Goal: Task Accomplishment & Management: Complete application form

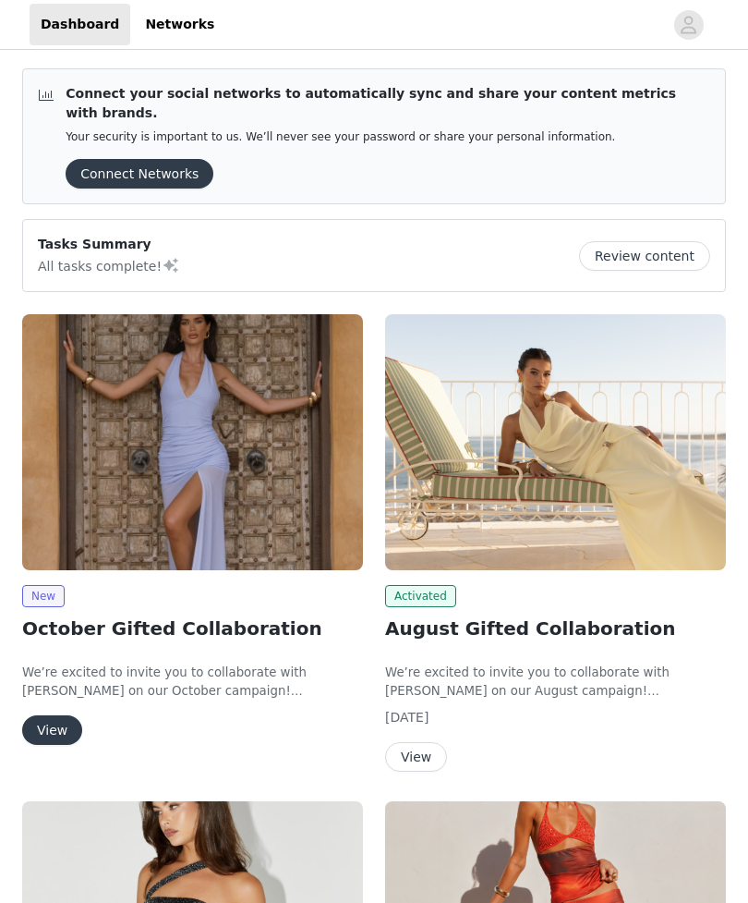
click at [37, 715] on button "View" at bounding box center [52, 730] width 60 height 30
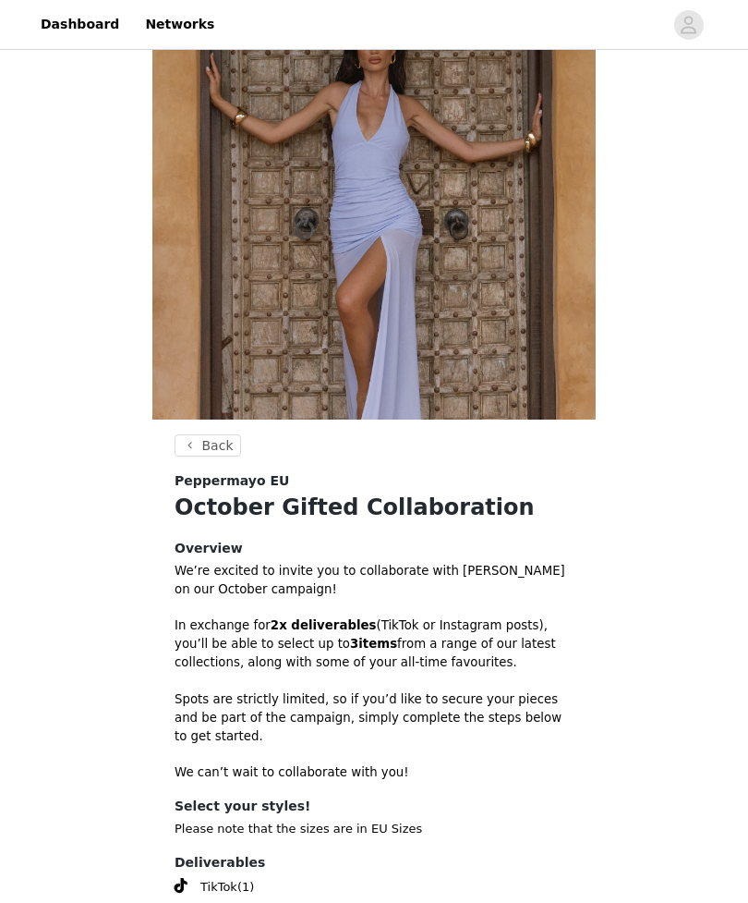
scroll to position [211, 0]
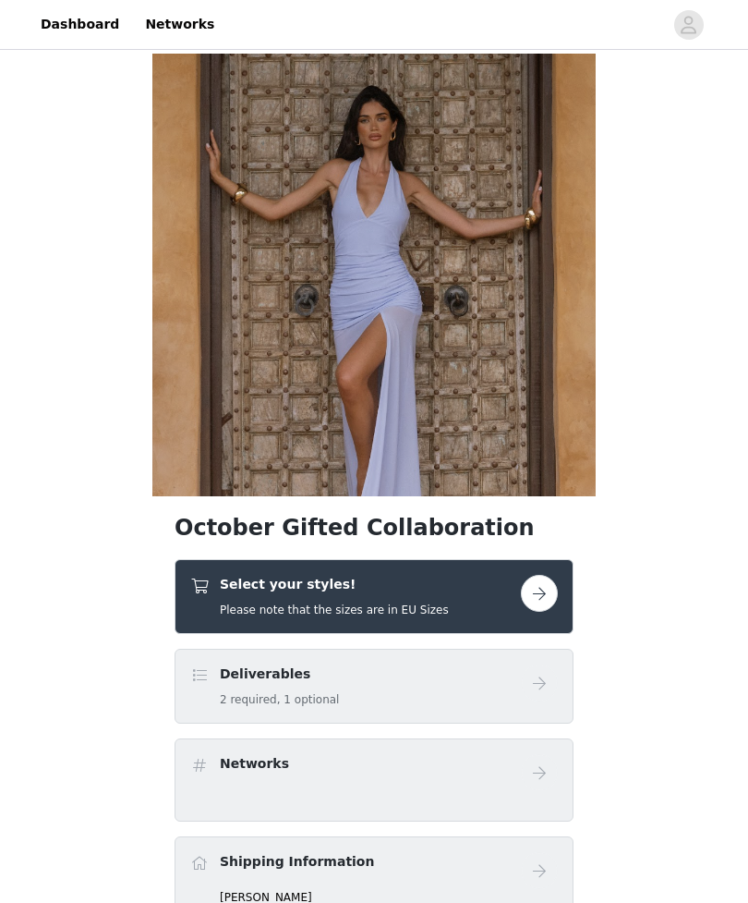
click at [419, 588] on h4 "Select your styles!" at bounding box center [334, 584] width 229 height 19
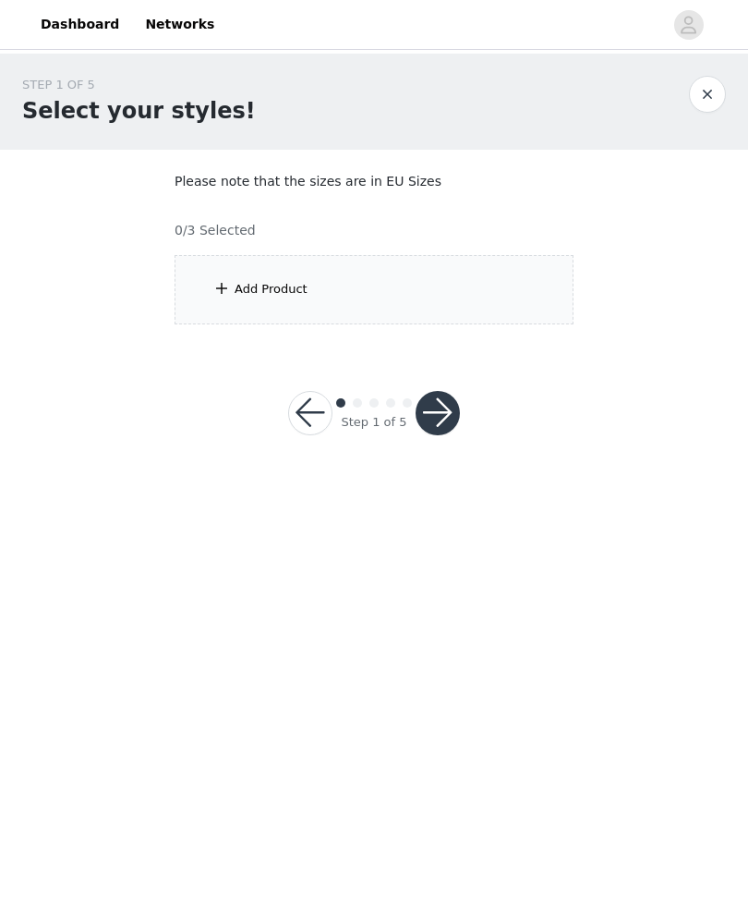
click at [487, 341] on section "Please note that the sizes are in EU Sizes 0/3 Selected Add Product" at bounding box center [373, 248] width 443 height 197
click at [365, 280] on div "Add Product" at bounding box center [374, 289] width 399 height 69
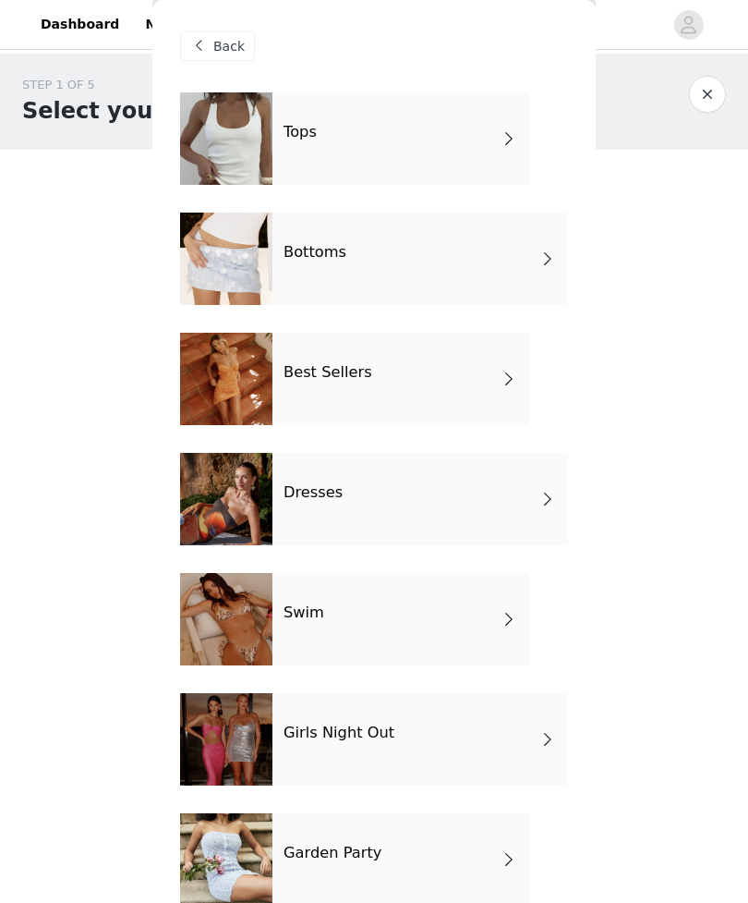
click at [497, 257] on div "Bottoms" at bounding box center [421, 258] width 296 height 92
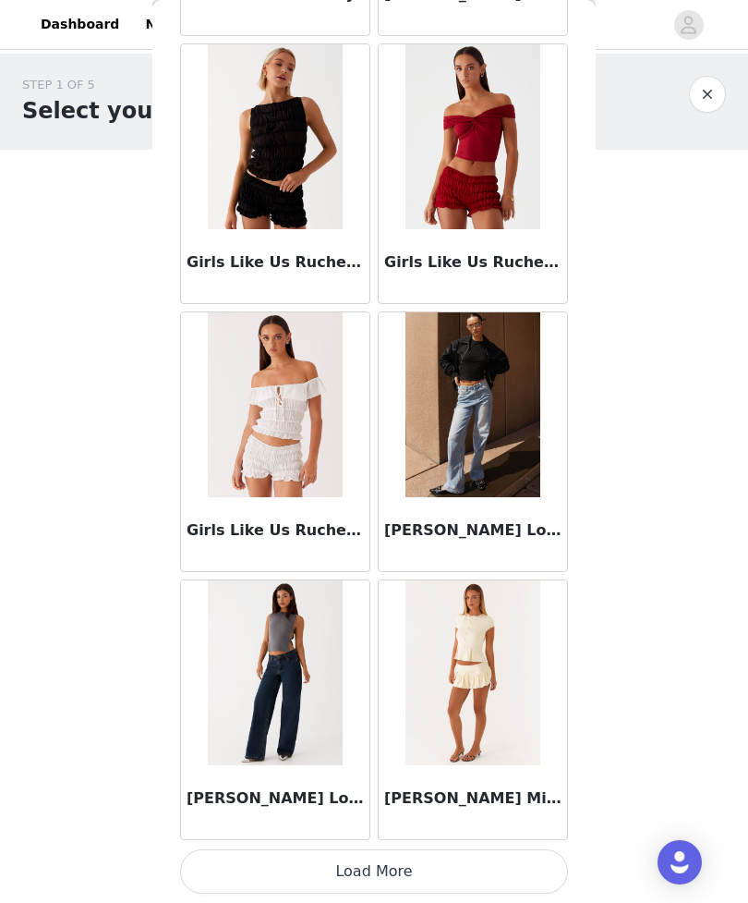
click at [461, 863] on button "Load More" at bounding box center [374, 871] width 388 height 44
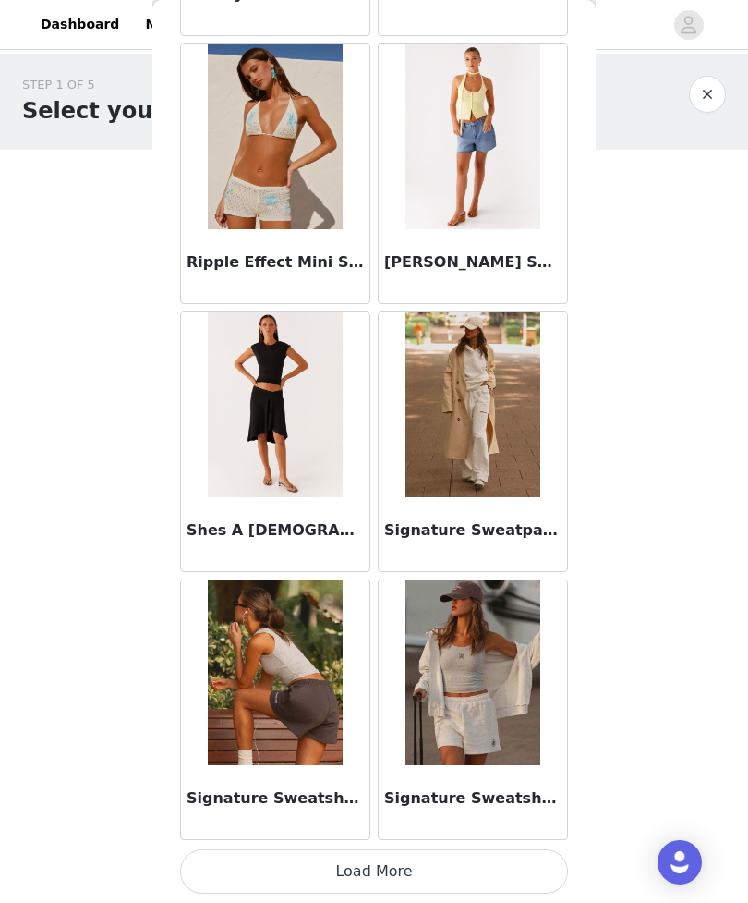
scroll to position [4705, 0]
click at [510, 864] on button "Load More" at bounding box center [374, 871] width 388 height 44
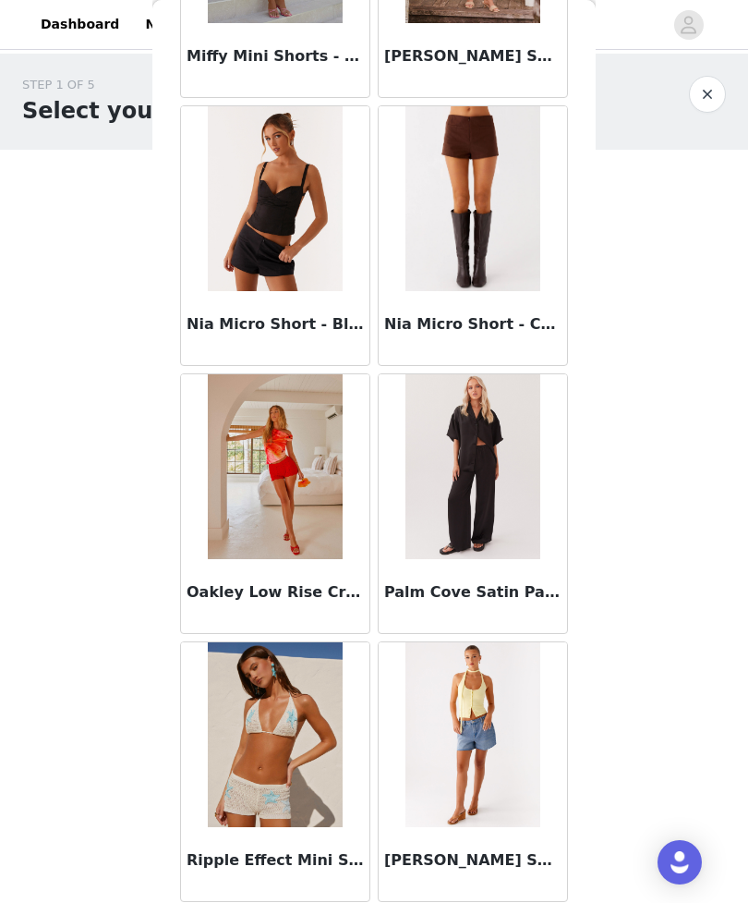
scroll to position [3976, 0]
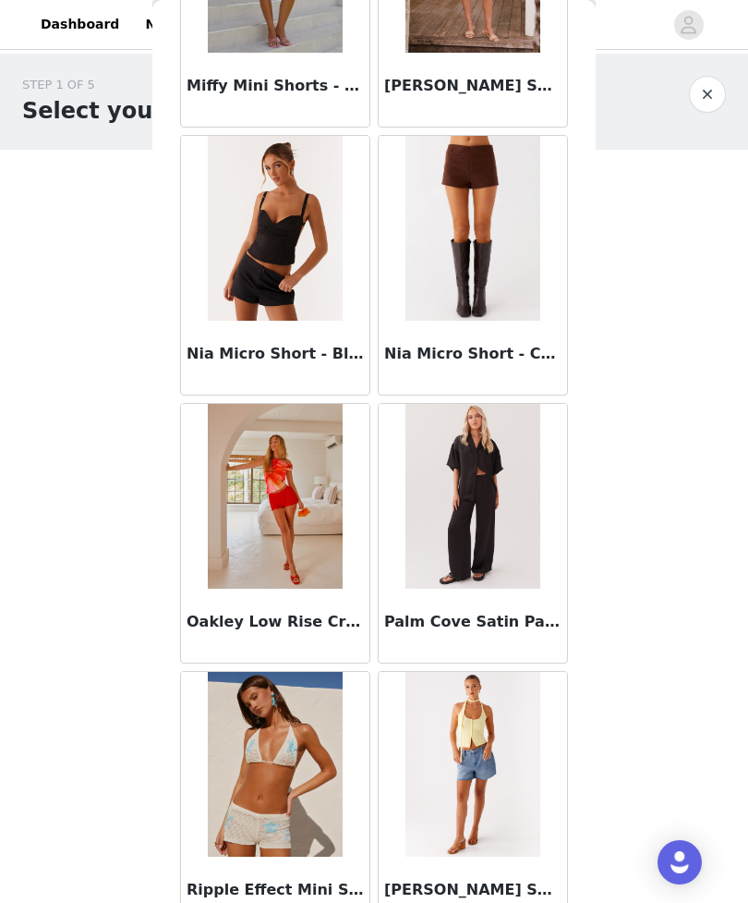
click at [503, 313] on img at bounding box center [473, 228] width 134 height 185
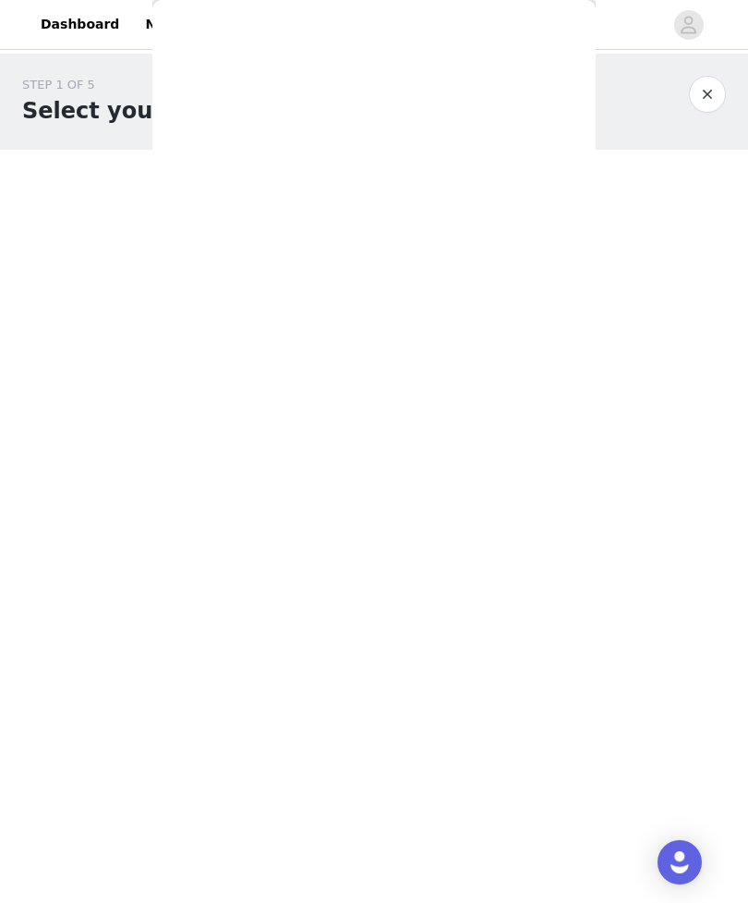
scroll to position [0, 0]
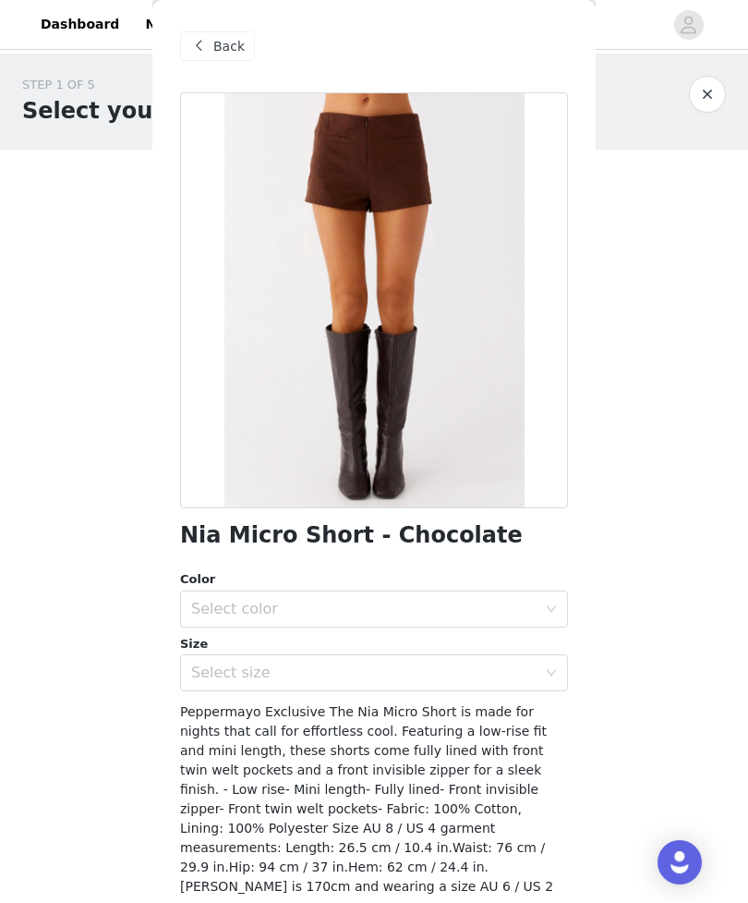
click at [507, 602] on div "Select color" at bounding box center [363, 609] width 345 height 18
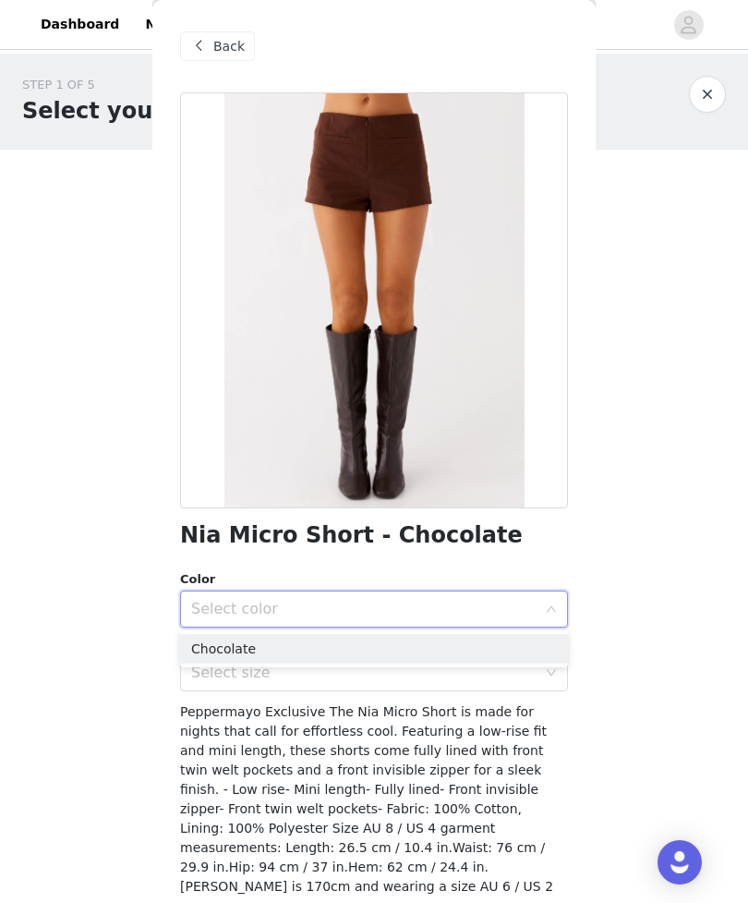
click at [460, 644] on li "Chocolate" at bounding box center [374, 649] width 388 height 30
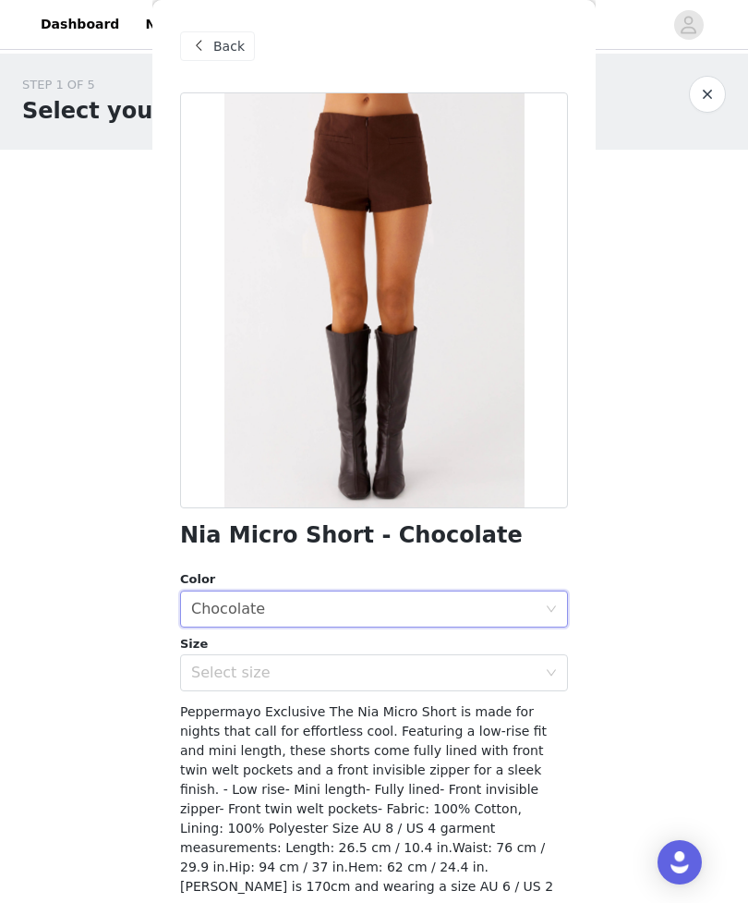
click at [456, 674] on div "Select size" at bounding box center [363, 672] width 345 height 18
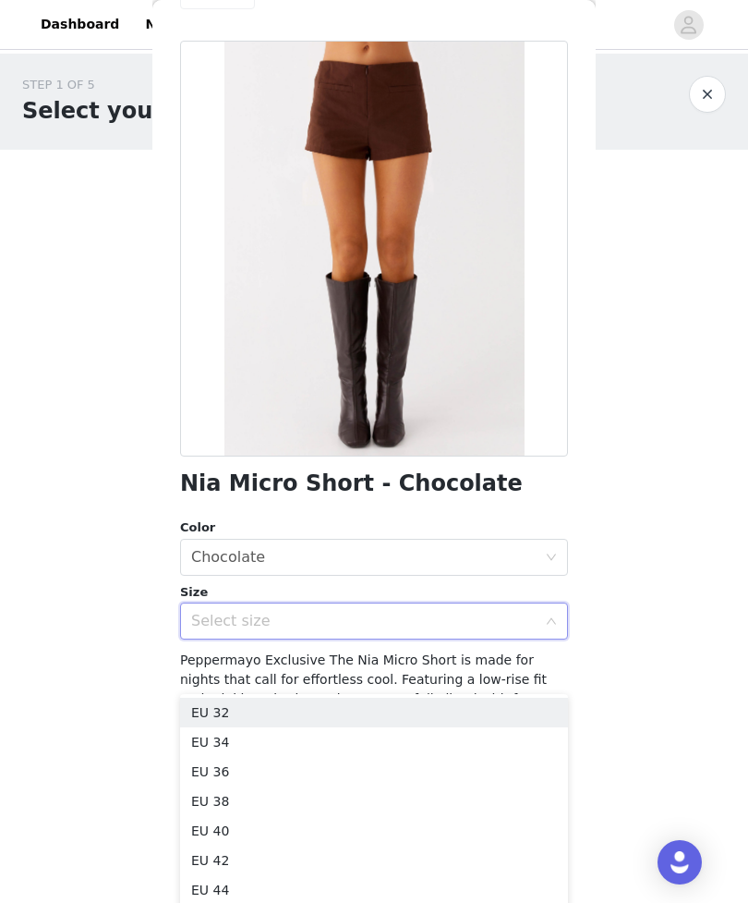
click at [632, 709] on body "Dashboard Networks STEP 1 OF 5 Select your styles! Please note that the sizes a…" at bounding box center [374, 451] width 748 height 903
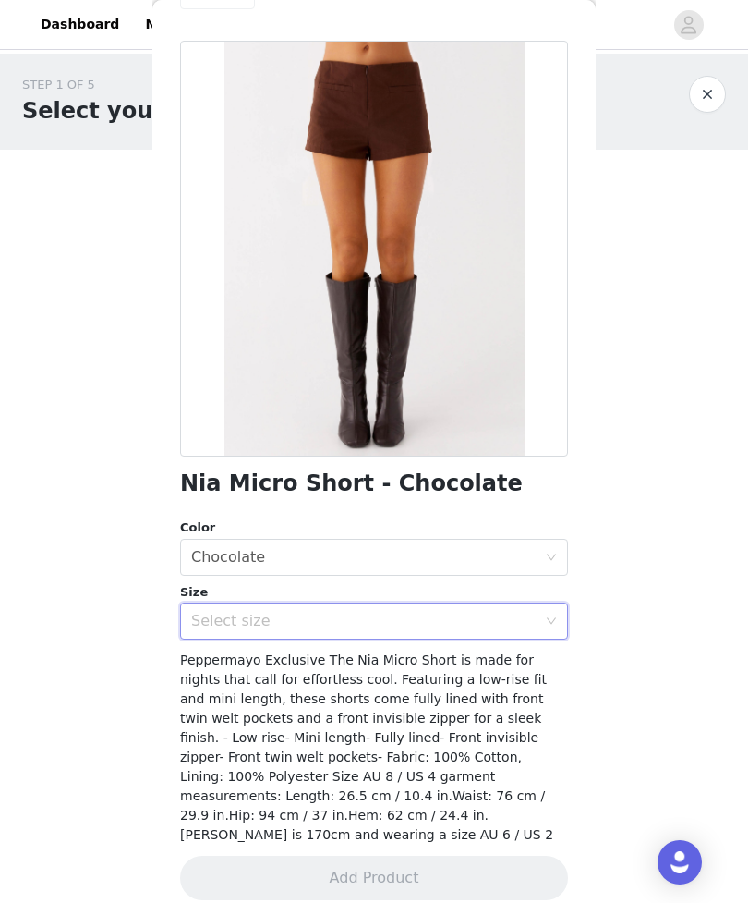
scroll to position [51, 0]
click at [520, 651] on div "Peppermayo Exclusive The Nia Micro Short is made for nights that call for effor…" at bounding box center [374, 748] width 388 height 194
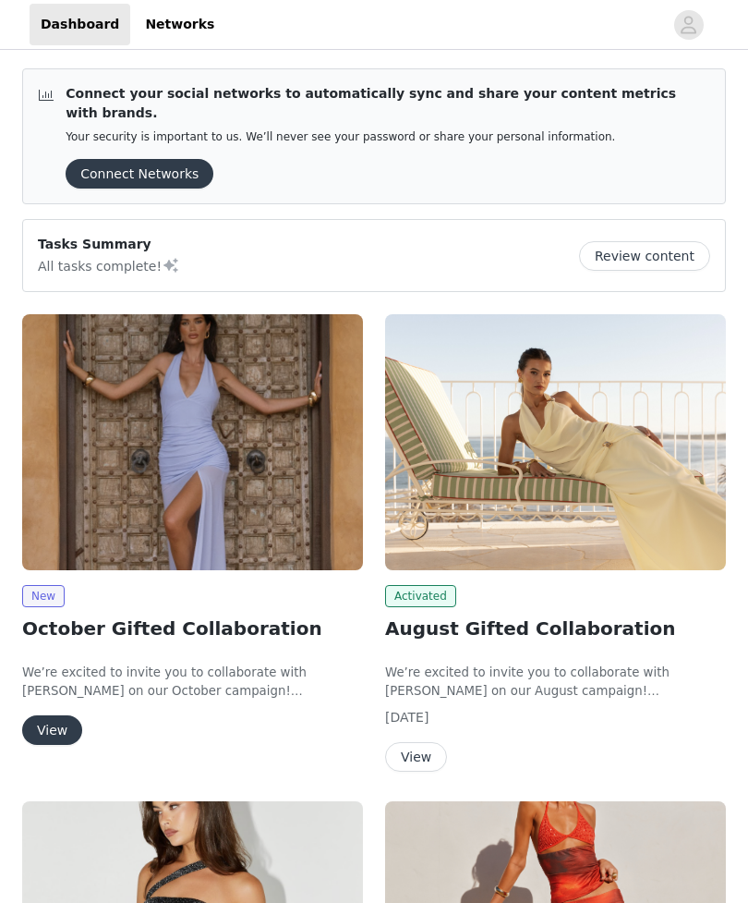
click at [48, 715] on button "View" at bounding box center [52, 730] width 60 height 30
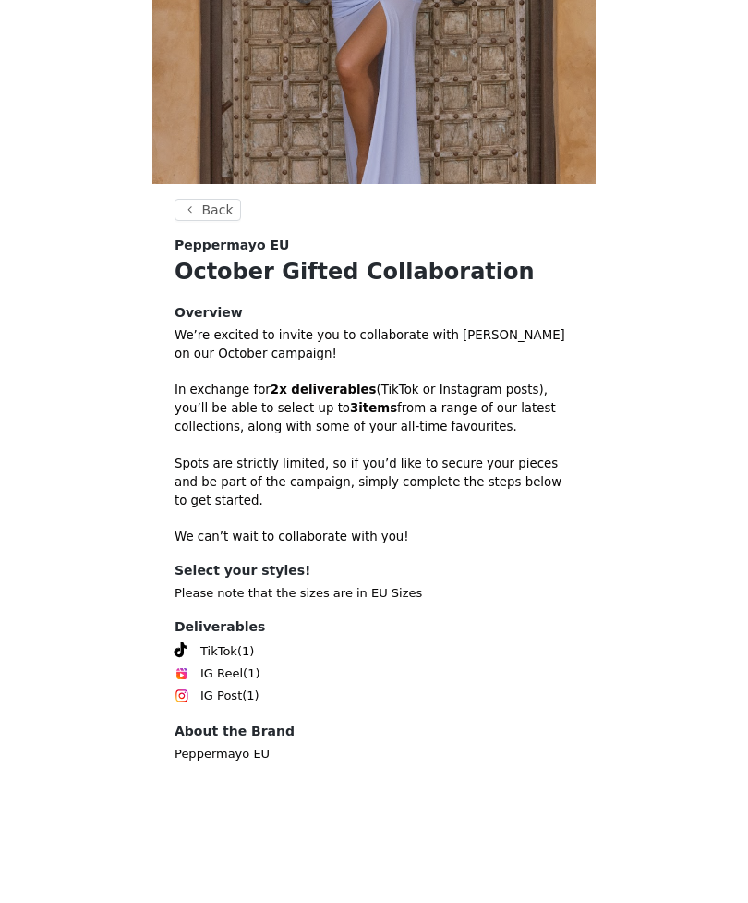
scroll to position [211, 0]
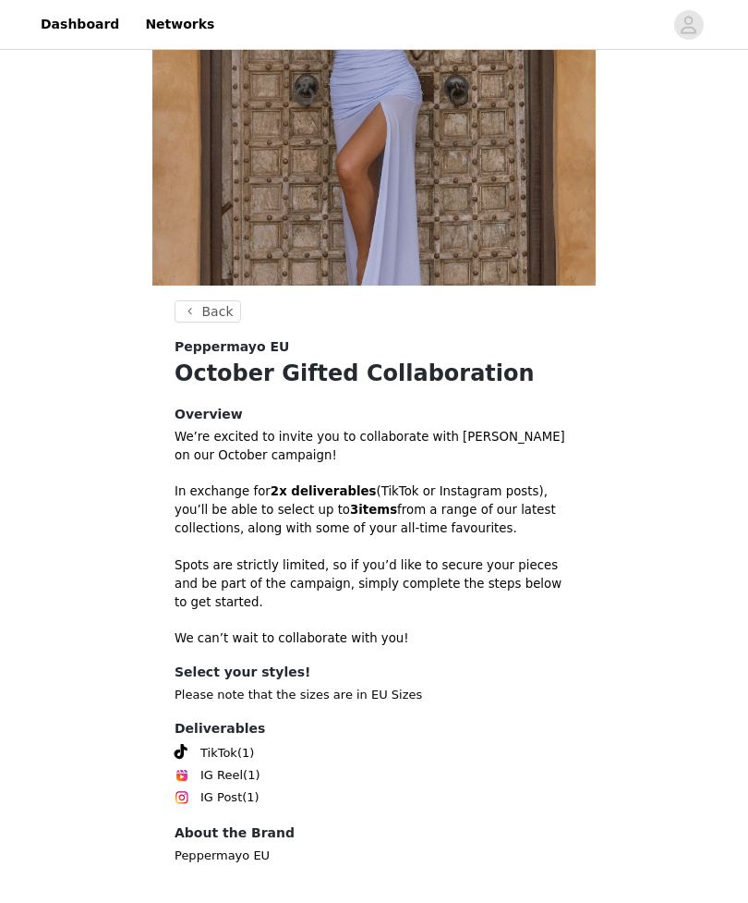
click at [228, 315] on button "Back" at bounding box center [208, 311] width 67 height 22
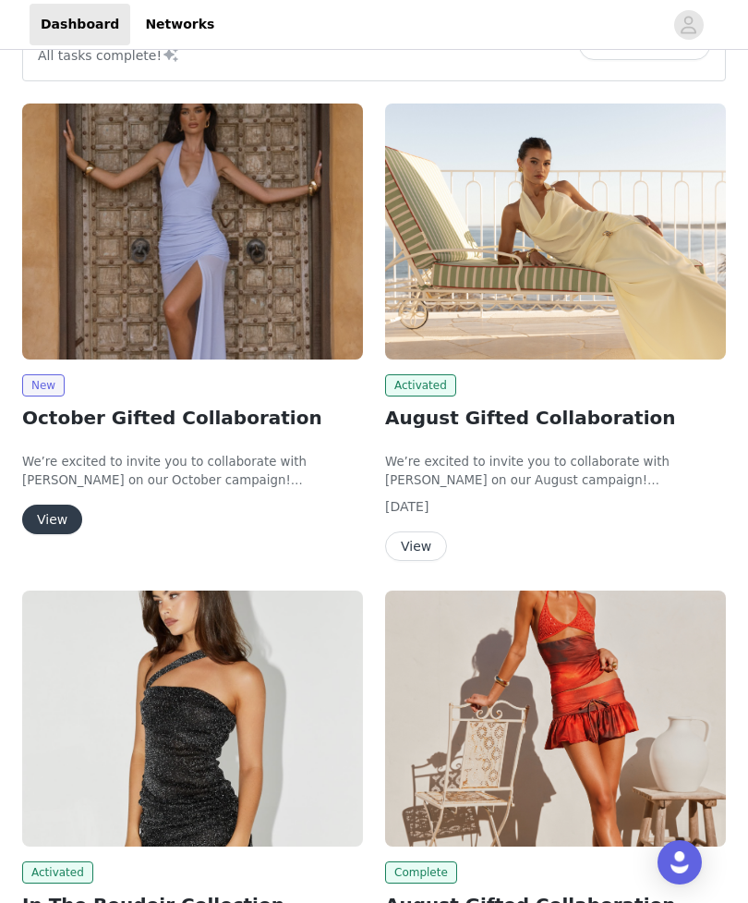
click at [211, 319] on img at bounding box center [192, 231] width 341 height 256
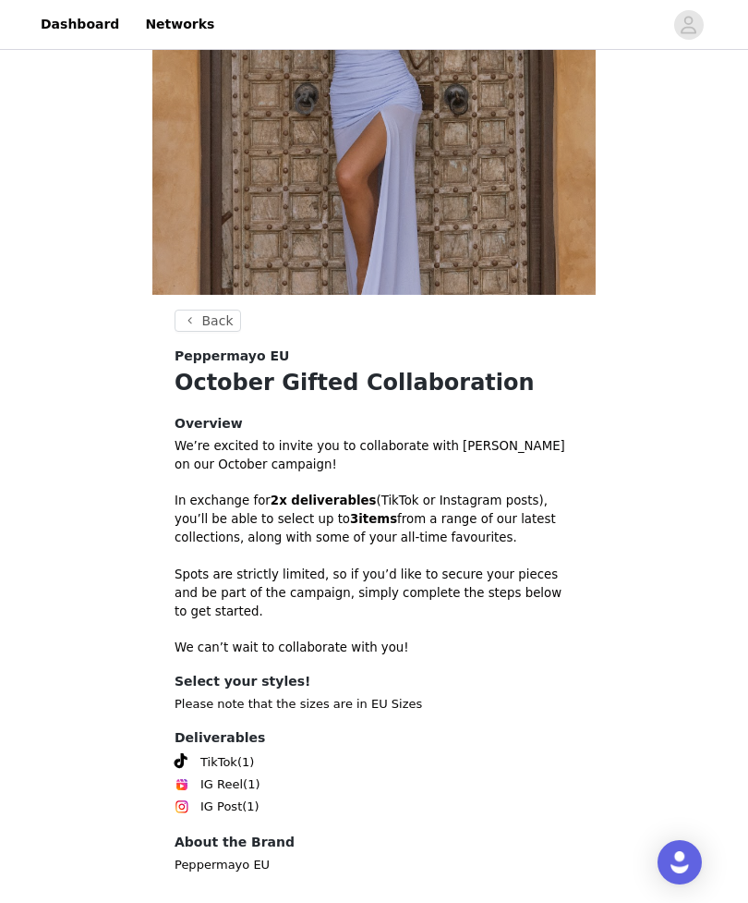
scroll to position [211, 0]
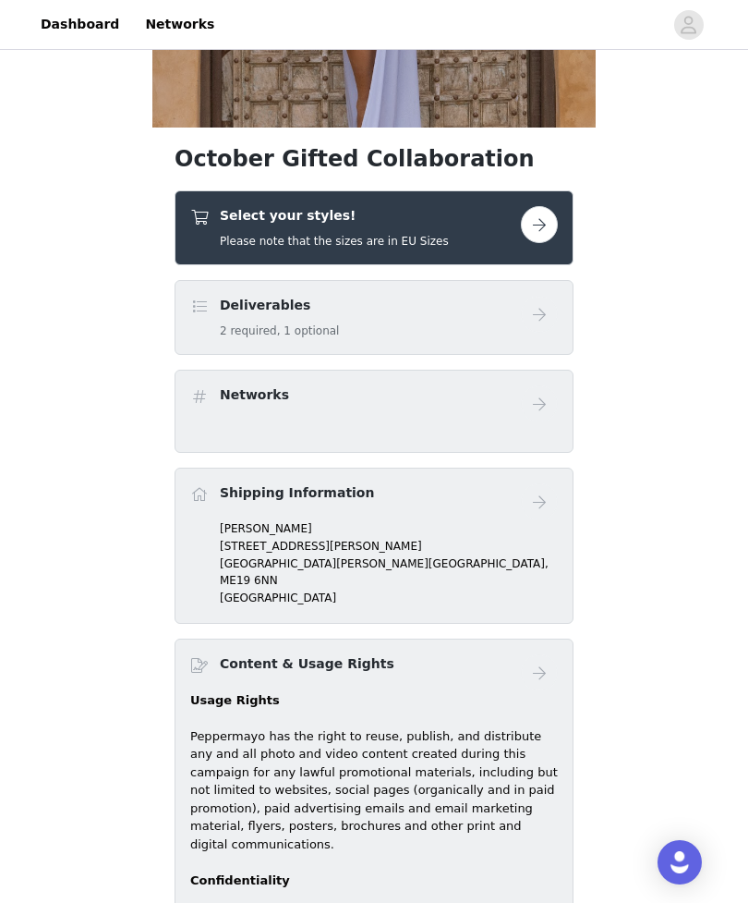
scroll to position [329, 0]
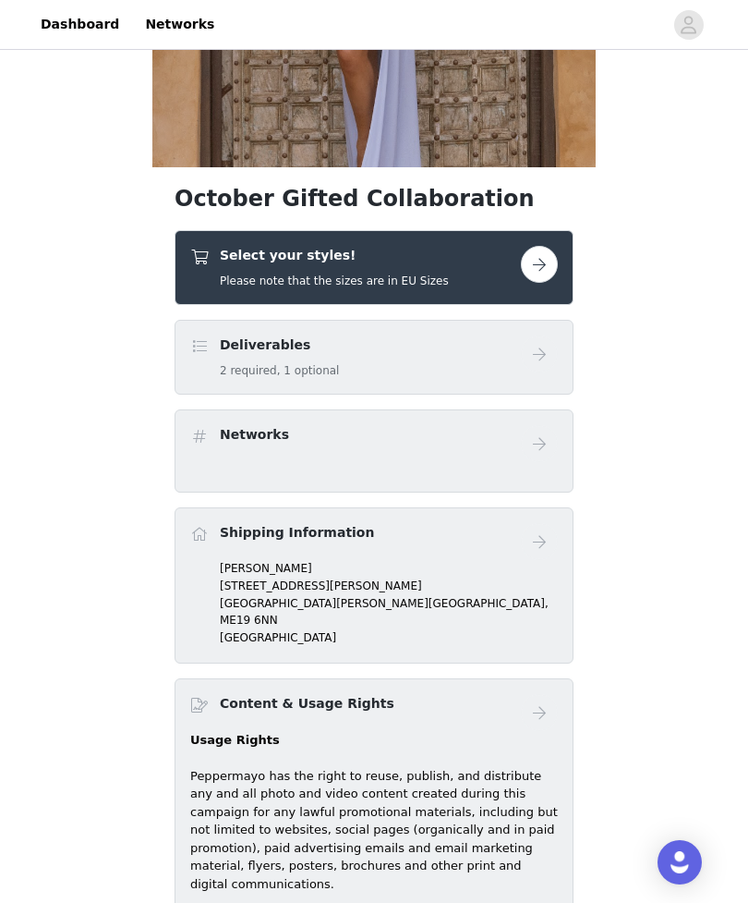
click at [524, 256] on button "button" at bounding box center [539, 264] width 37 height 37
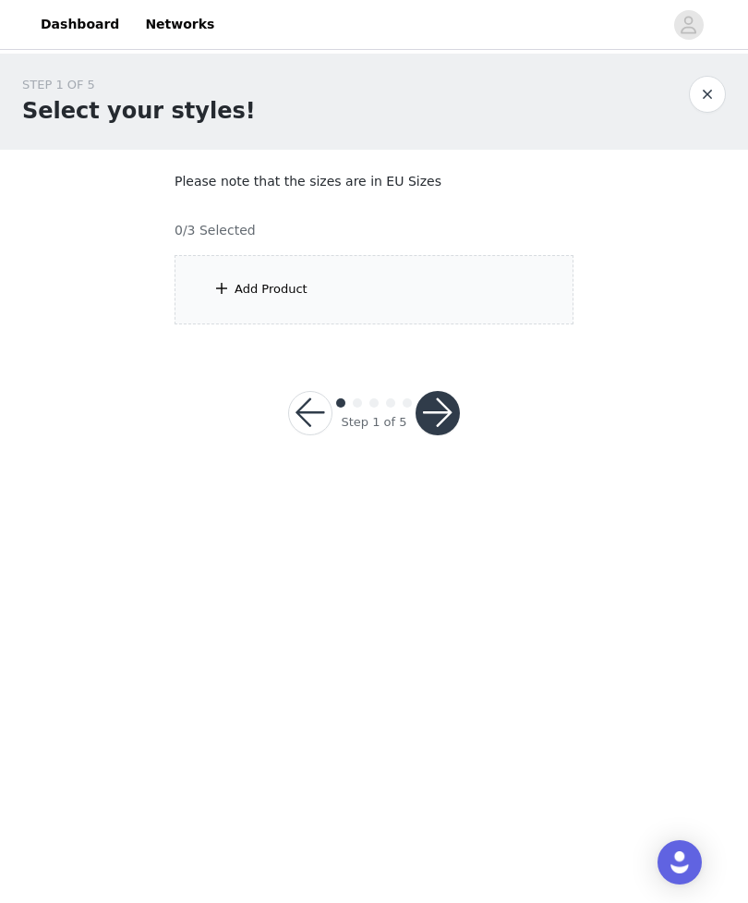
click at [516, 292] on div "Add Product" at bounding box center [374, 289] width 399 height 69
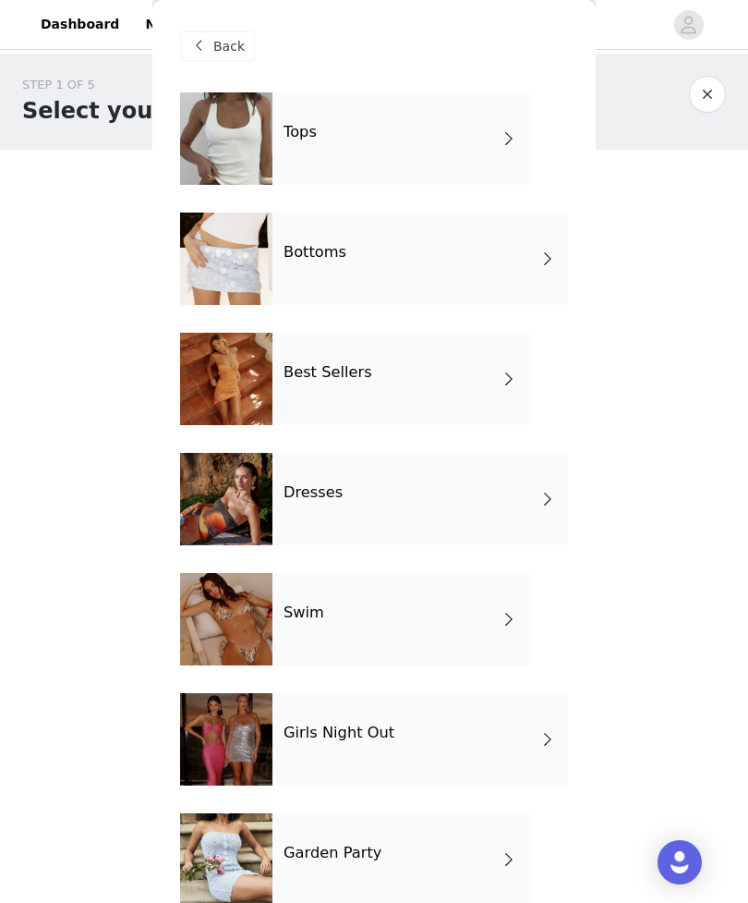
click at [460, 269] on div "Bottoms" at bounding box center [421, 258] width 296 height 92
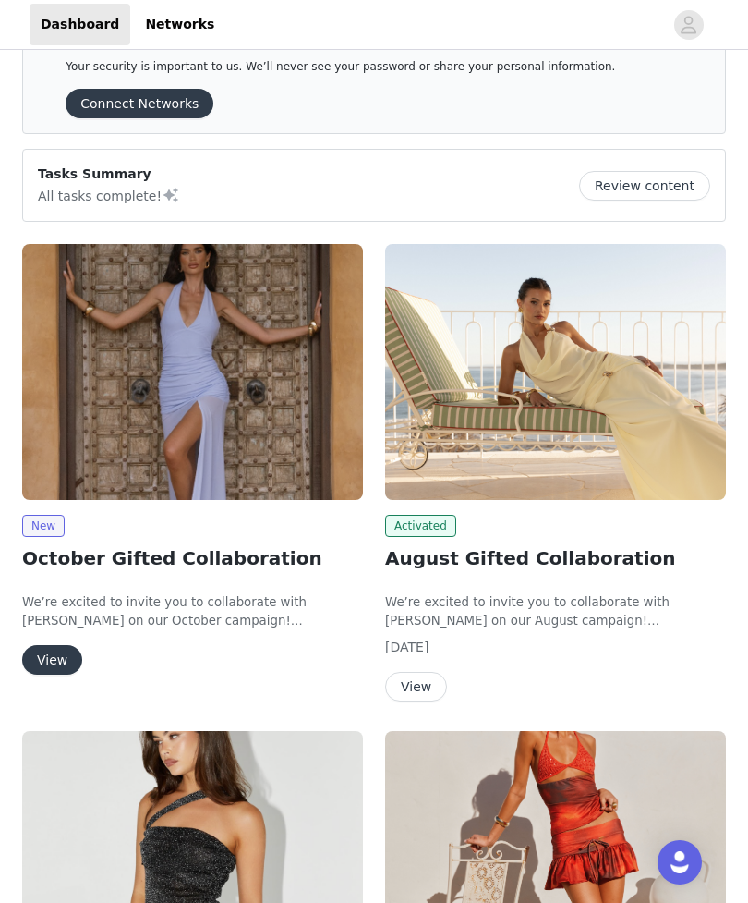
scroll to position [100, 0]
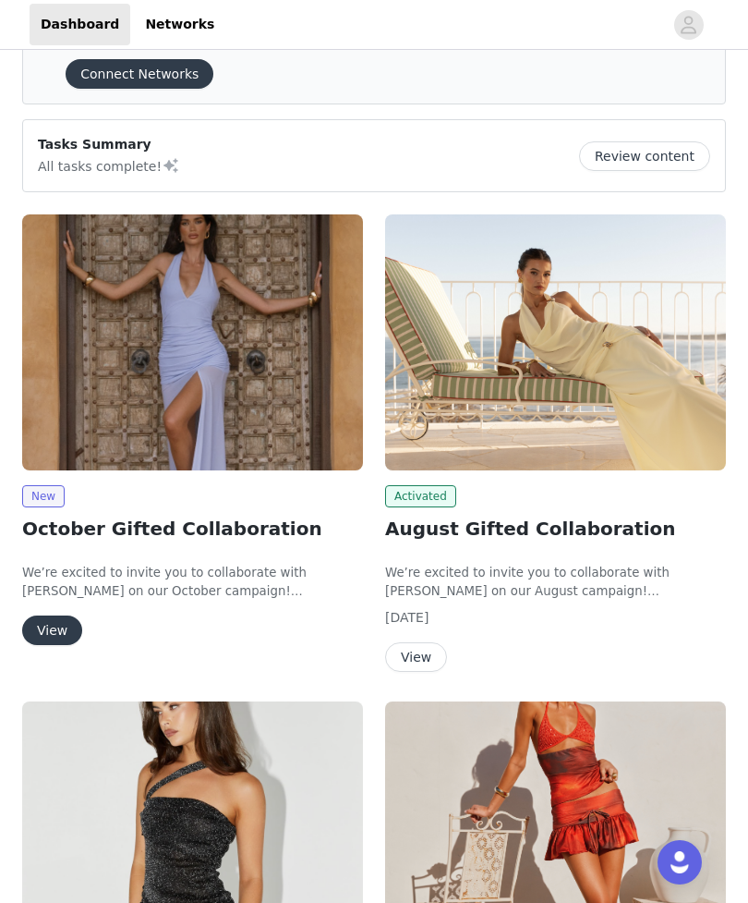
click at [70, 615] on button "View" at bounding box center [52, 630] width 60 height 30
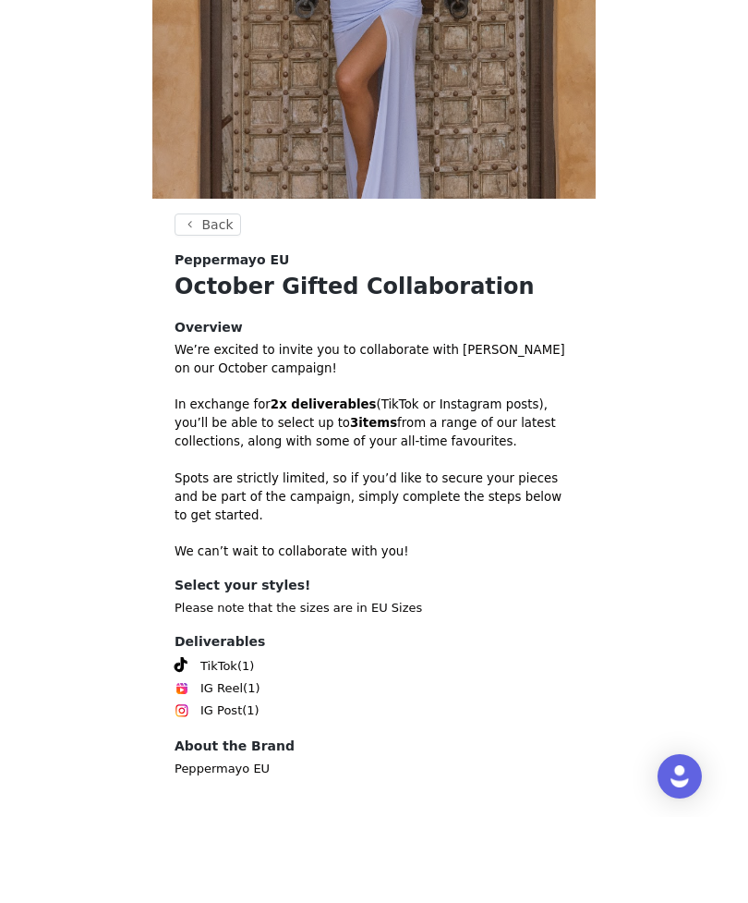
scroll to position [211, 0]
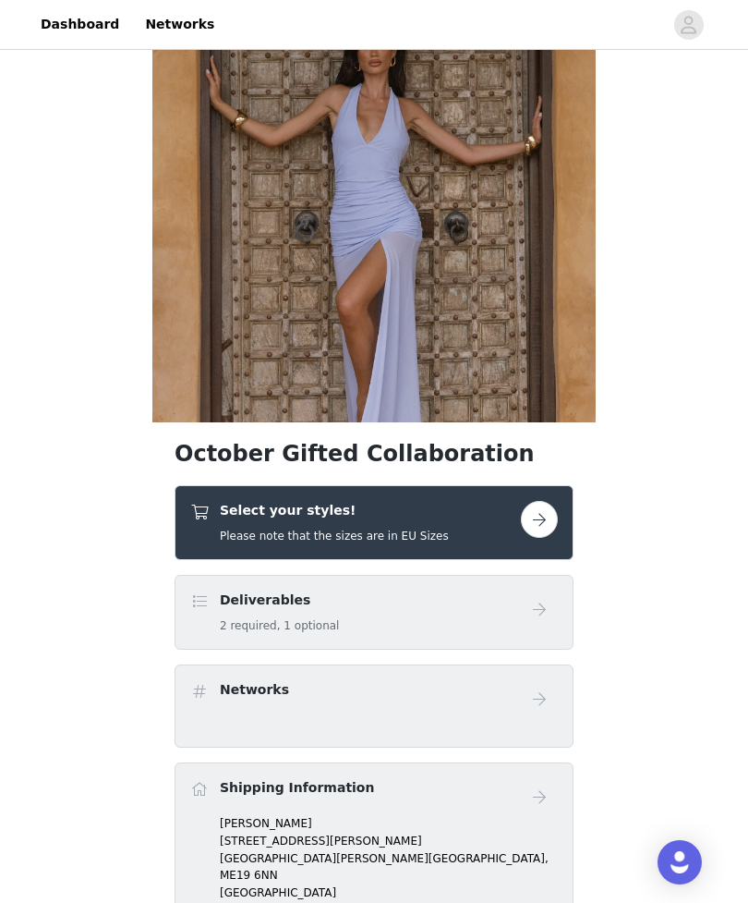
scroll to position [91, 0]
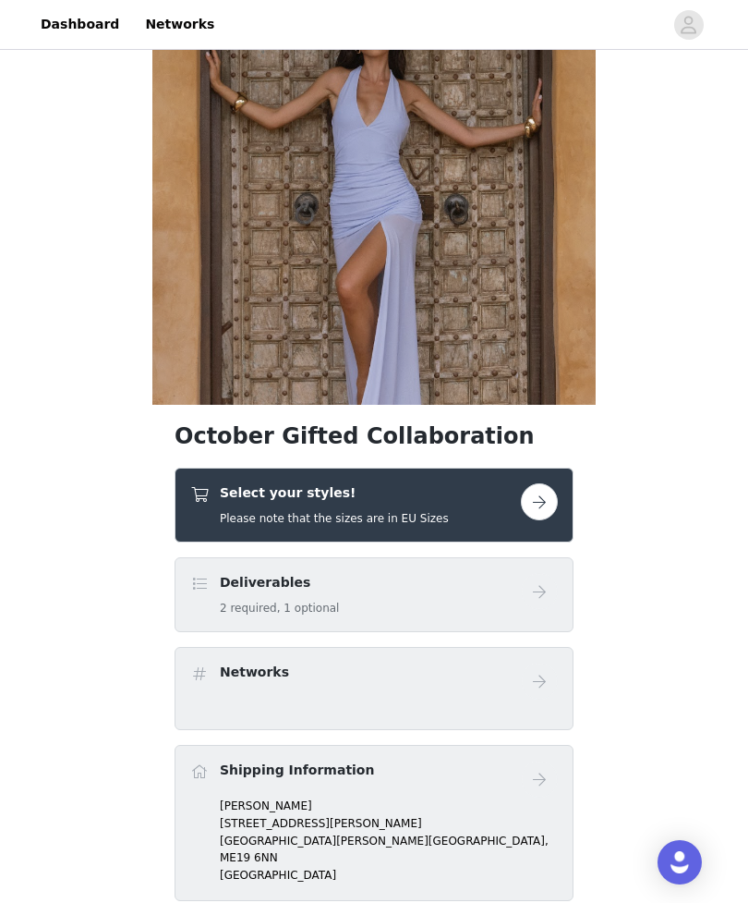
click at [473, 516] on div "Select your styles! Please note that the sizes are in EU Sizes" at bounding box center [355, 504] width 331 height 43
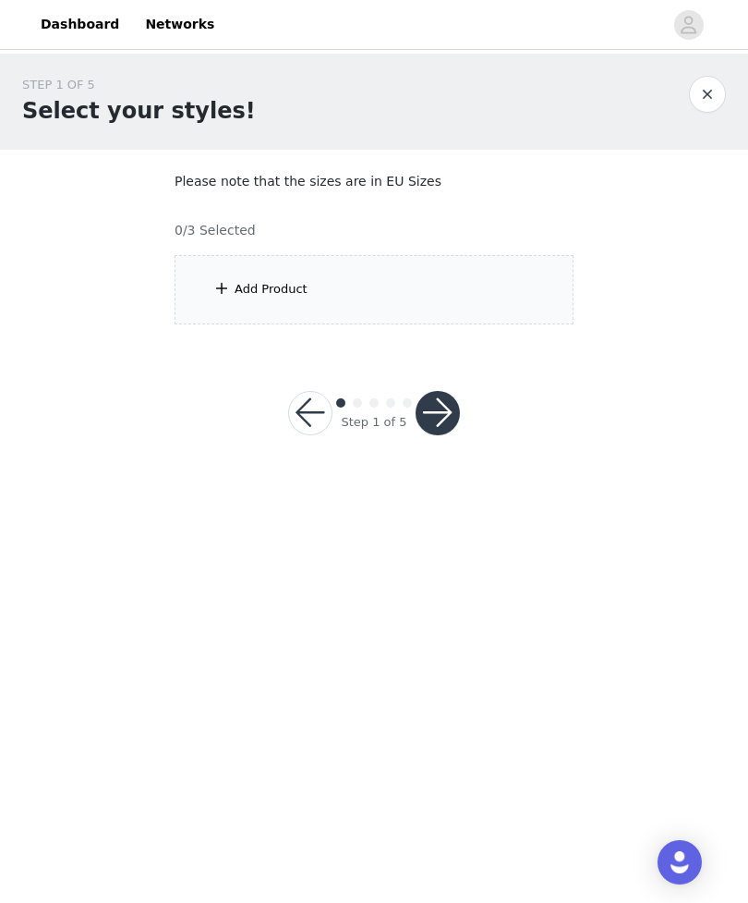
click at [471, 297] on div "Add Product" at bounding box center [374, 289] width 399 height 69
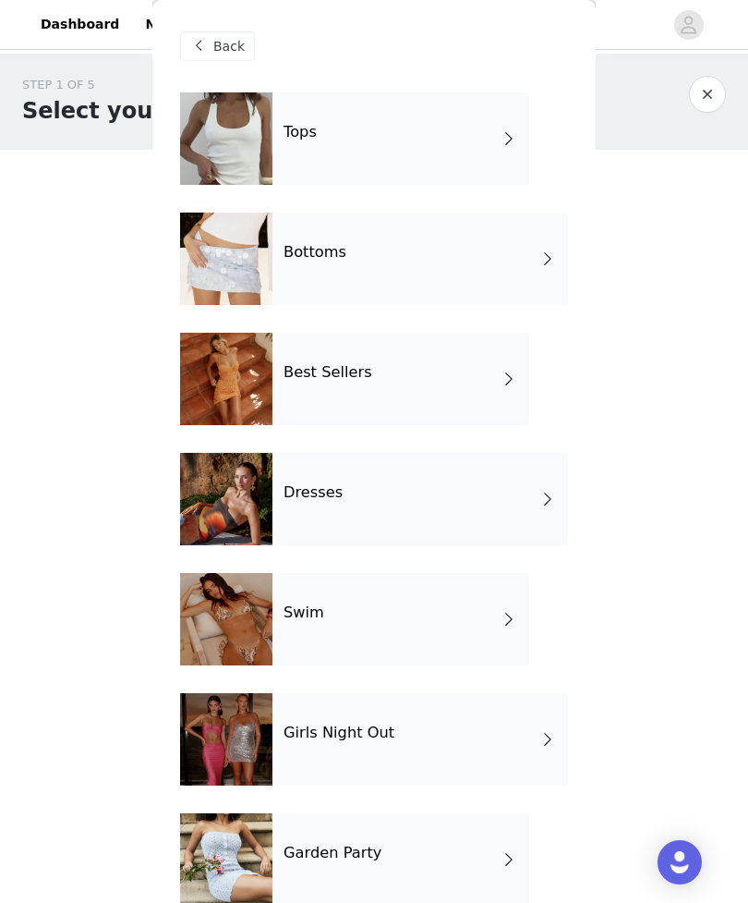
click at [398, 261] on div "Bottoms" at bounding box center [421, 258] width 296 height 92
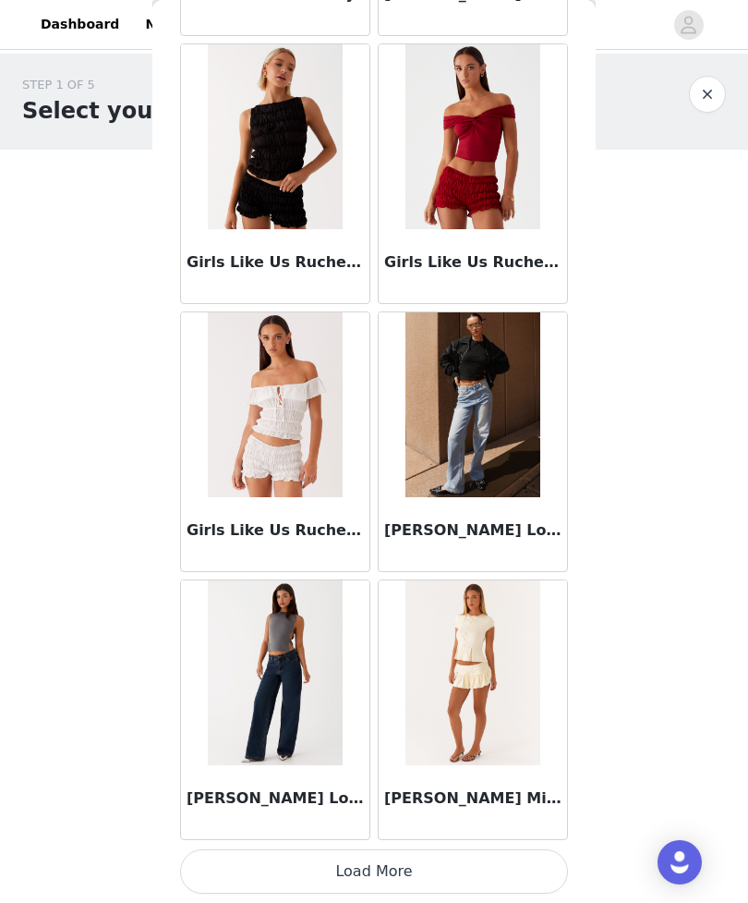
click at [479, 877] on button "Load More" at bounding box center [374, 871] width 388 height 44
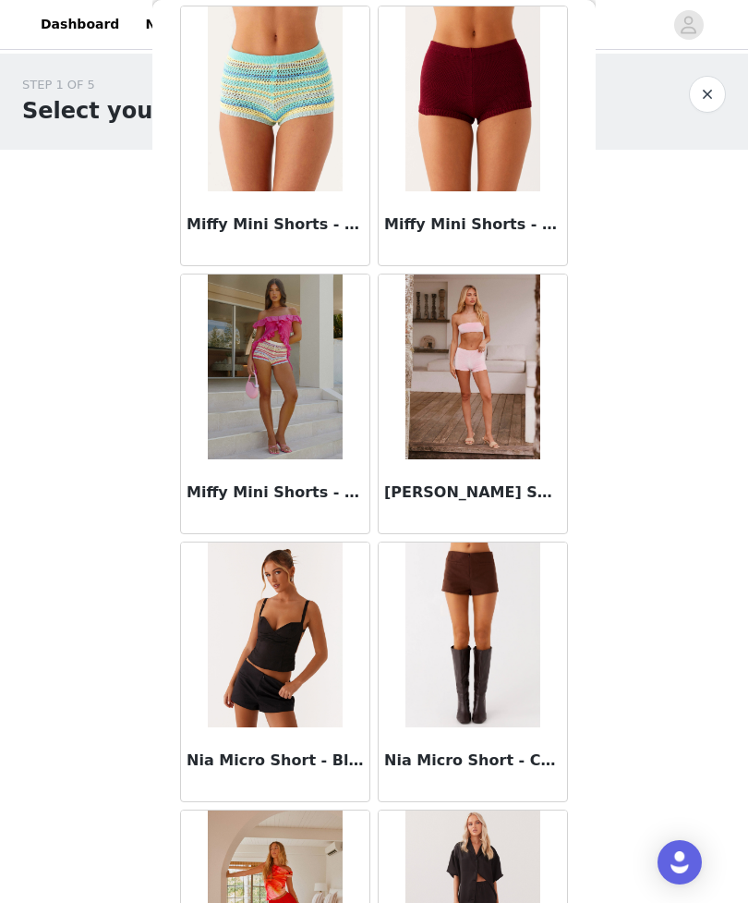
scroll to position [3628, 0]
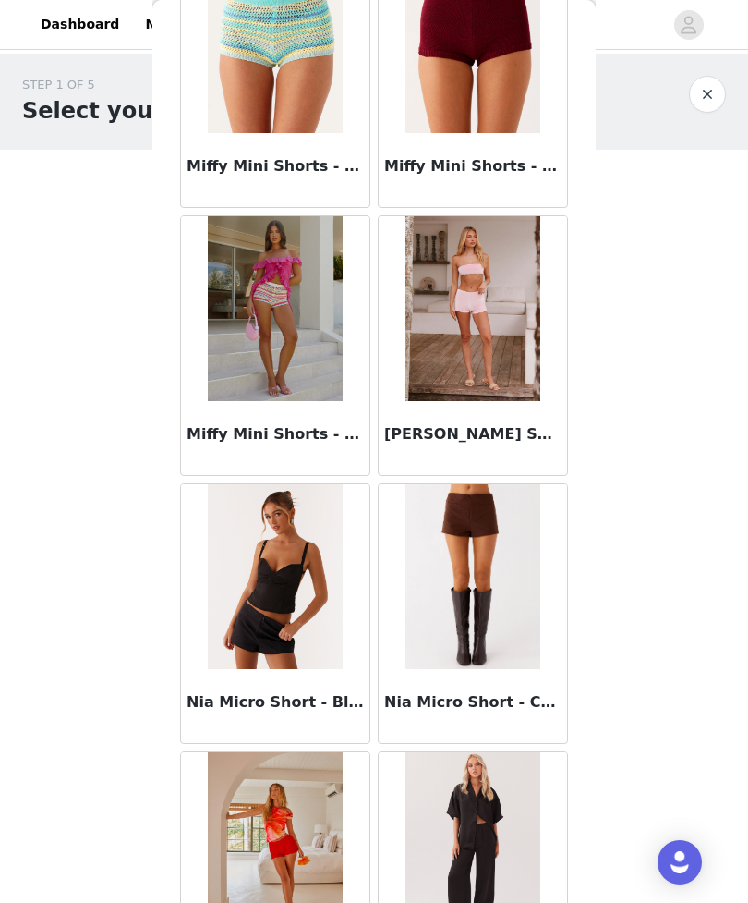
click at [490, 550] on img at bounding box center [473, 576] width 134 height 185
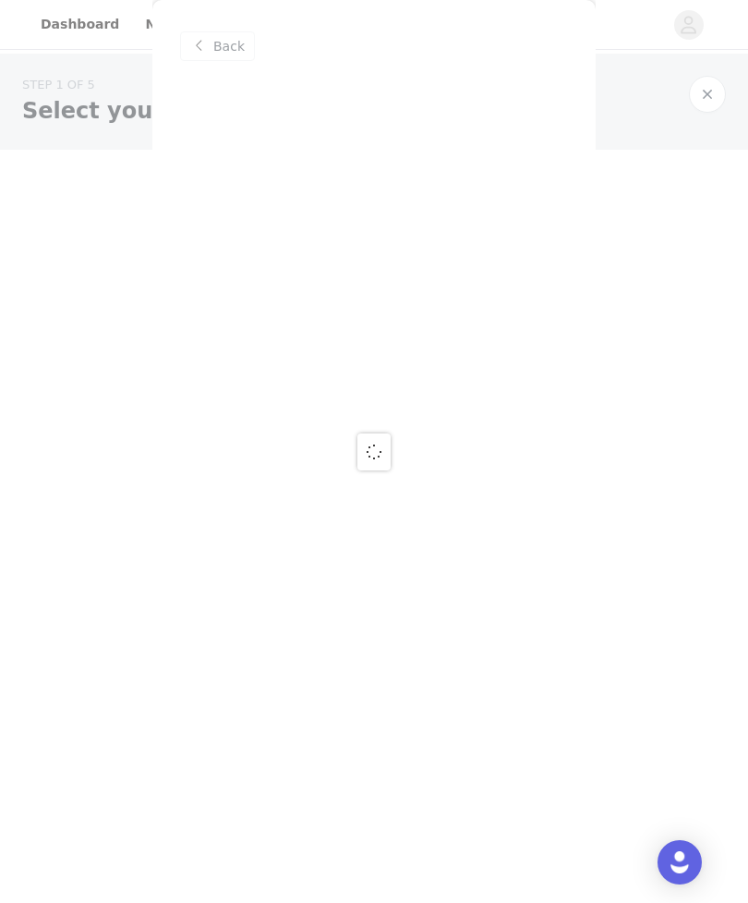
scroll to position [0, 0]
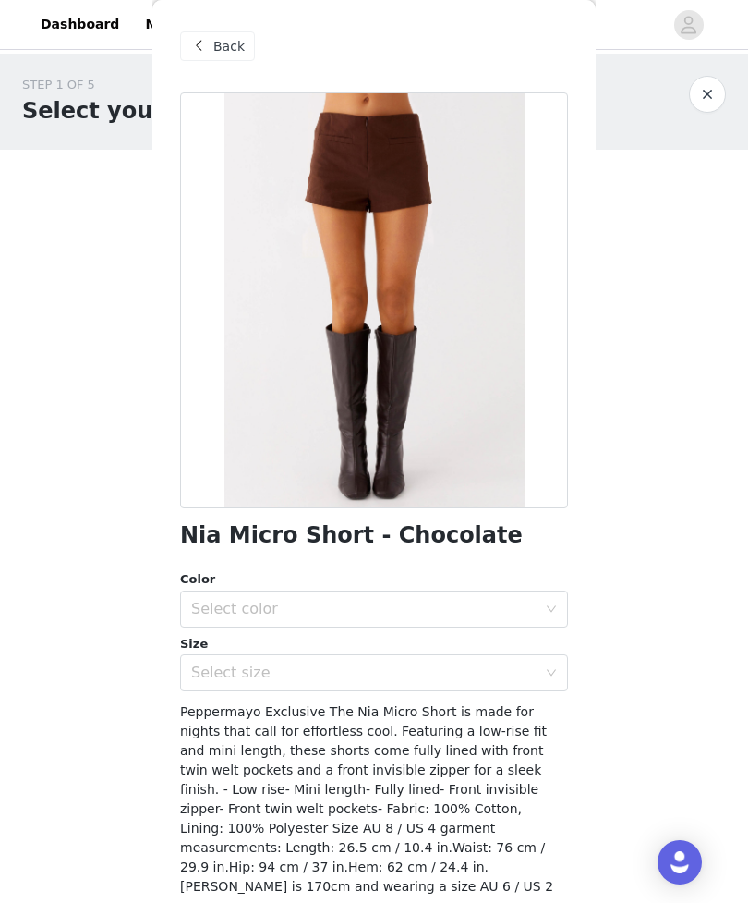
click at [420, 600] on div "Select color" at bounding box center [363, 609] width 345 height 18
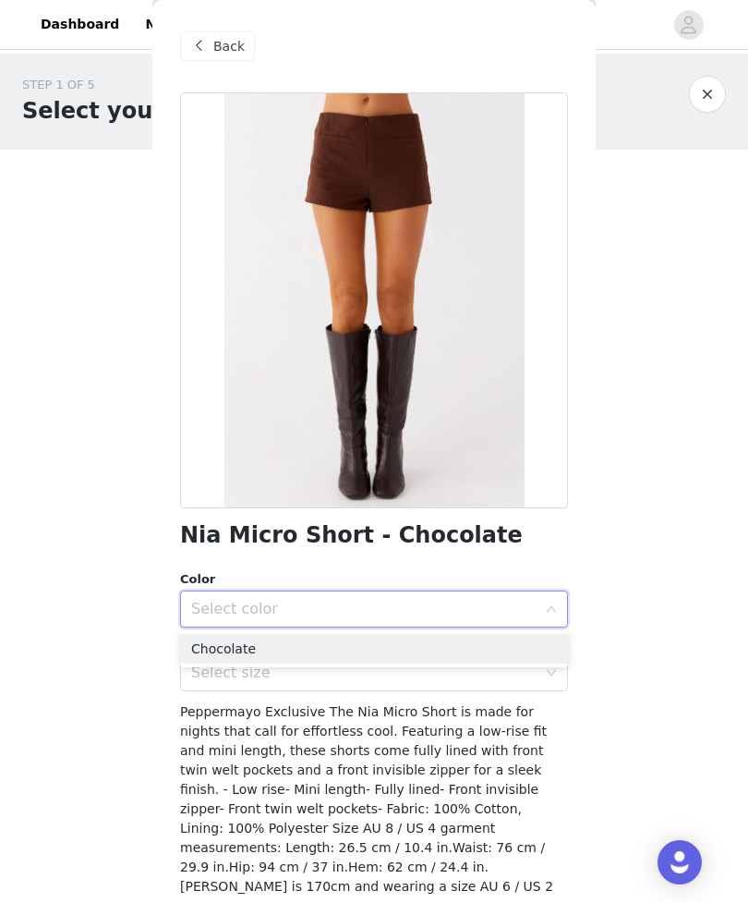
click at [378, 660] on li "Chocolate" at bounding box center [374, 649] width 388 height 30
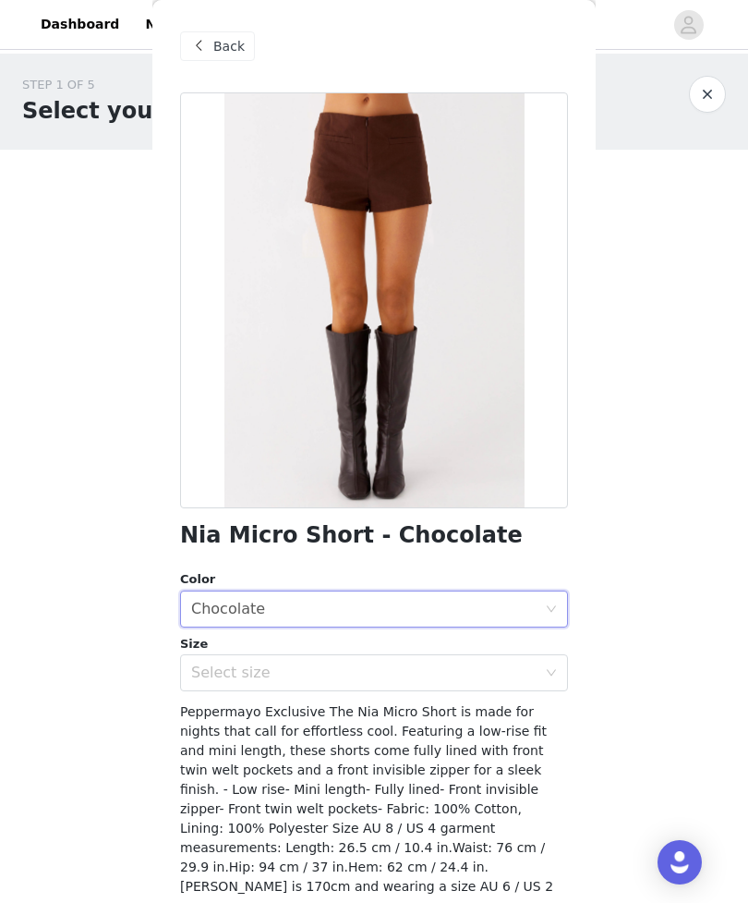
click at [382, 665] on div "Select size" at bounding box center [363, 672] width 345 height 18
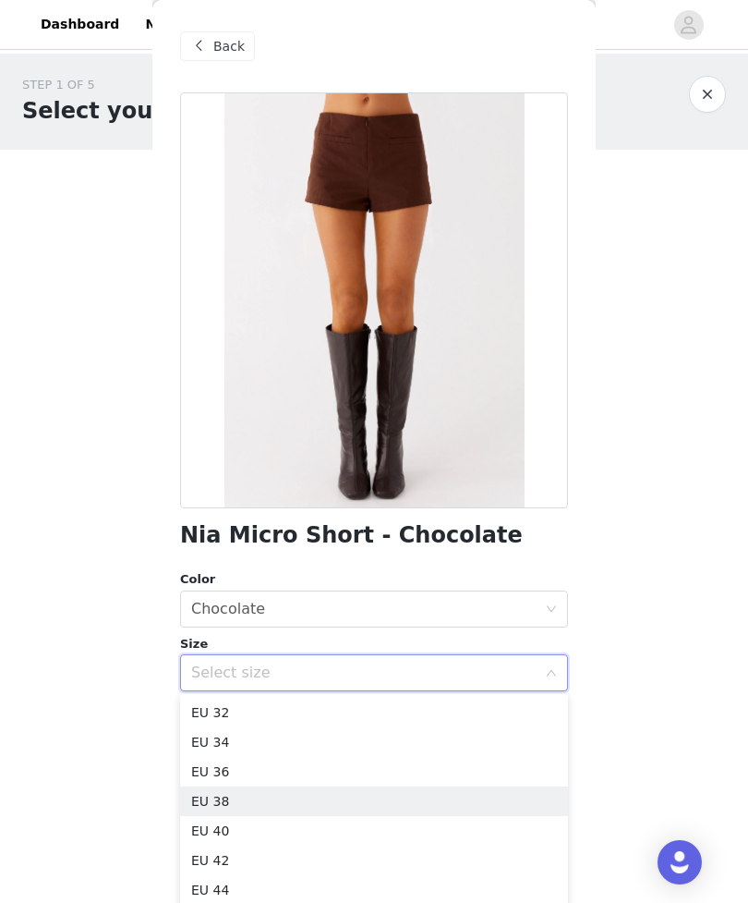
click at [283, 810] on li "EU 38" at bounding box center [374, 801] width 388 height 30
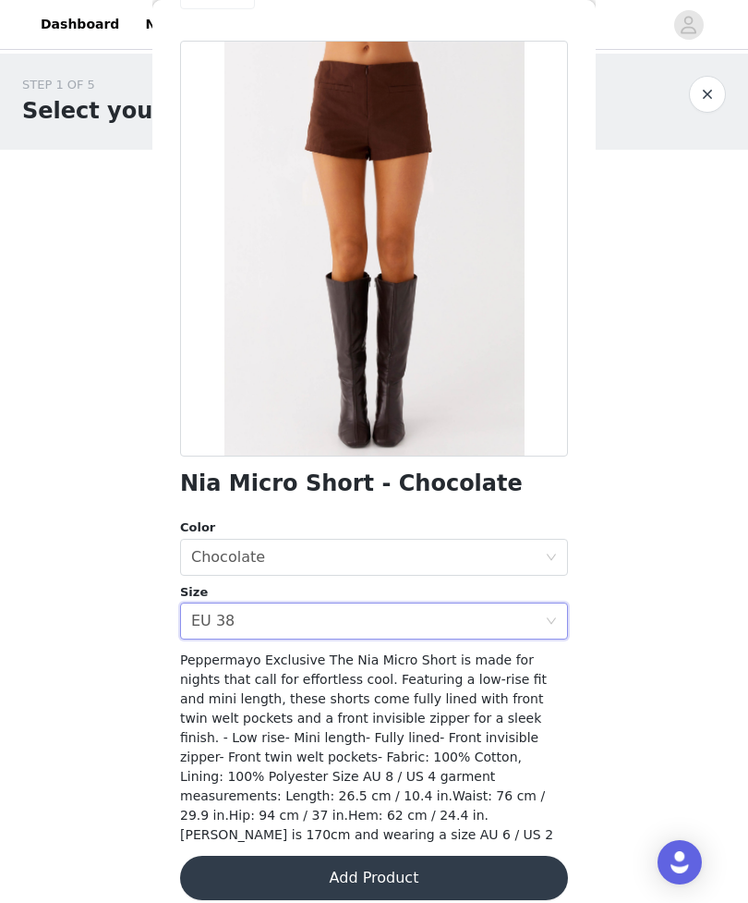
scroll to position [51, 0]
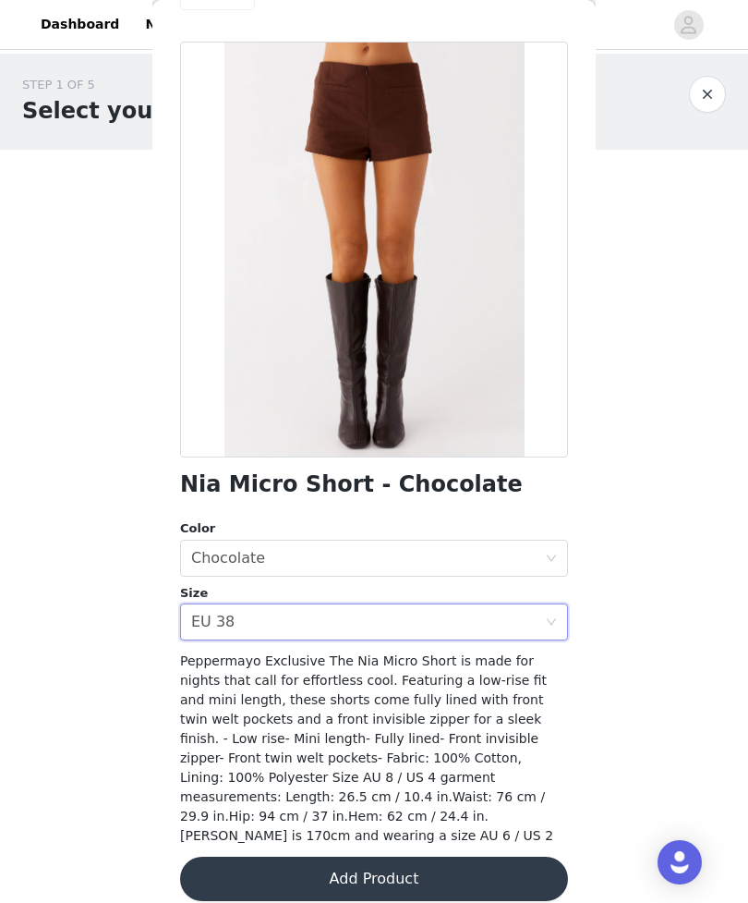
click at [432, 858] on button "Add Product" at bounding box center [374, 878] width 388 height 44
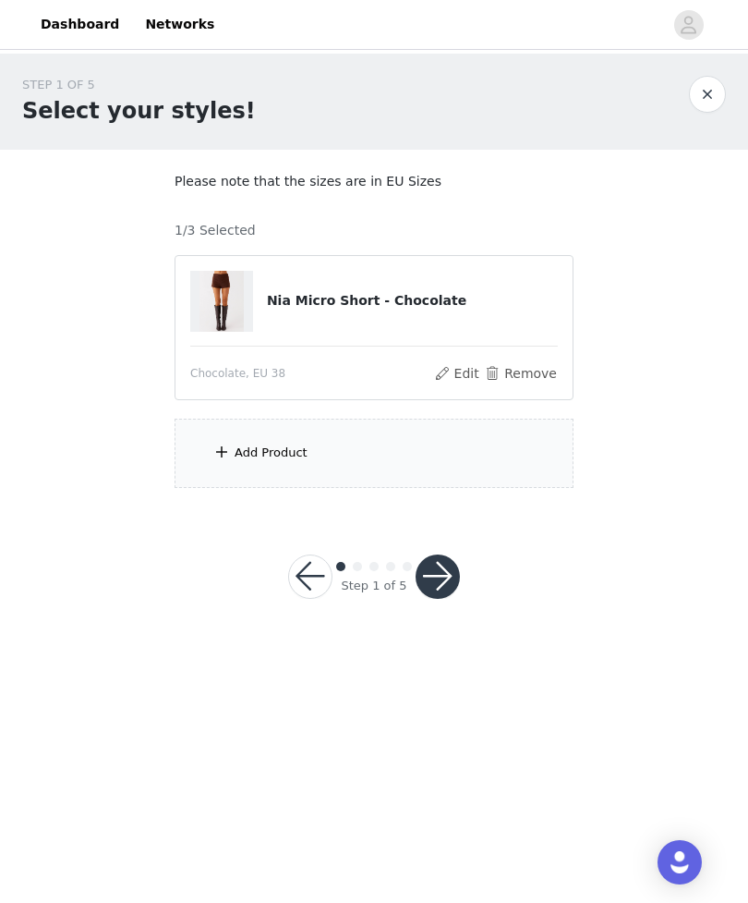
click at [485, 478] on div "Add Product" at bounding box center [374, 452] width 399 height 69
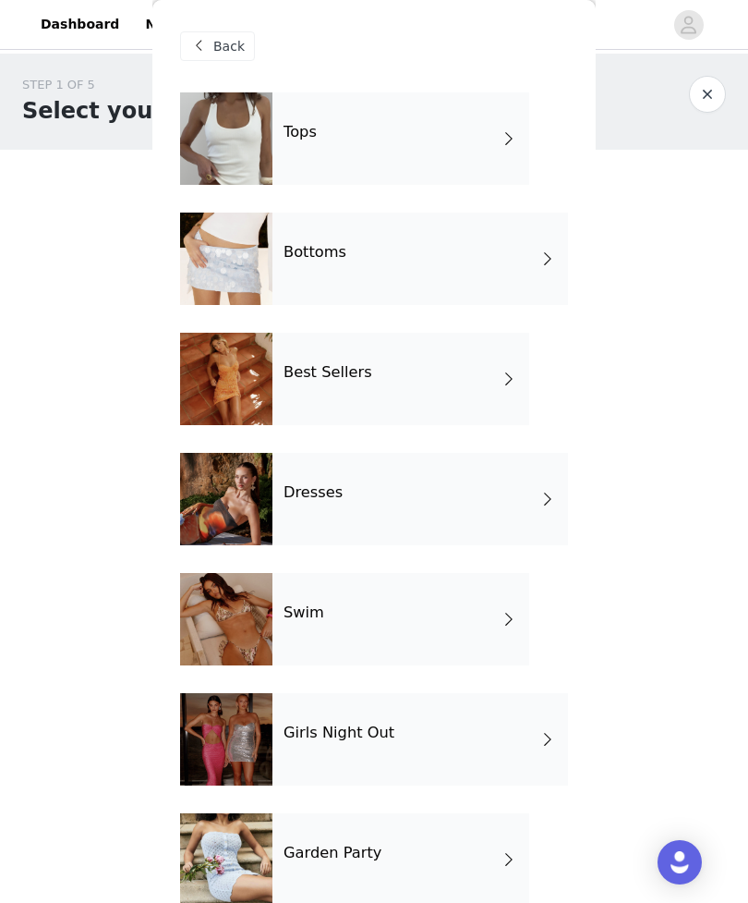
click at [480, 126] on div "Tops" at bounding box center [401, 138] width 257 height 92
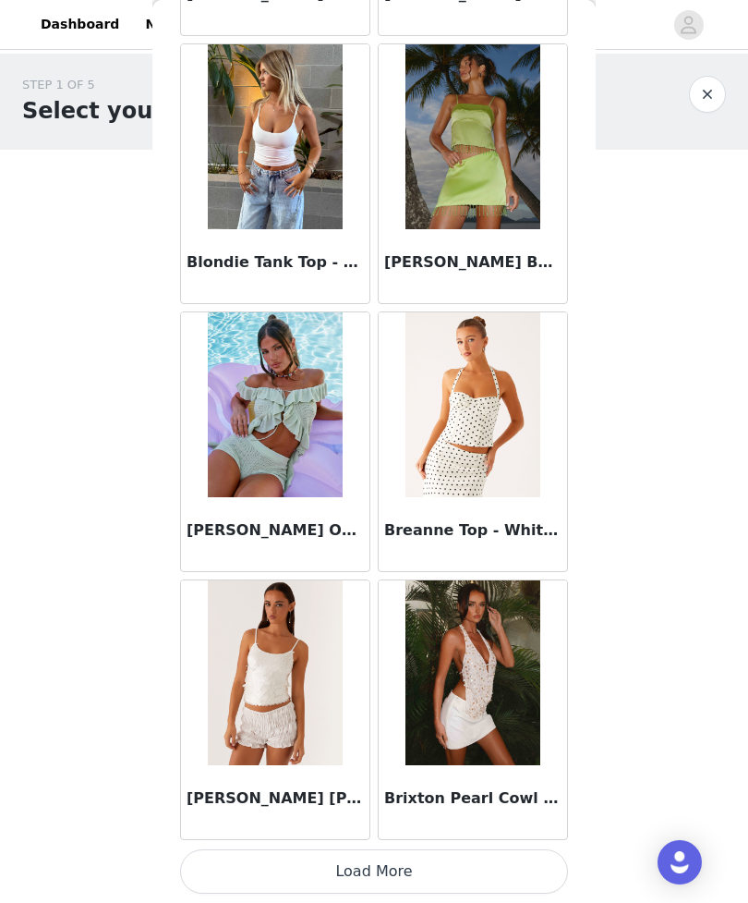
click at [497, 865] on button "Load More" at bounding box center [374, 871] width 388 height 44
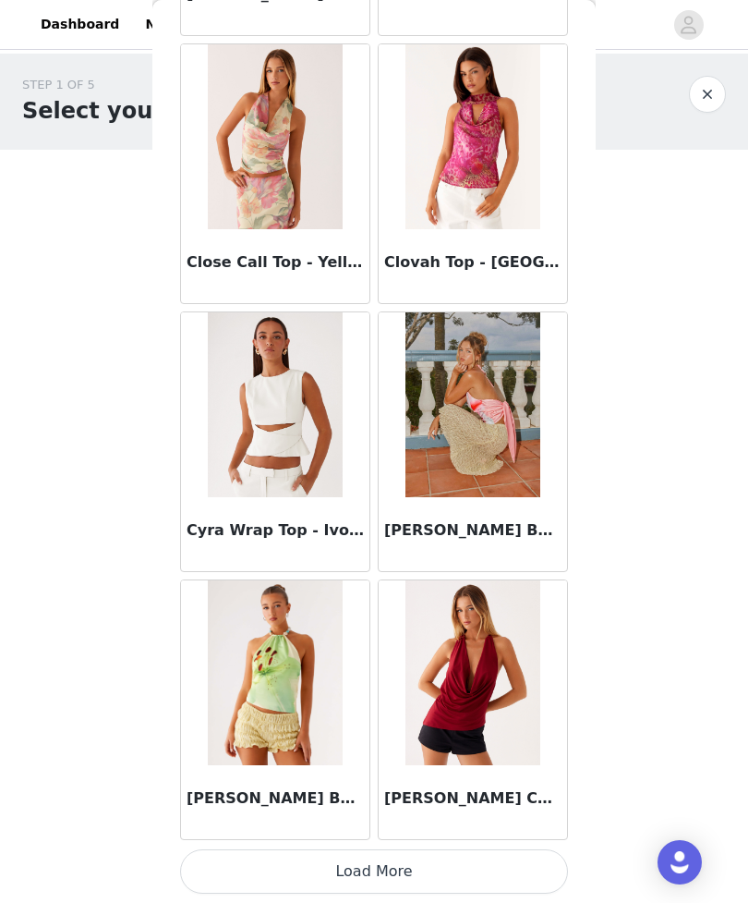
scroll to position [4603, 0]
click at [473, 882] on button "Load More" at bounding box center [374, 871] width 388 height 44
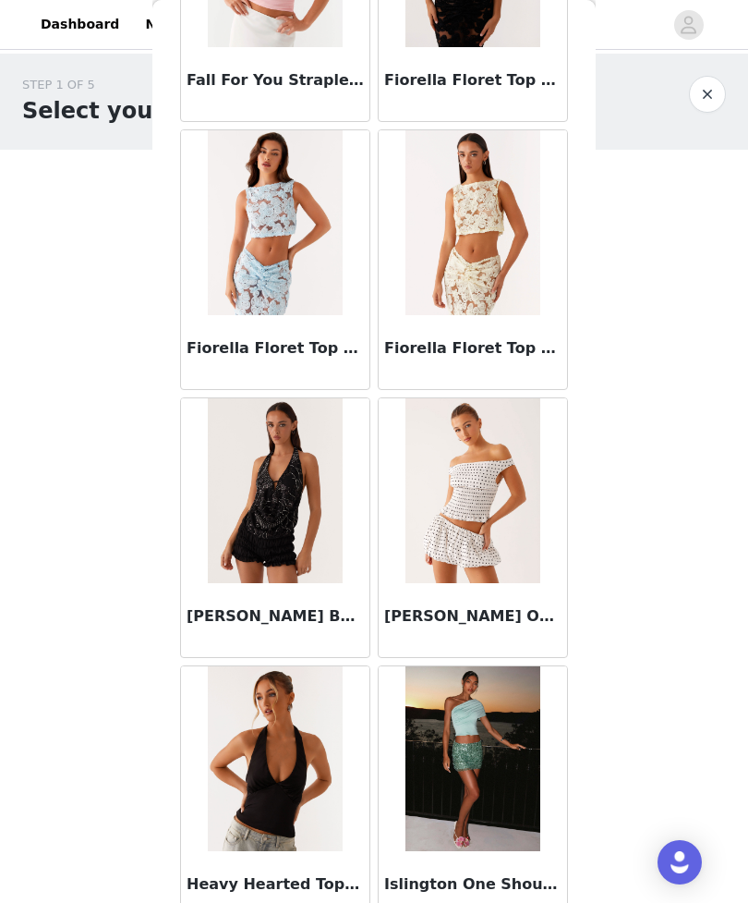
scroll to position [6435, 0]
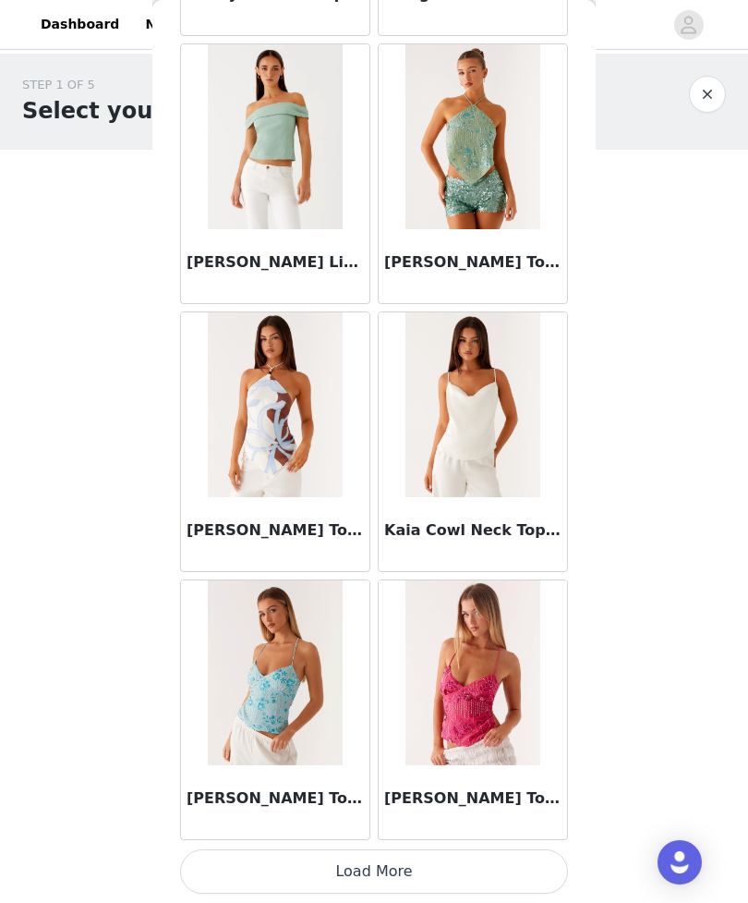
click at [491, 875] on button "Load More" at bounding box center [374, 871] width 388 height 44
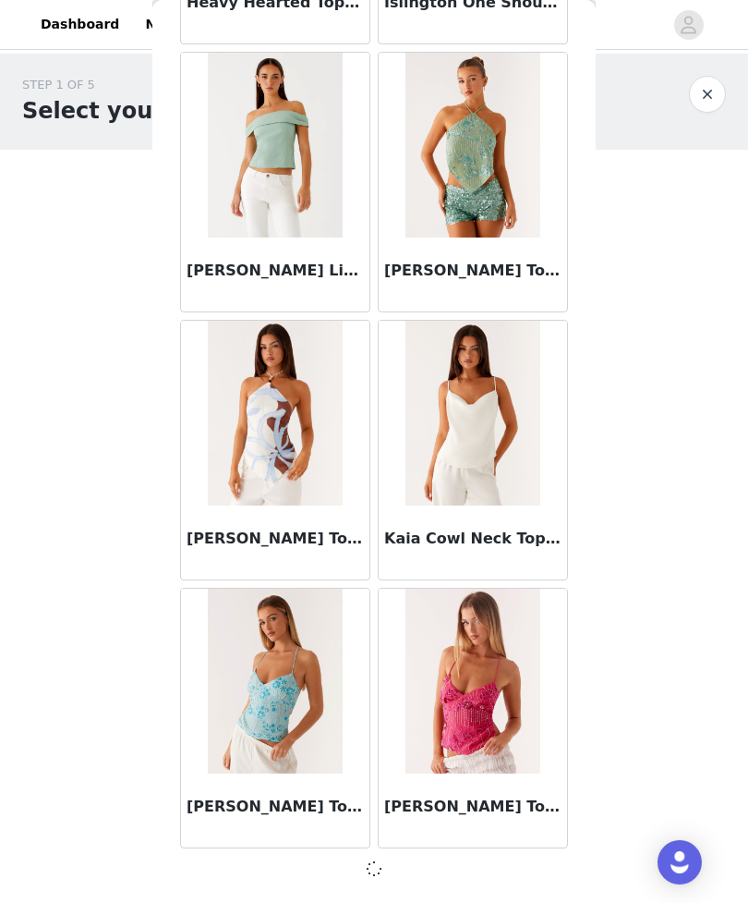
scroll to position [7274, 0]
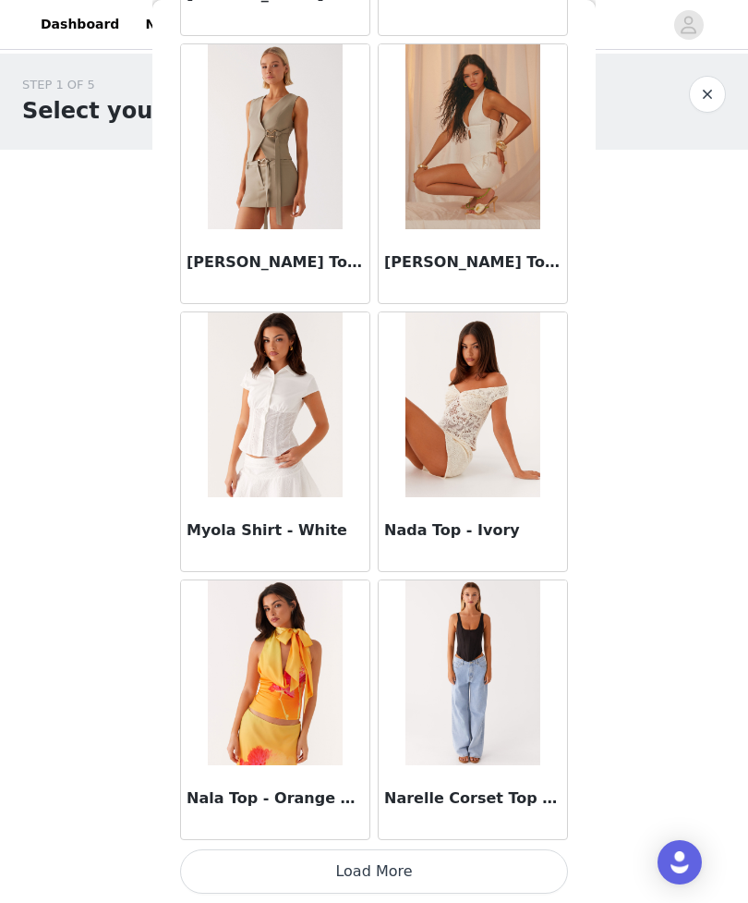
click at [488, 865] on button "Load More" at bounding box center [374, 871] width 388 height 44
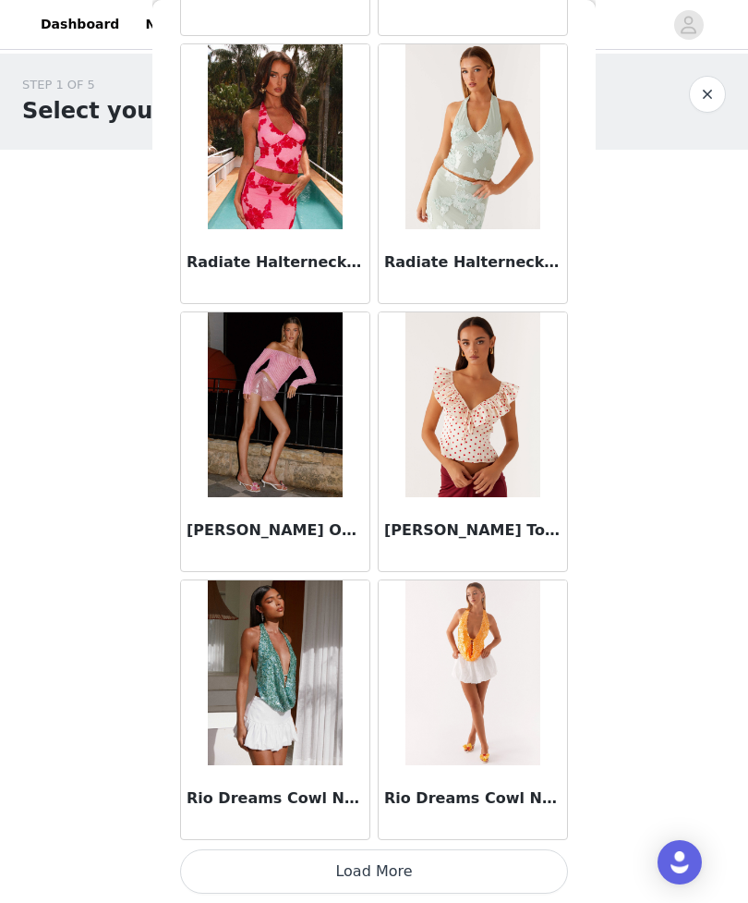
click at [493, 881] on button "Load More" at bounding box center [374, 871] width 388 height 44
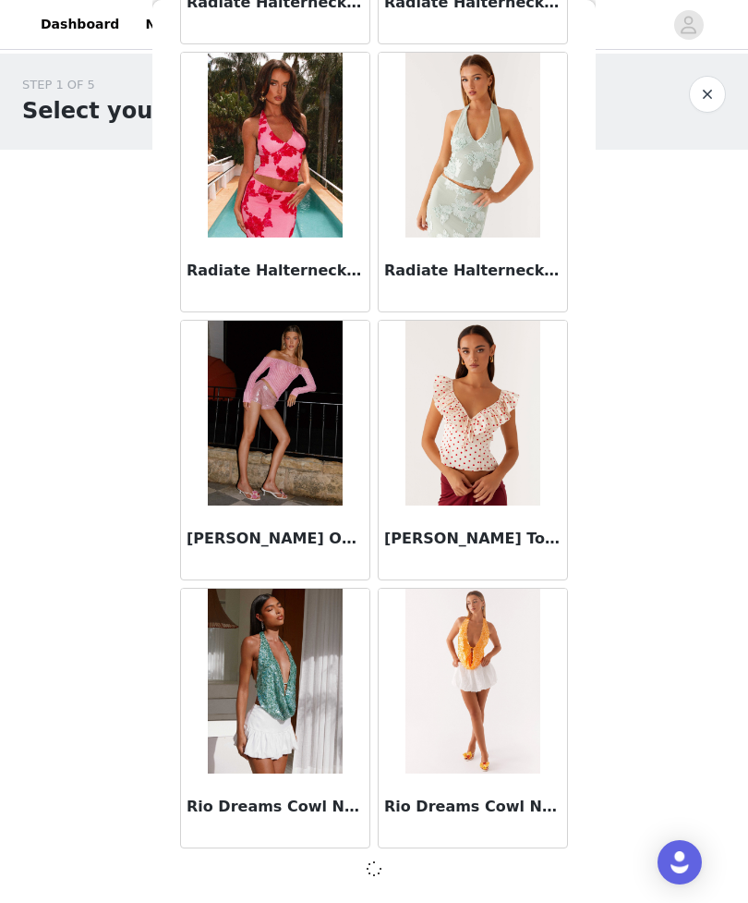
scroll to position [12632, 0]
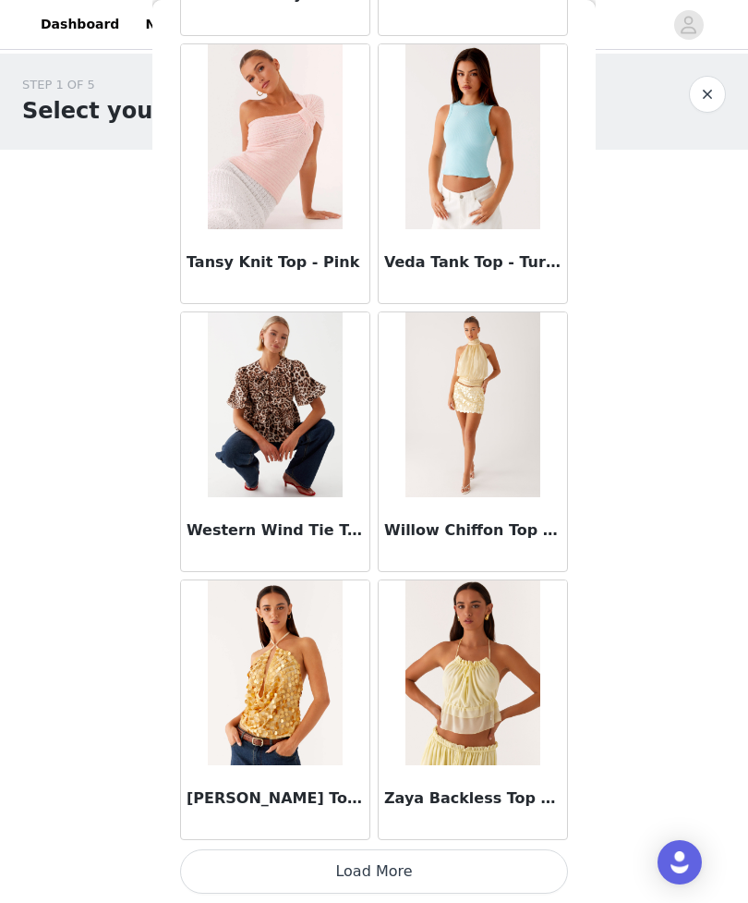
click at [514, 881] on button "Load More" at bounding box center [374, 871] width 388 height 44
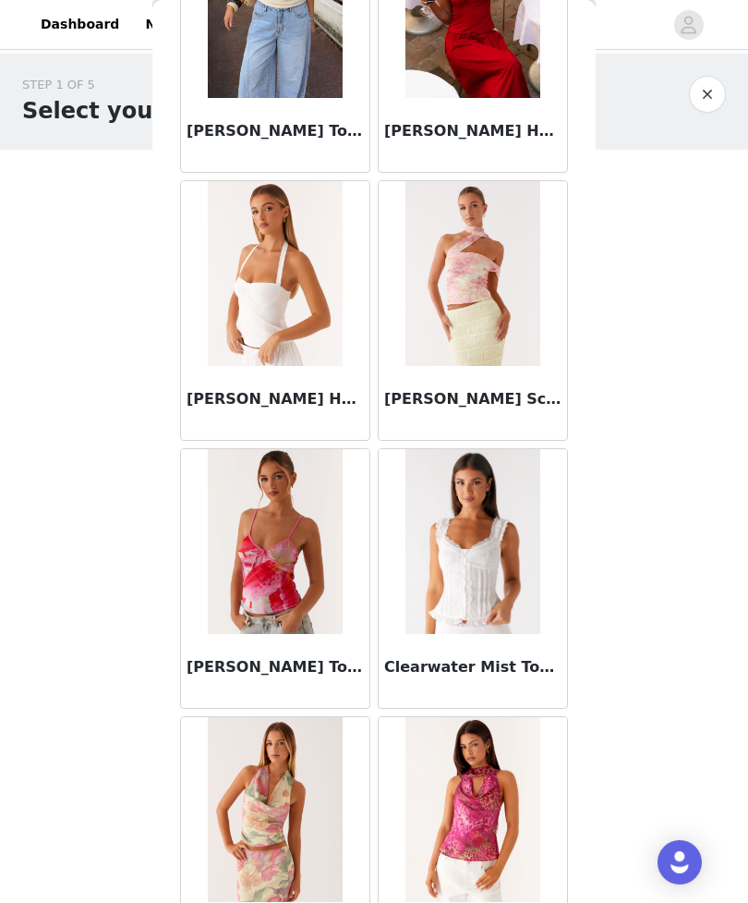
click at [633, 348] on div "STEP 1 OF 5 Select your styles! Please note that the sizes are in EU Sizes 1/3 …" at bounding box center [374, 282] width 748 height 456
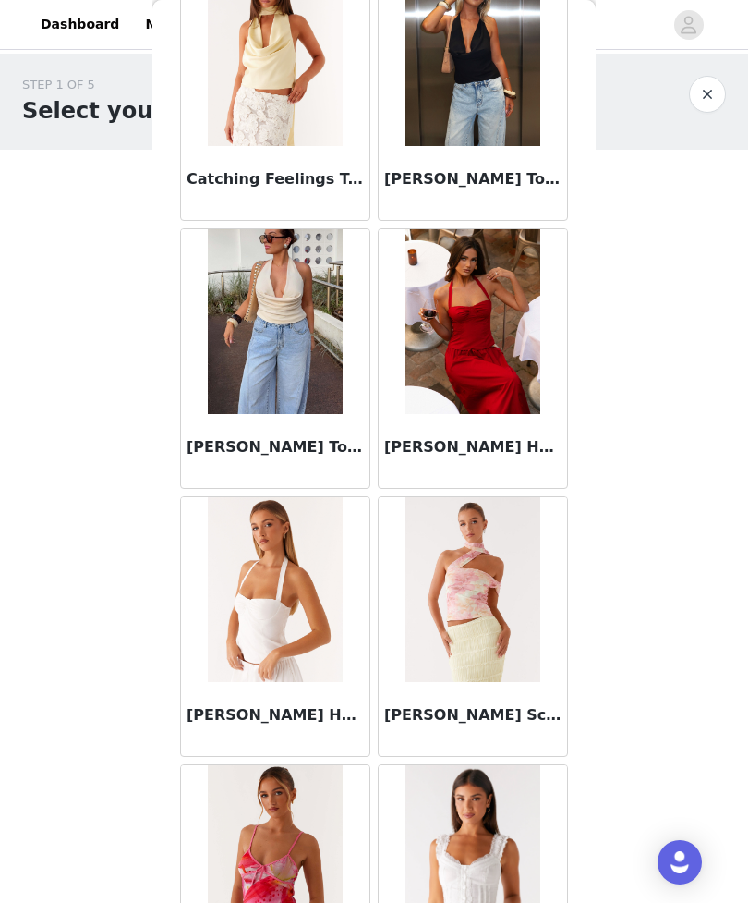
scroll to position [3493, 0]
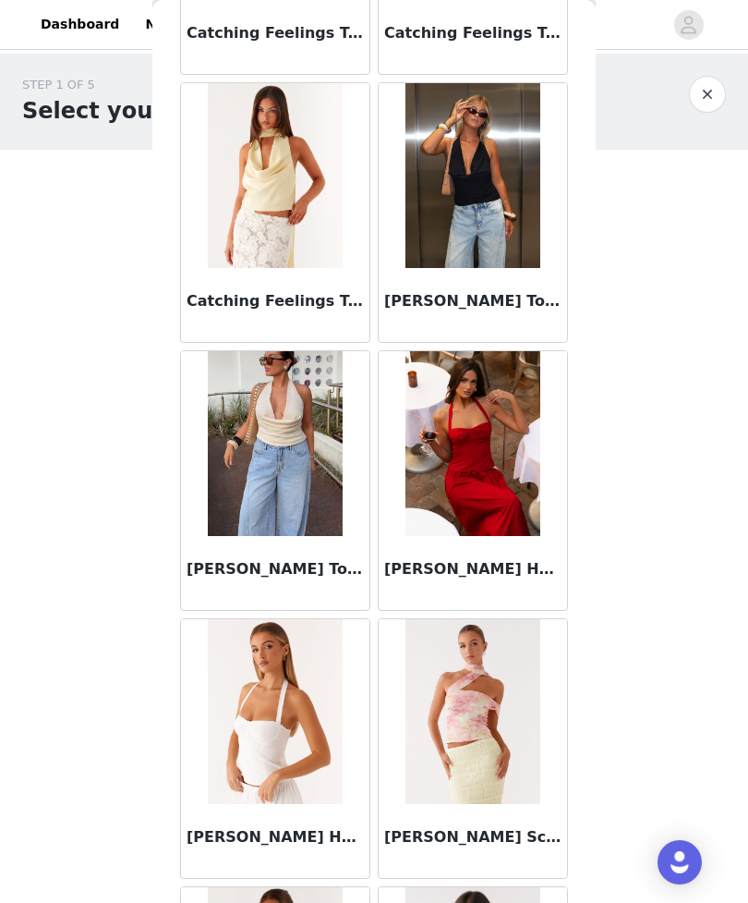
click at [704, 112] on button "button" at bounding box center [707, 94] width 37 height 37
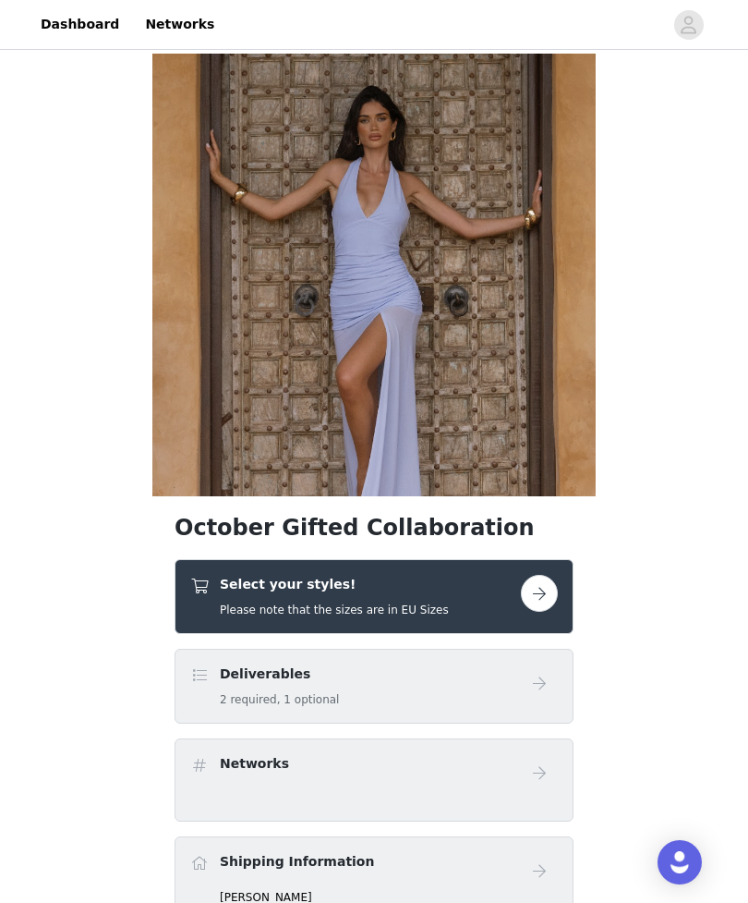
click at [509, 595] on div "Select your styles! Please note that the sizes are in EU Sizes" at bounding box center [355, 596] width 331 height 43
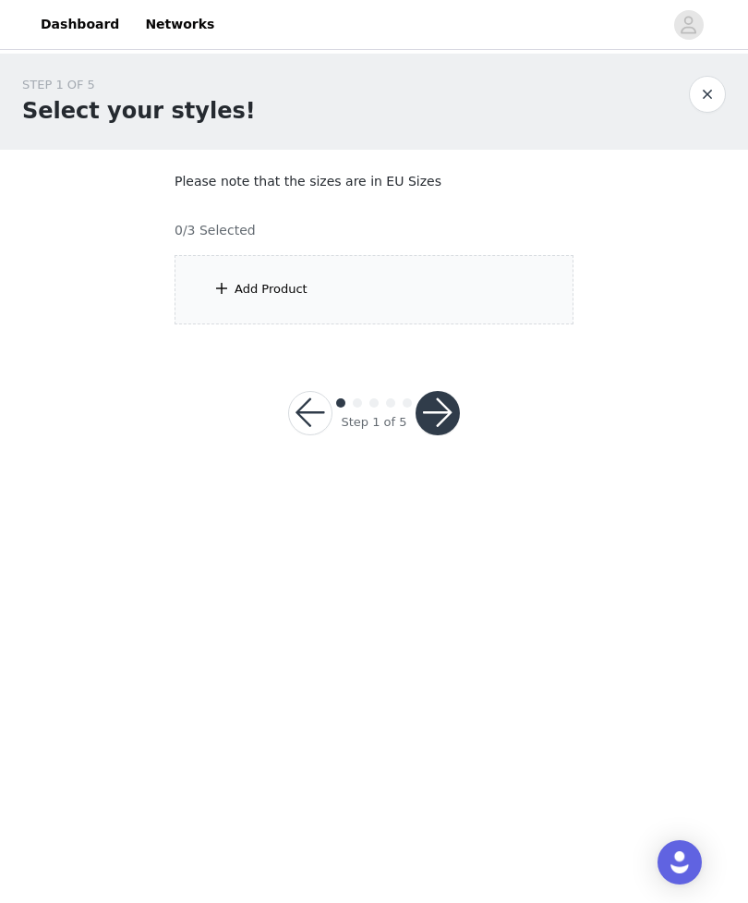
click at [496, 298] on div "Add Product" at bounding box center [374, 289] width 399 height 69
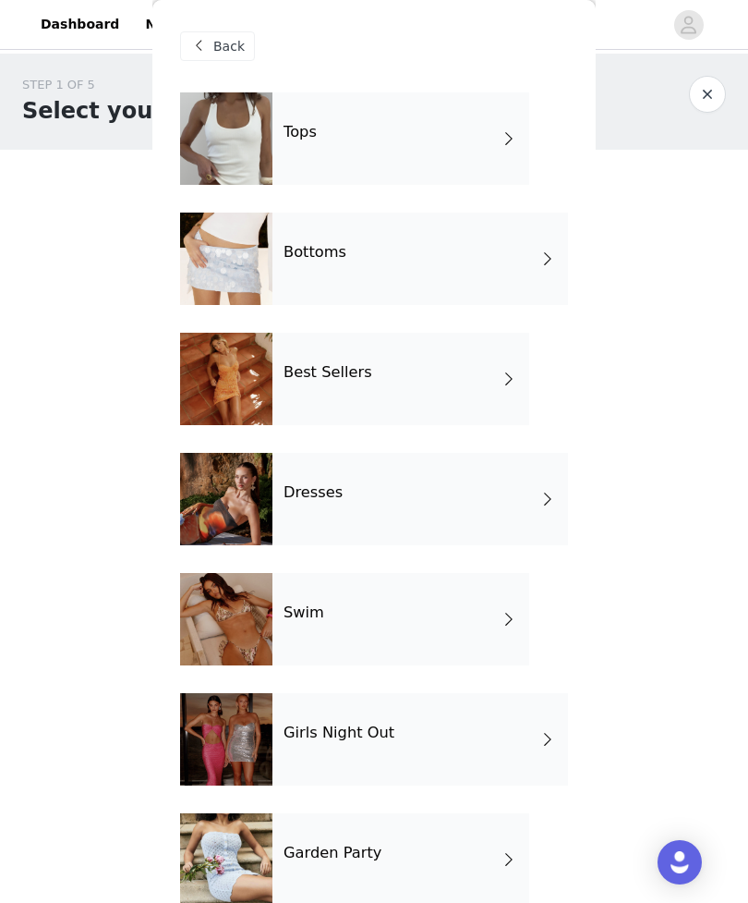
click at [474, 261] on div "Bottoms" at bounding box center [421, 258] width 296 height 92
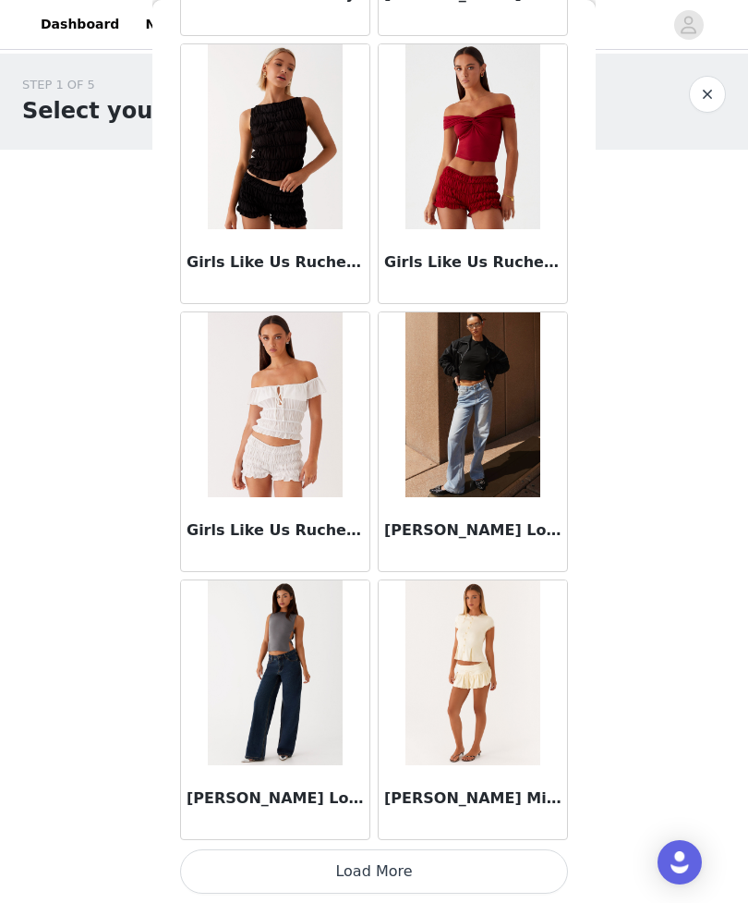
click at [491, 873] on button "Load More" at bounding box center [374, 871] width 388 height 44
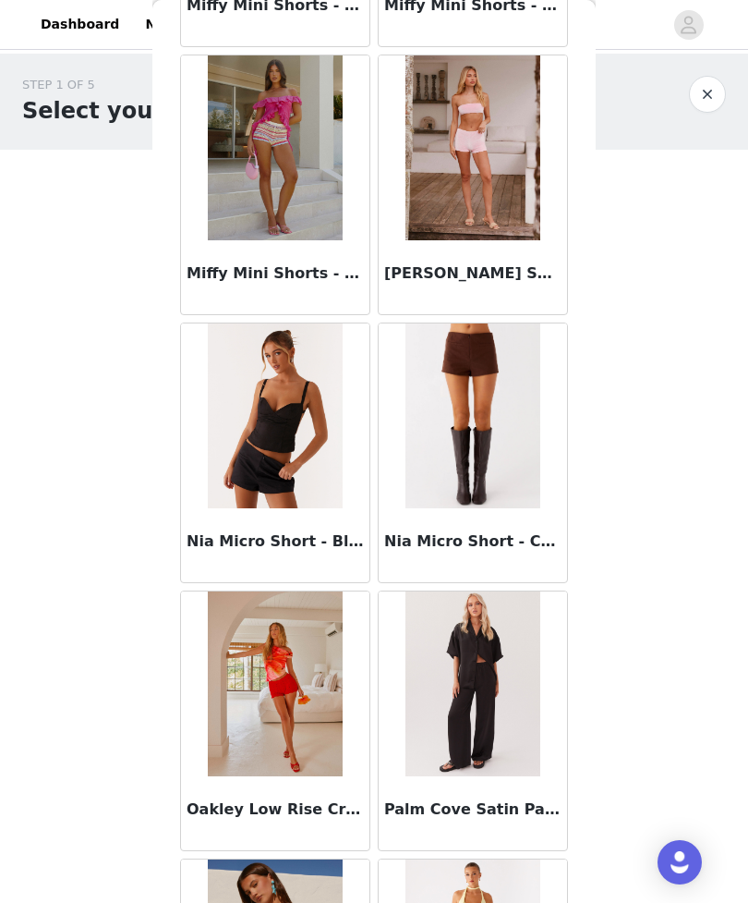
click at [510, 503] on img at bounding box center [473, 415] width 134 height 185
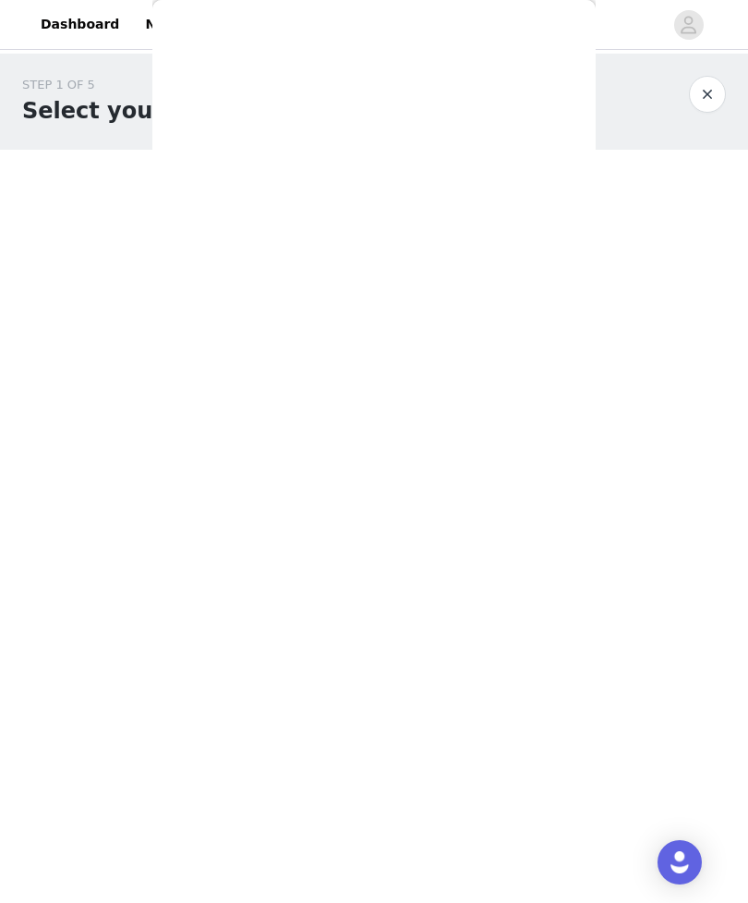
scroll to position [51, 0]
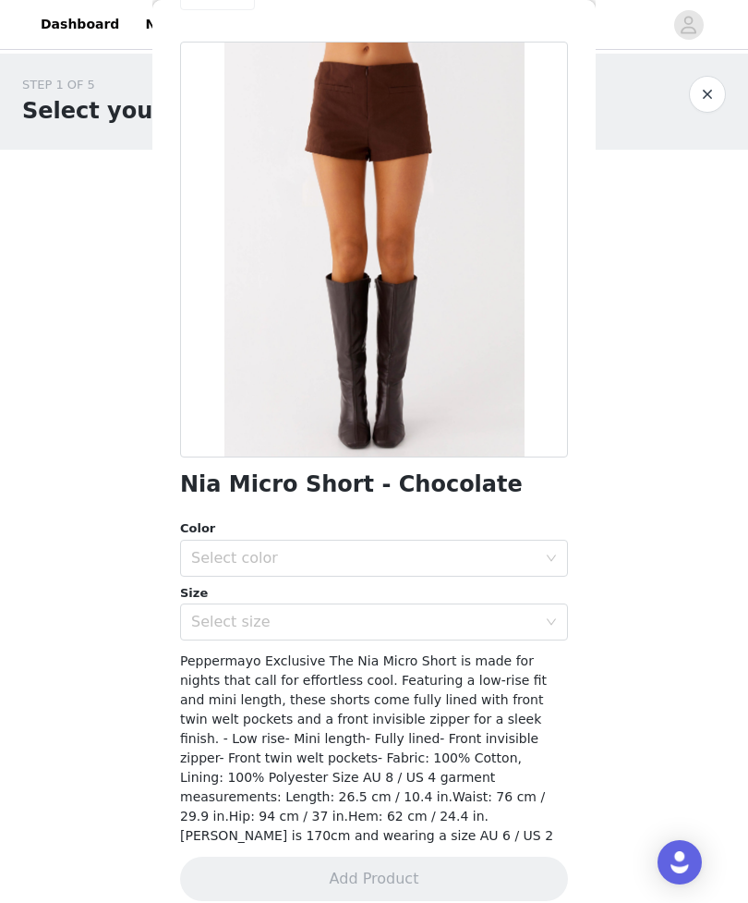
click at [459, 551] on div "Select color" at bounding box center [363, 558] width 345 height 18
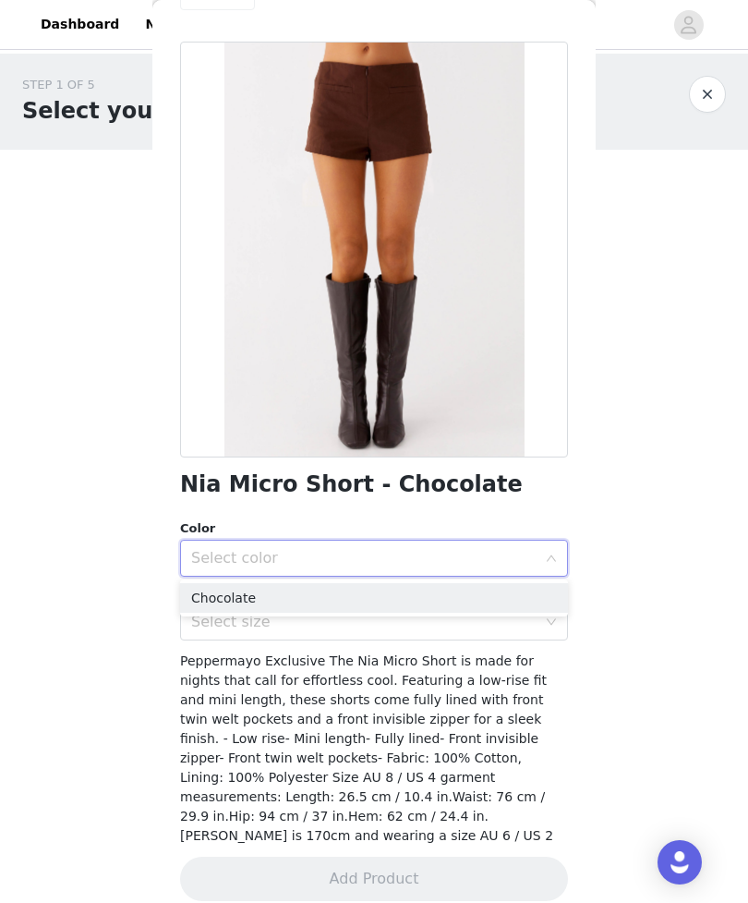
click at [329, 592] on li "Chocolate" at bounding box center [374, 598] width 388 height 30
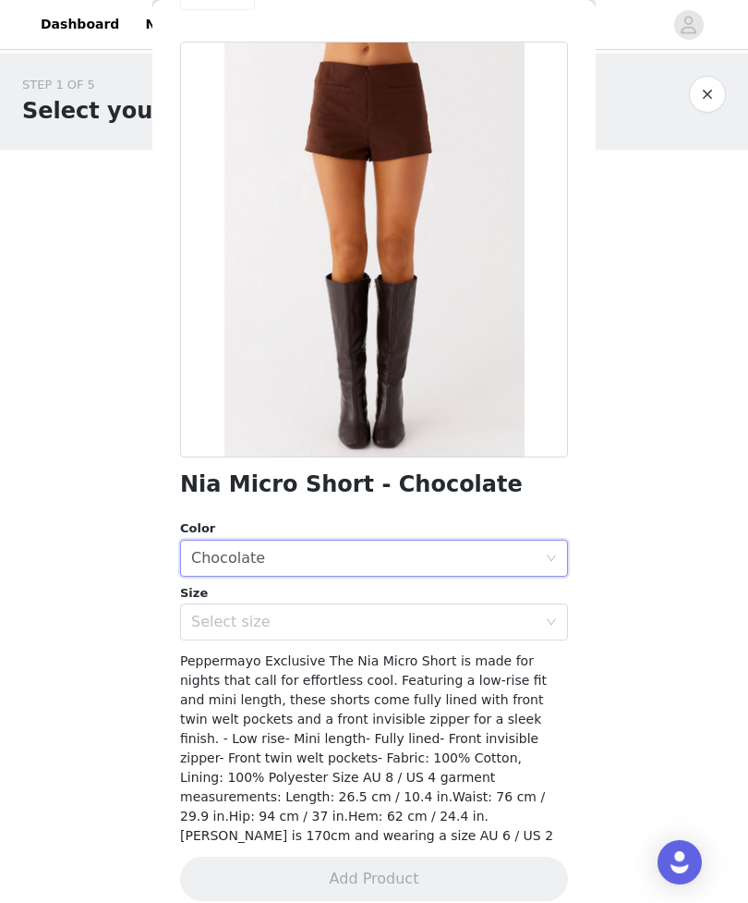
click at [338, 621] on div "Select size" at bounding box center [363, 621] width 345 height 18
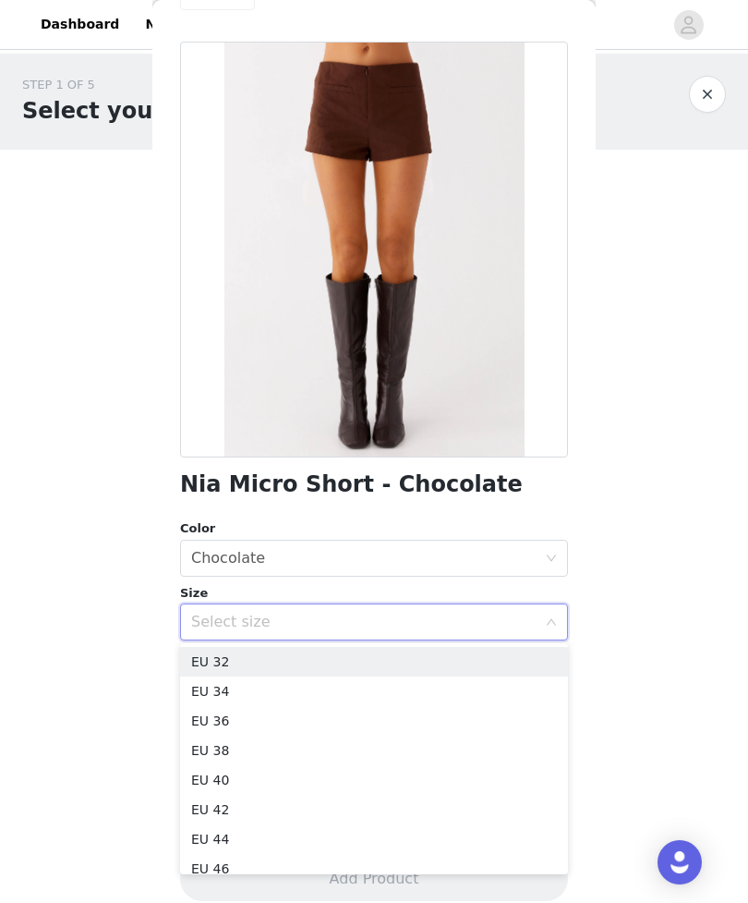
click at [308, 749] on li "EU 38" at bounding box center [374, 750] width 388 height 30
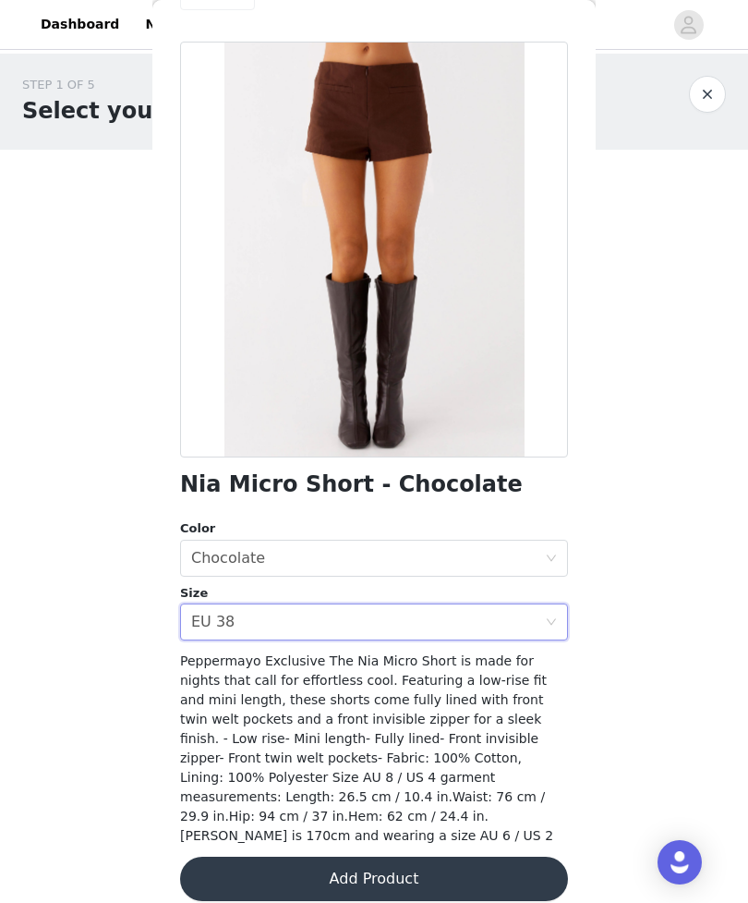
click at [367, 856] on button "Add Product" at bounding box center [374, 878] width 388 height 44
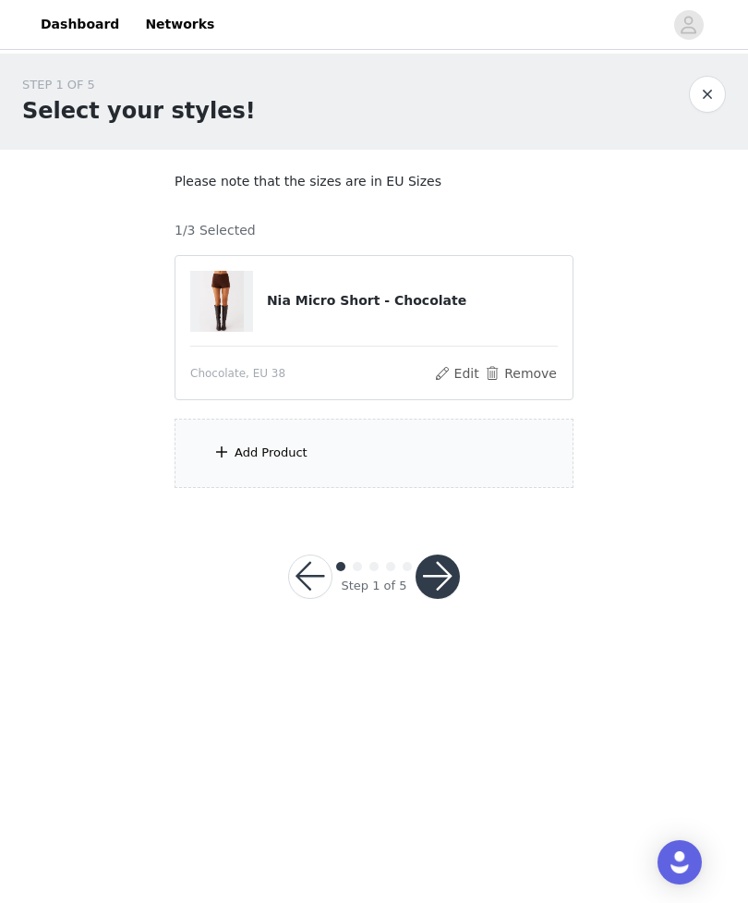
click at [416, 466] on div "Add Product" at bounding box center [374, 452] width 399 height 69
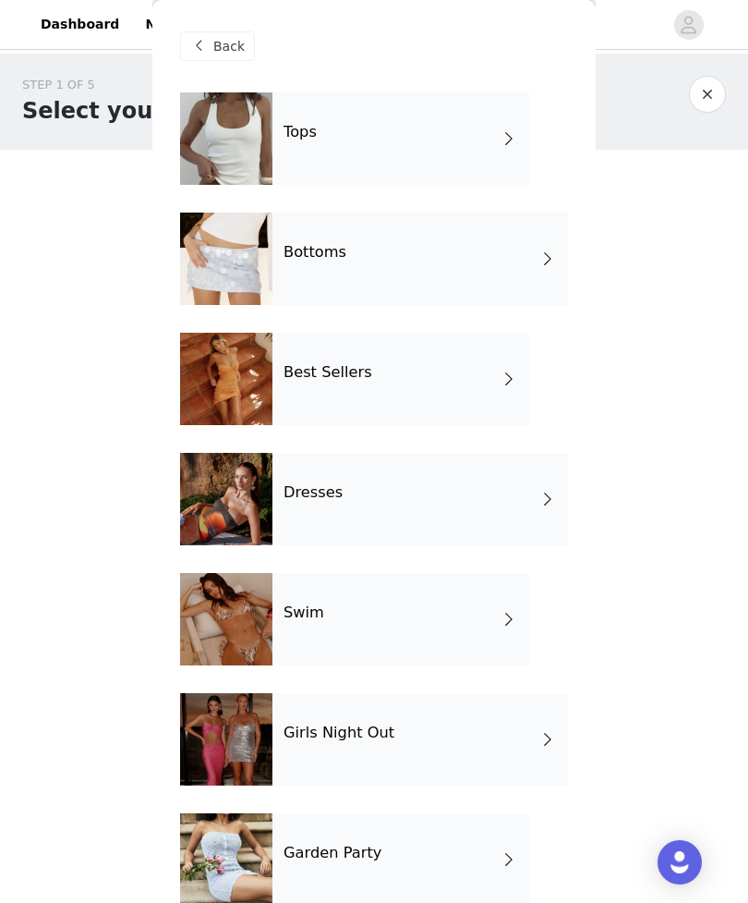
click at [450, 490] on div "Dresses" at bounding box center [421, 499] width 296 height 92
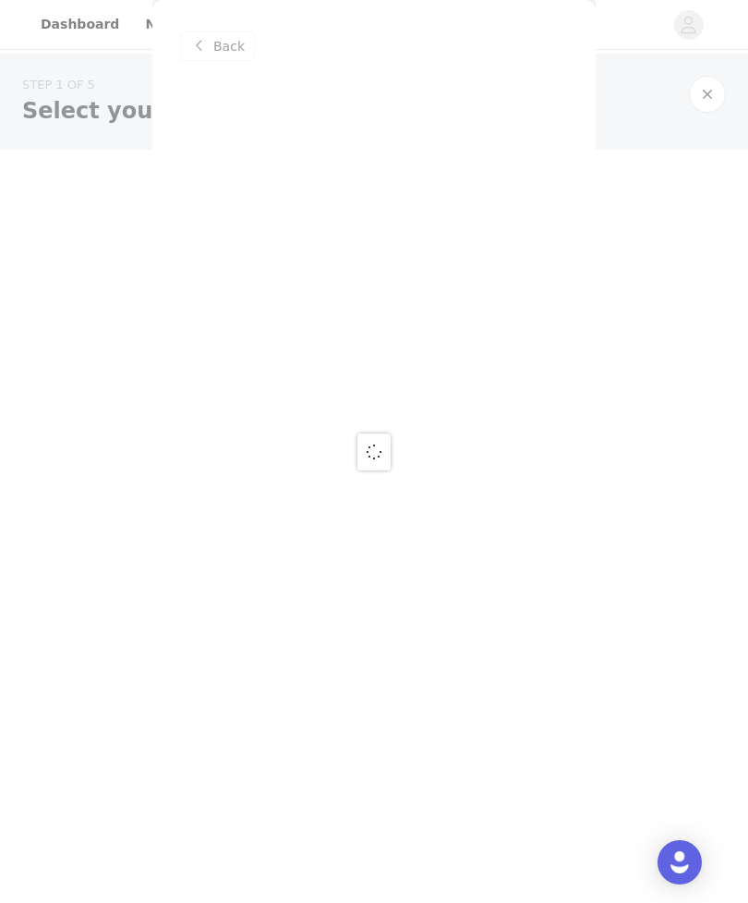
click at [234, 42] on div at bounding box center [374, 451] width 748 height 903
click at [217, 39] on span "Back" at bounding box center [228, 46] width 31 height 19
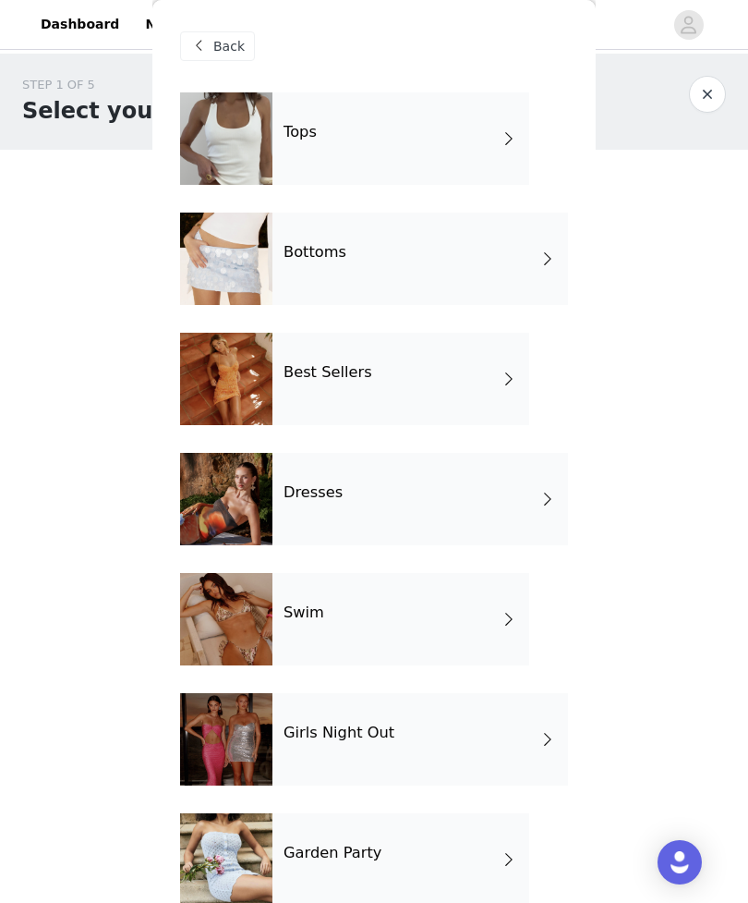
click at [224, 352] on div at bounding box center [226, 379] width 92 height 92
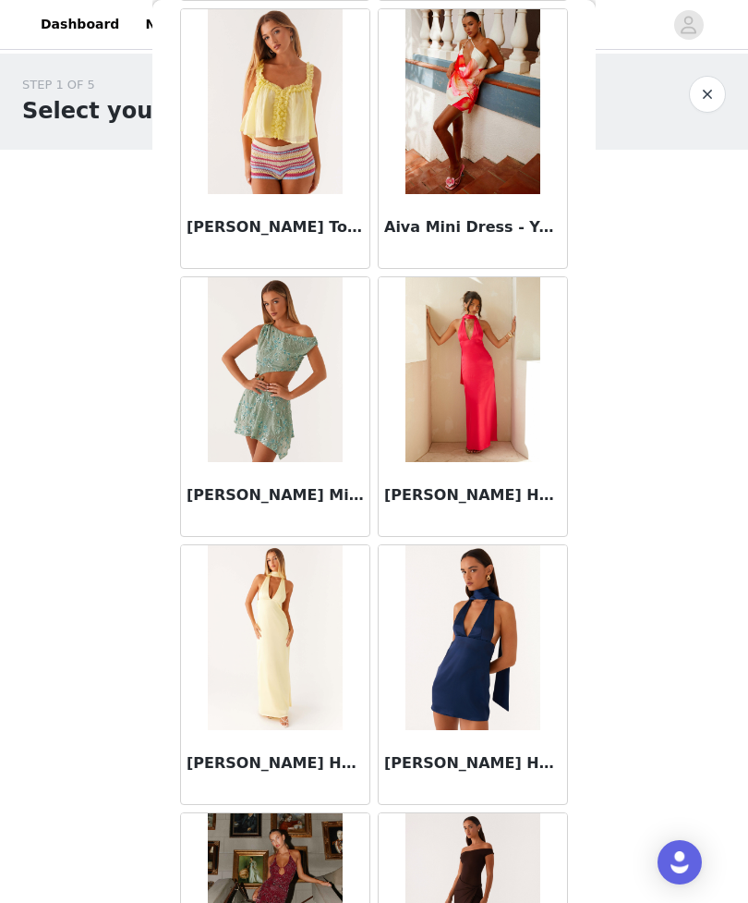
scroll to position [640, 0]
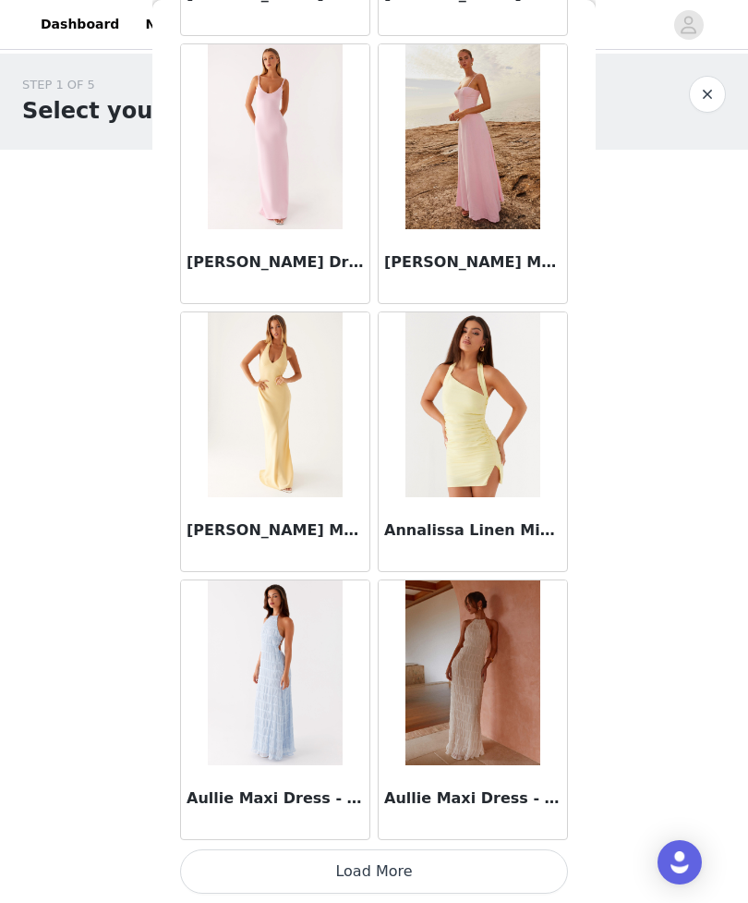
click at [514, 867] on button "Load More" at bounding box center [374, 871] width 388 height 44
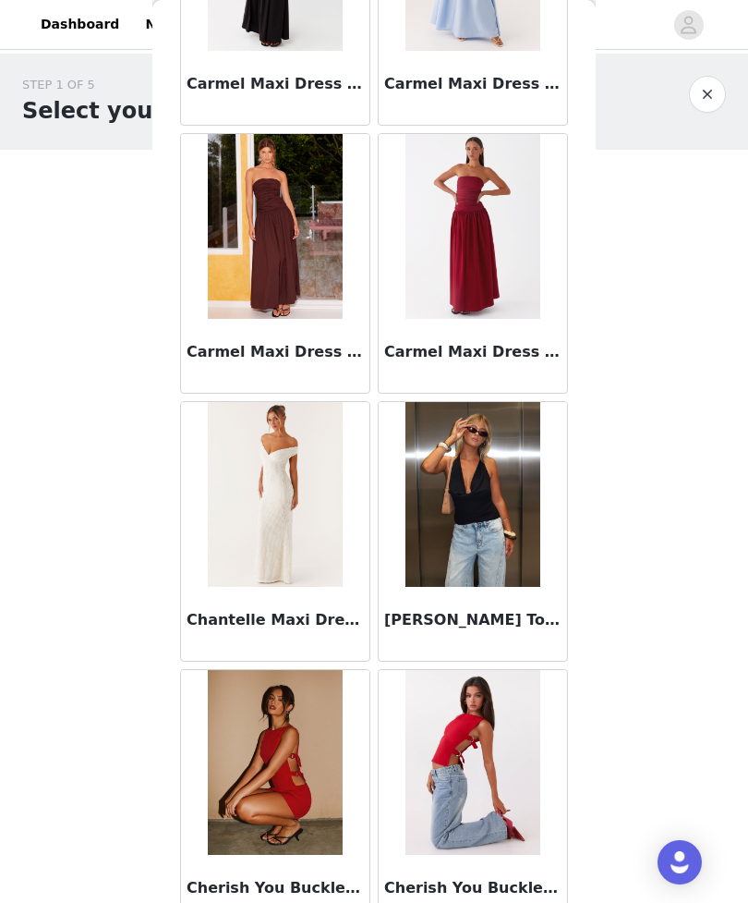
scroll to position [4248, 0]
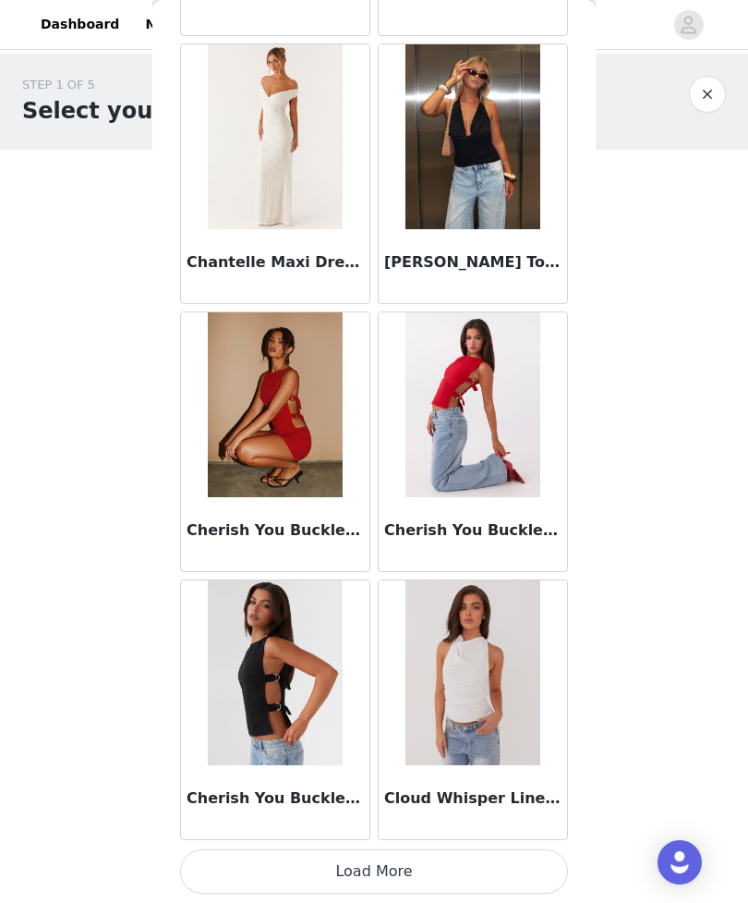
click at [476, 863] on button "Load More" at bounding box center [374, 871] width 388 height 44
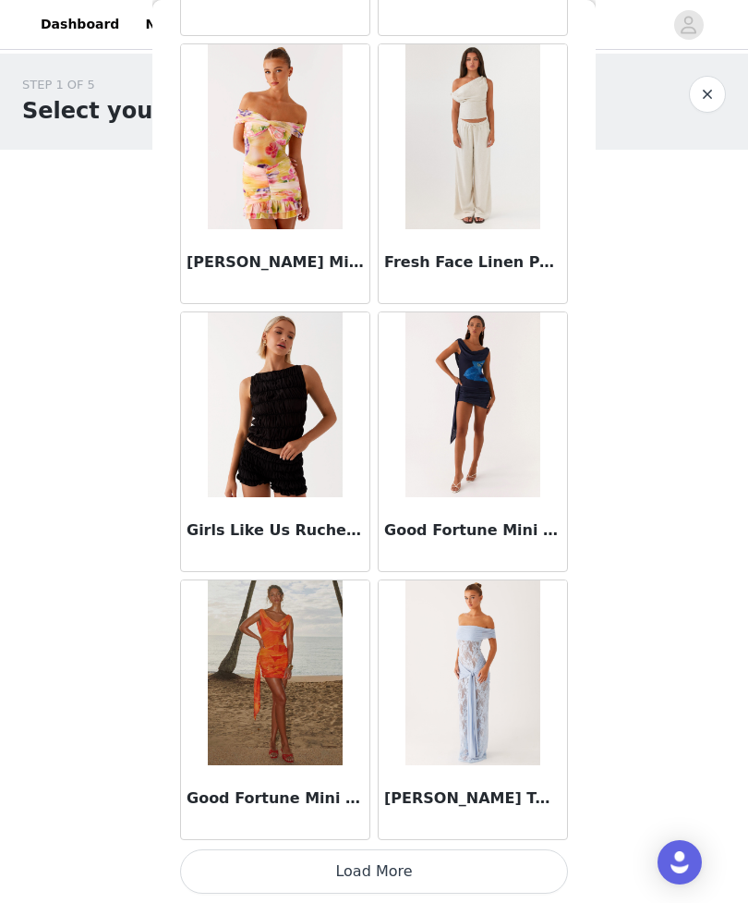
scroll to position [7364, 0]
click at [496, 863] on button "Load More" at bounding box center [374, 871] width 388 height 44
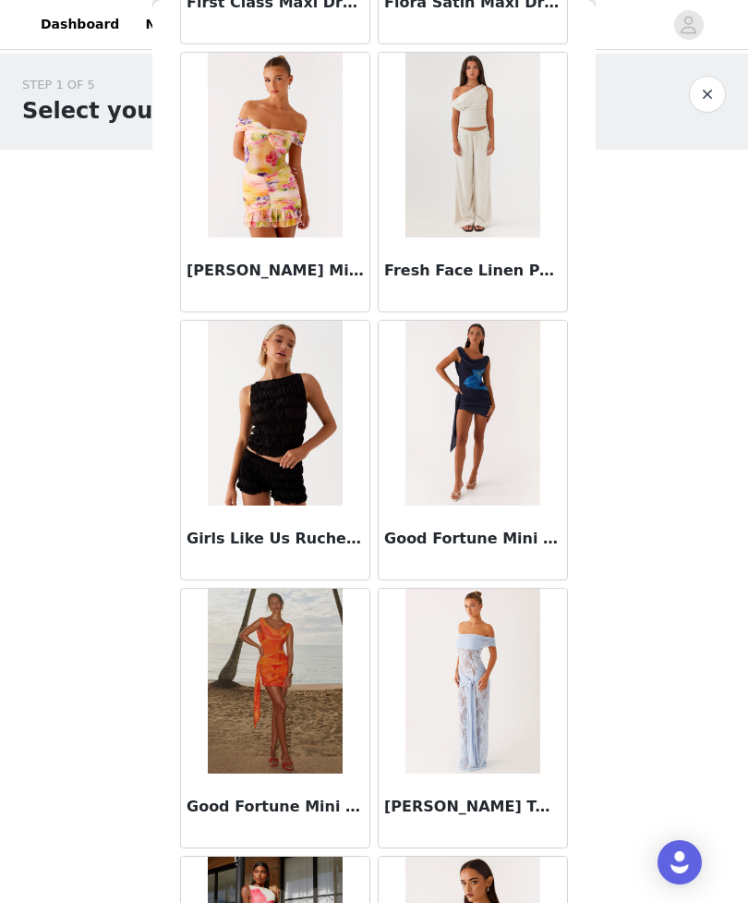
click at [703, 93] on button "button" at bounding box center [707, 94] width 37 height 37
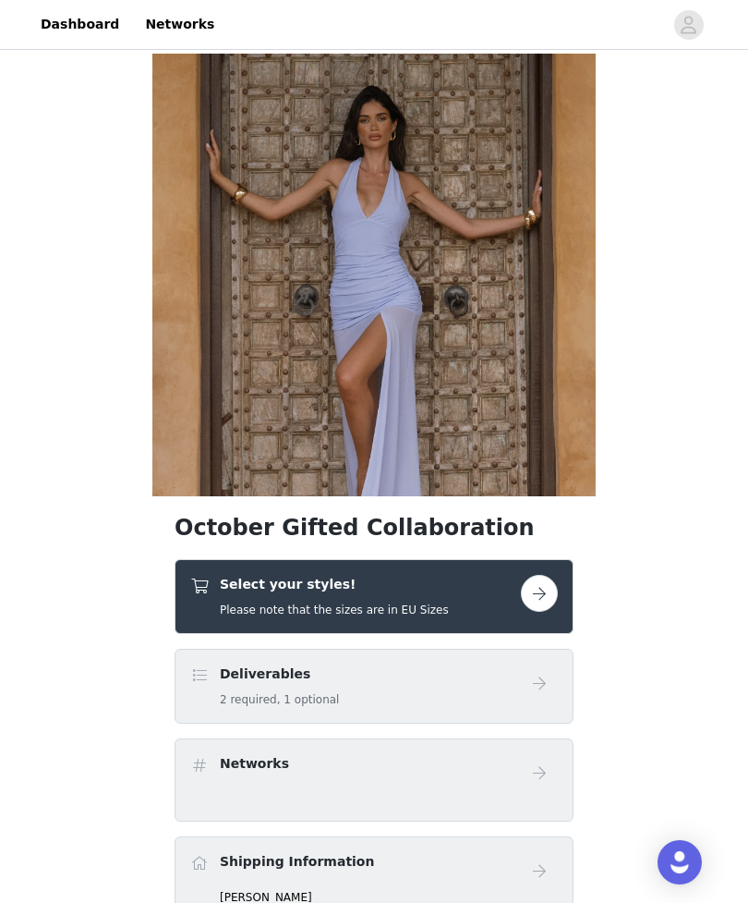
click at [527, 592] on button "button" at bounding box center [539, 593] width 37 height 37
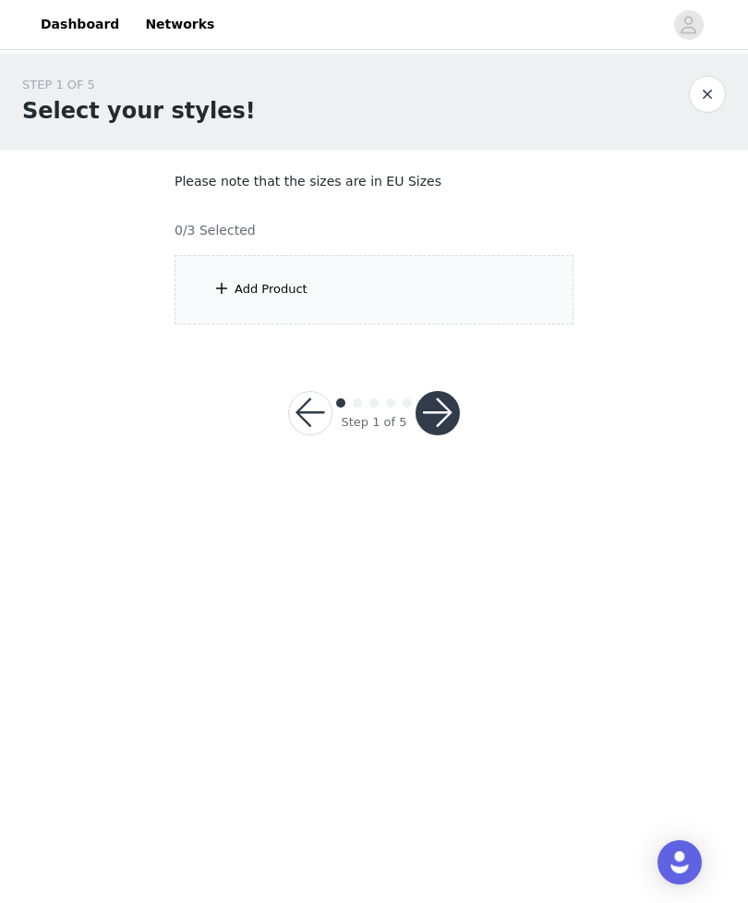
click at [454, 278] on div "Add Product" at bounding box center [374, 289] width 399 height 69
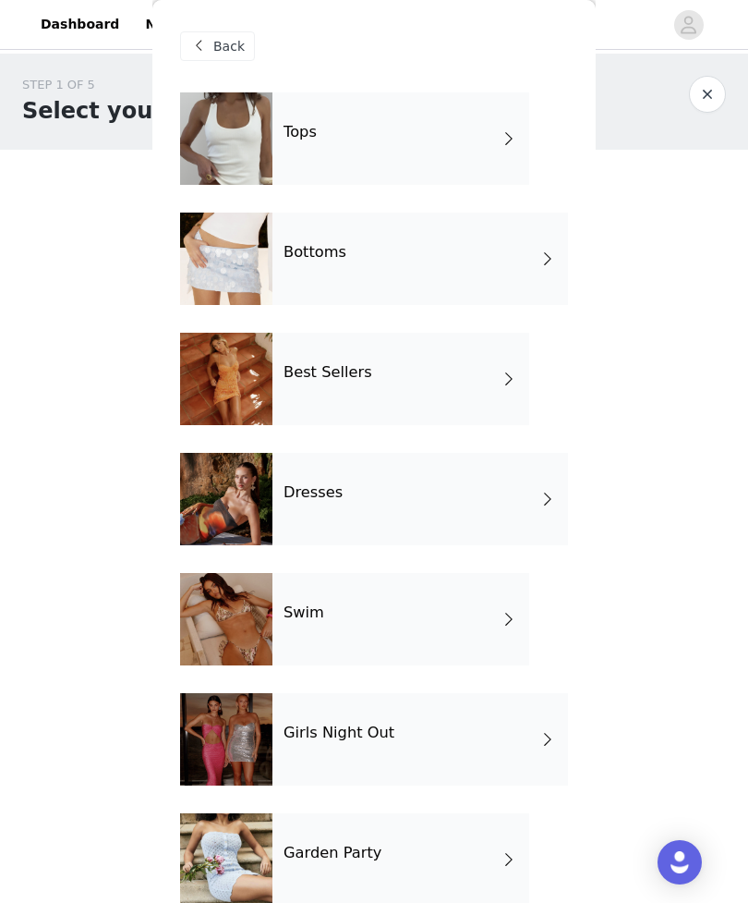
click at [412, 273] on div "Bottoms" at bounding box center [421, 258] width 296 height 92
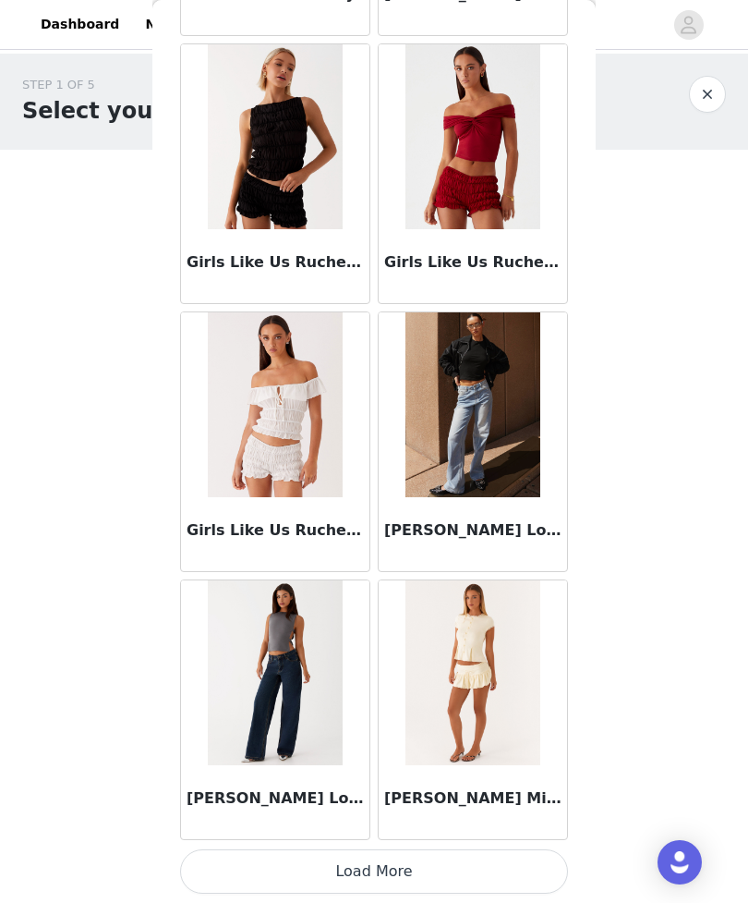
click at [465, 871] on button "Load More" at bounding box center [374, 871] width 388 height 44
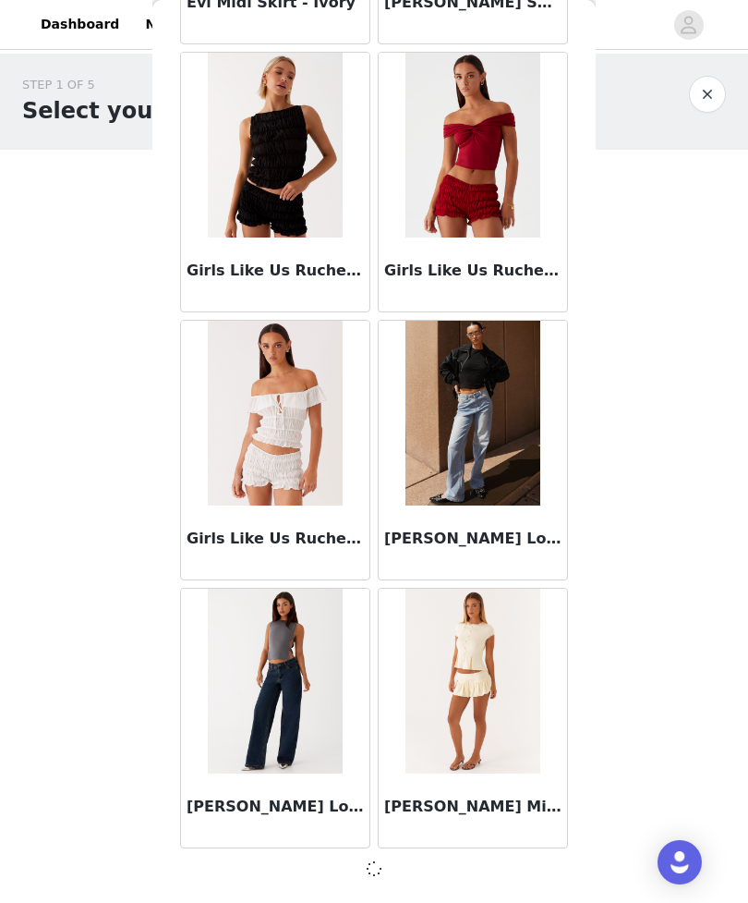
scroll to position [1916, 0]
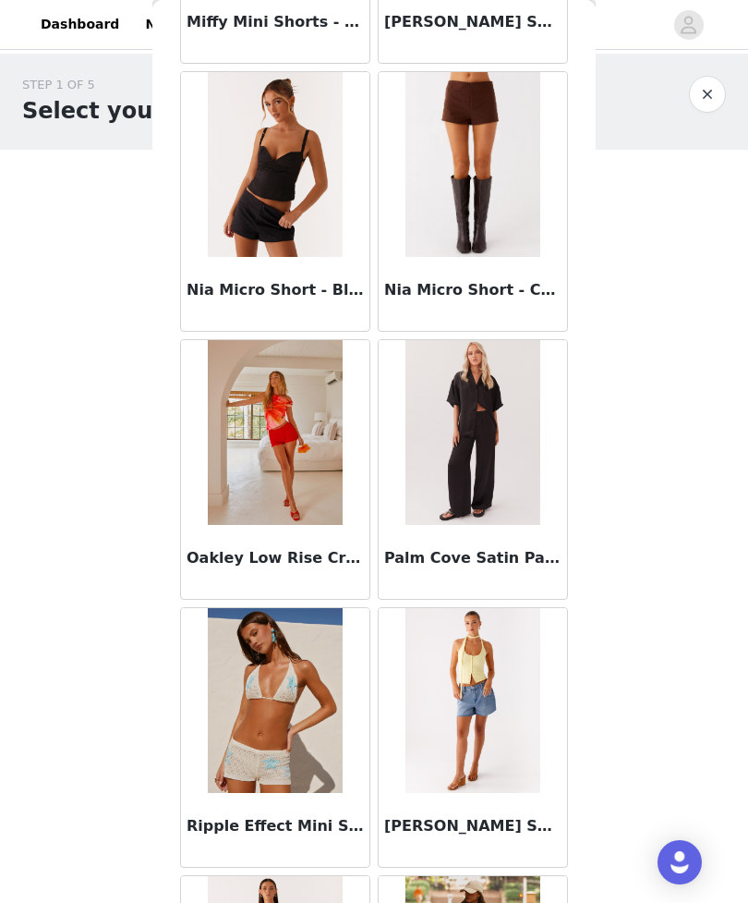
click at [473, 198] on img at bounding box center [473, 164] width 134 height 185
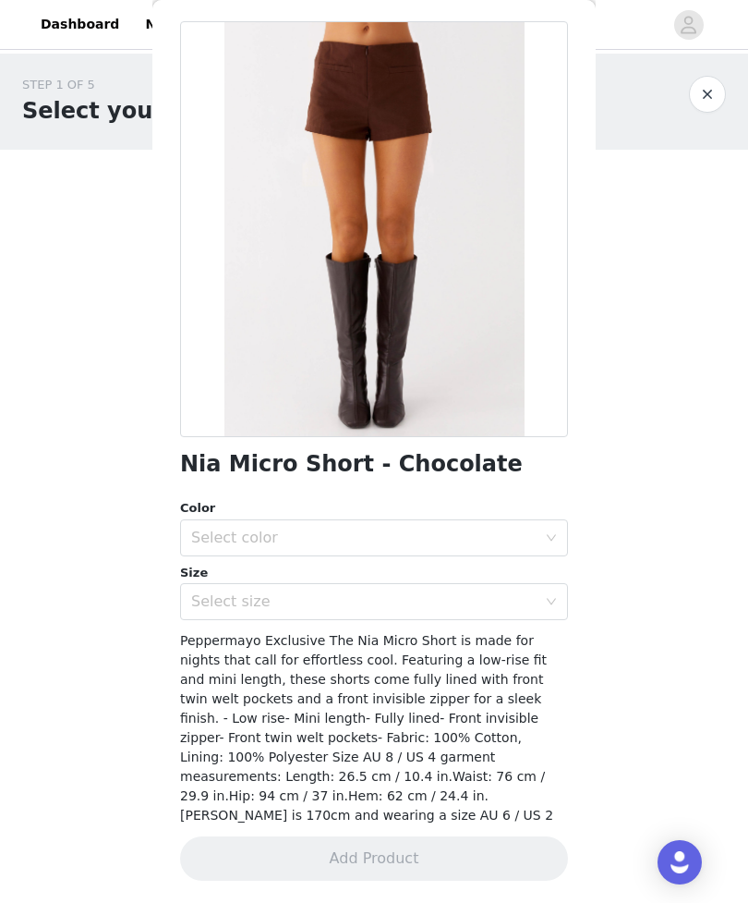
scroll to position [51, 0]
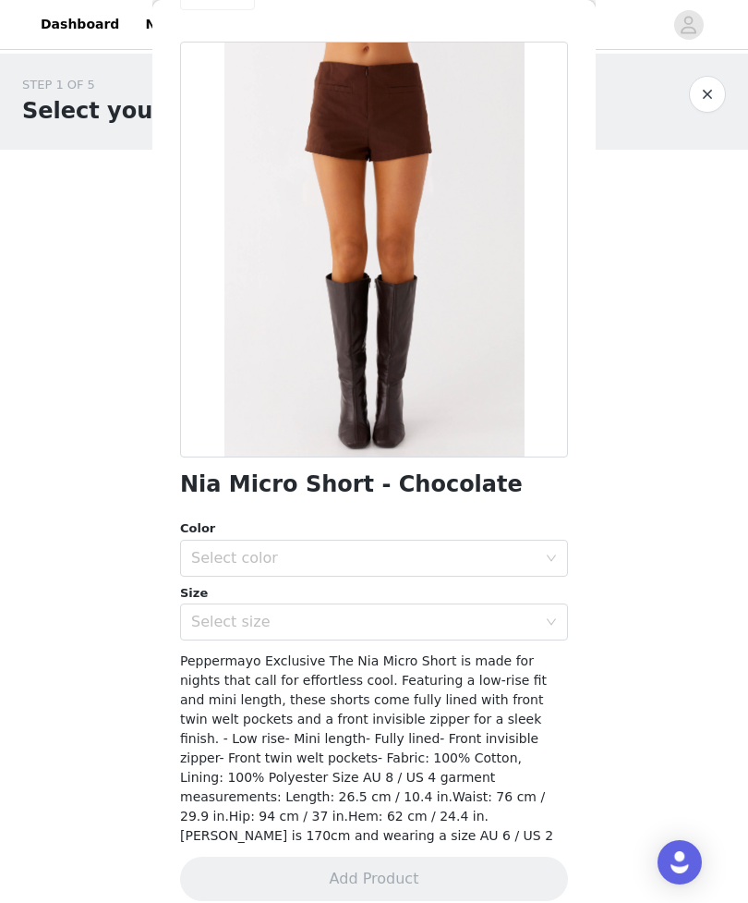
click at [371, 553] on div "Select color" at bounding box center [363, 558] width 345 height 18
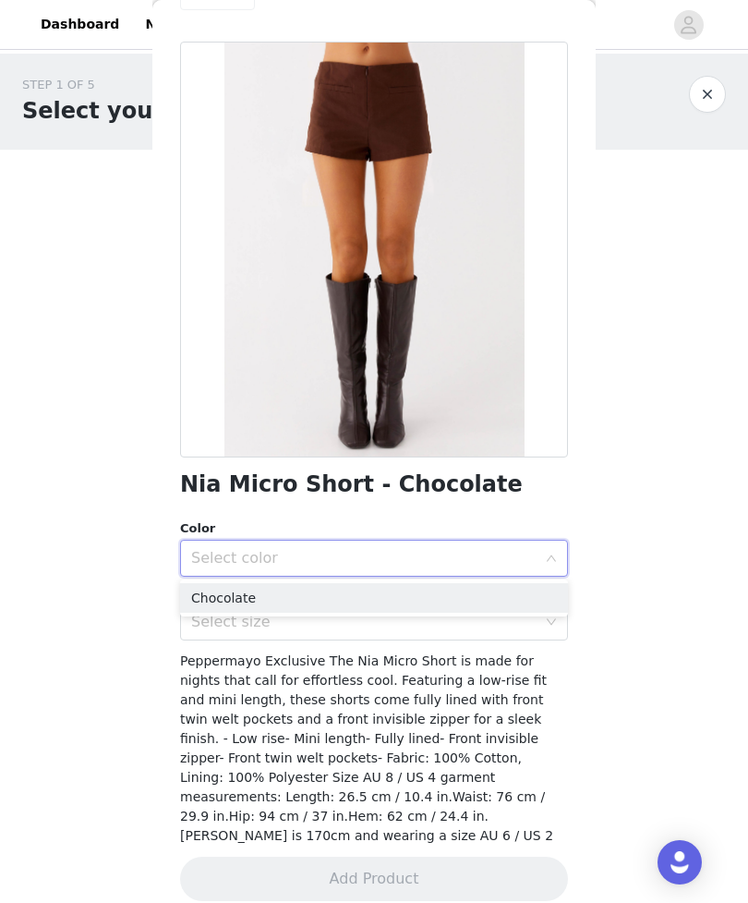
click at [274, 601] on li "Chocolate" at bounding box center [374, 598] width 388 height 30
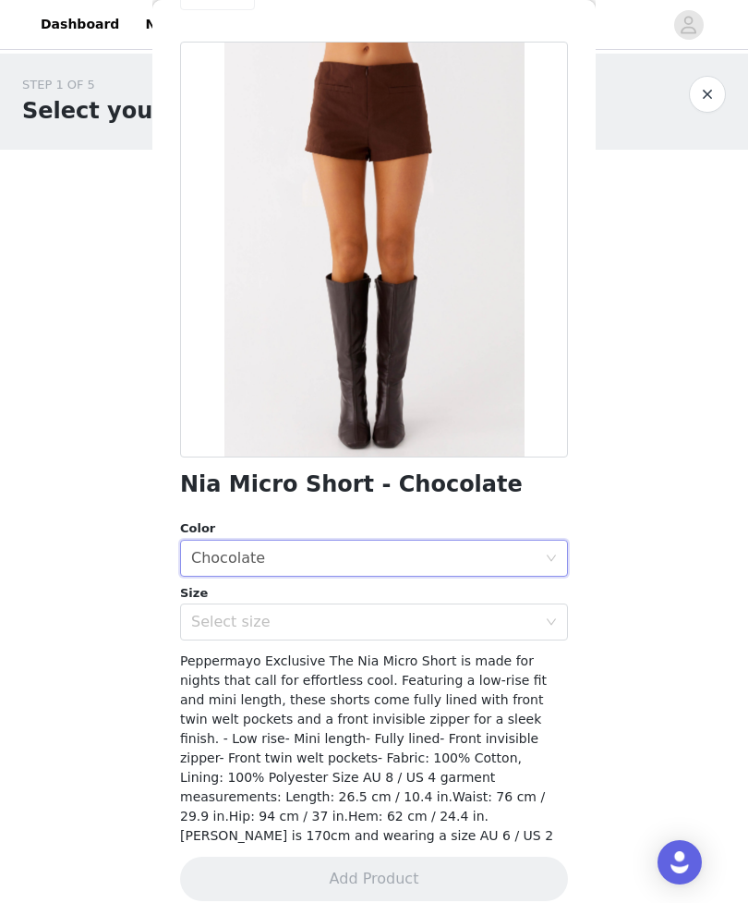
click at [294, 616] on div "Select size" at bounding box center [363, 621] width 345 height 18
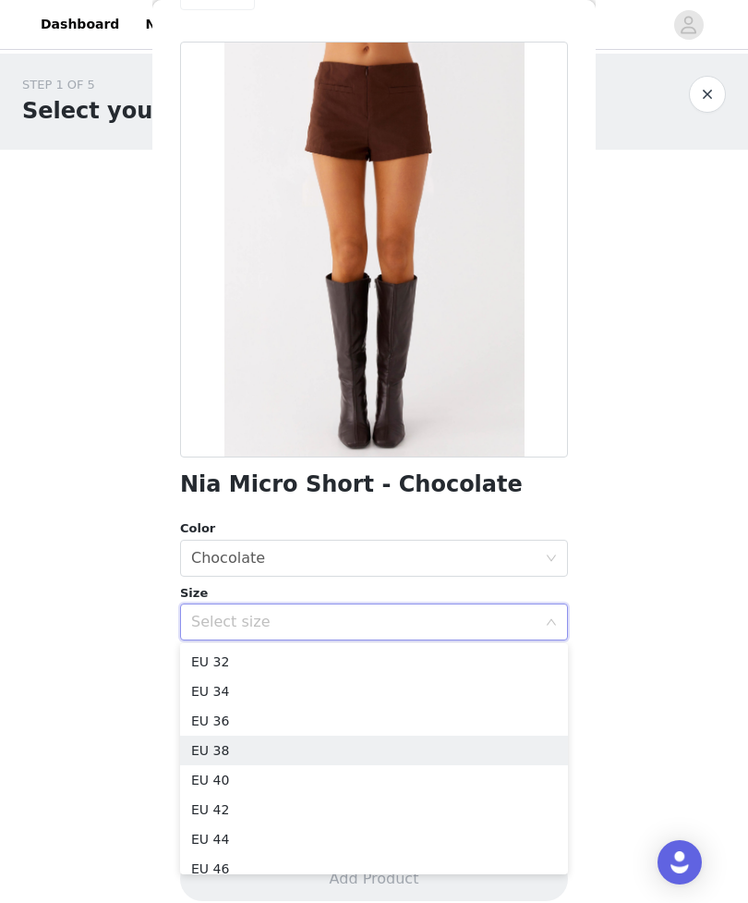
click at [277, 748] on li "EU 38" at bounding box center [374, 750] width 388 height 30
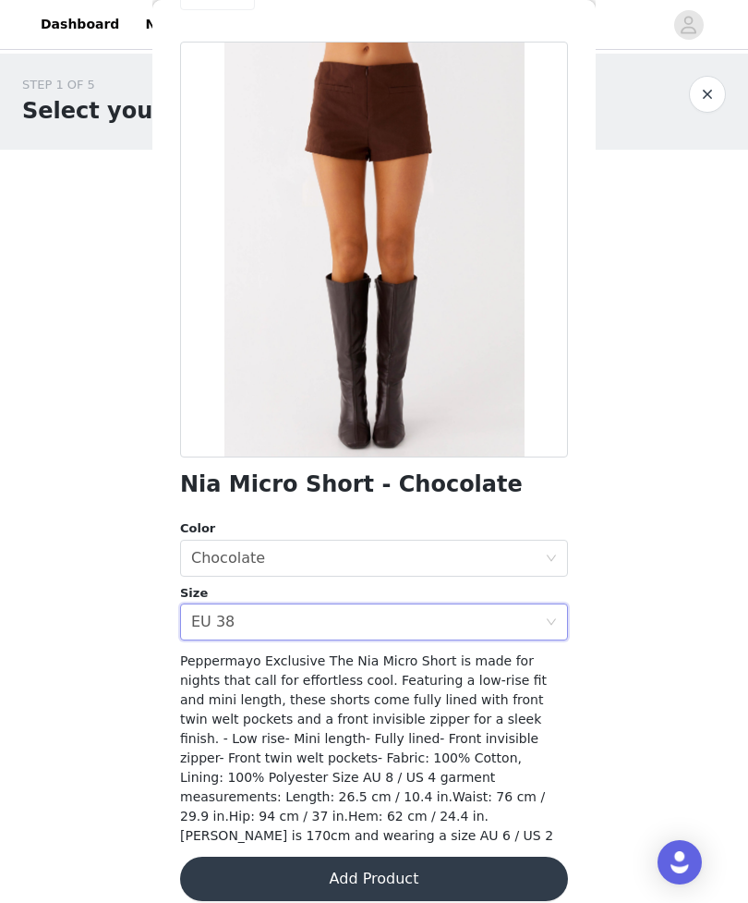
click at [334, 861] on button "Add Product" at bounding box center [374, 878] width 388 height 44
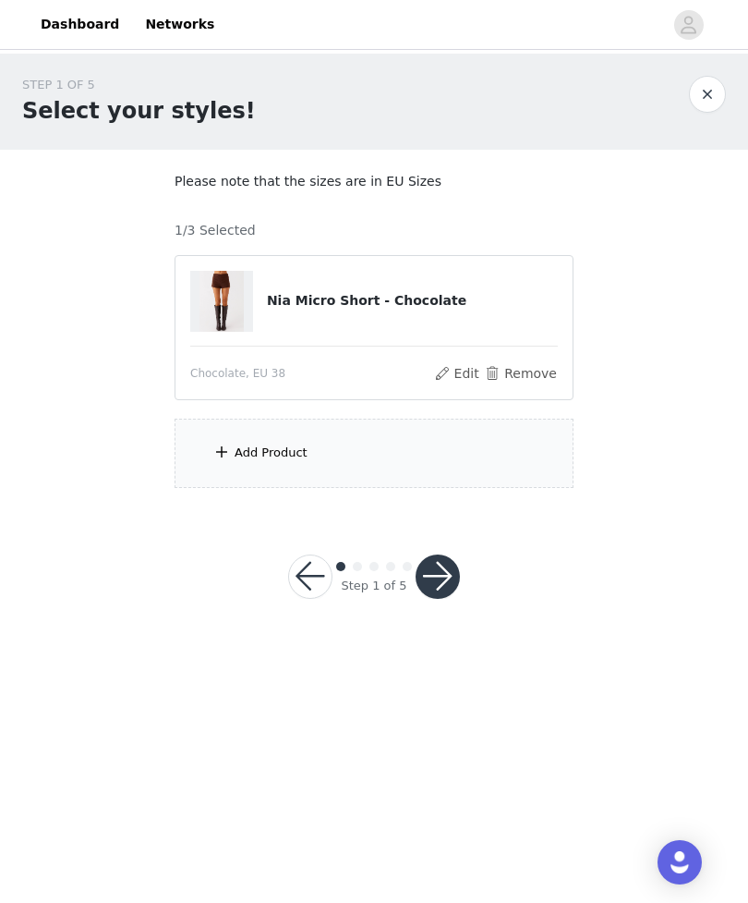
click at [396, 468] on div "Add Product" at bounding box center [374, 452] width 399 height 69
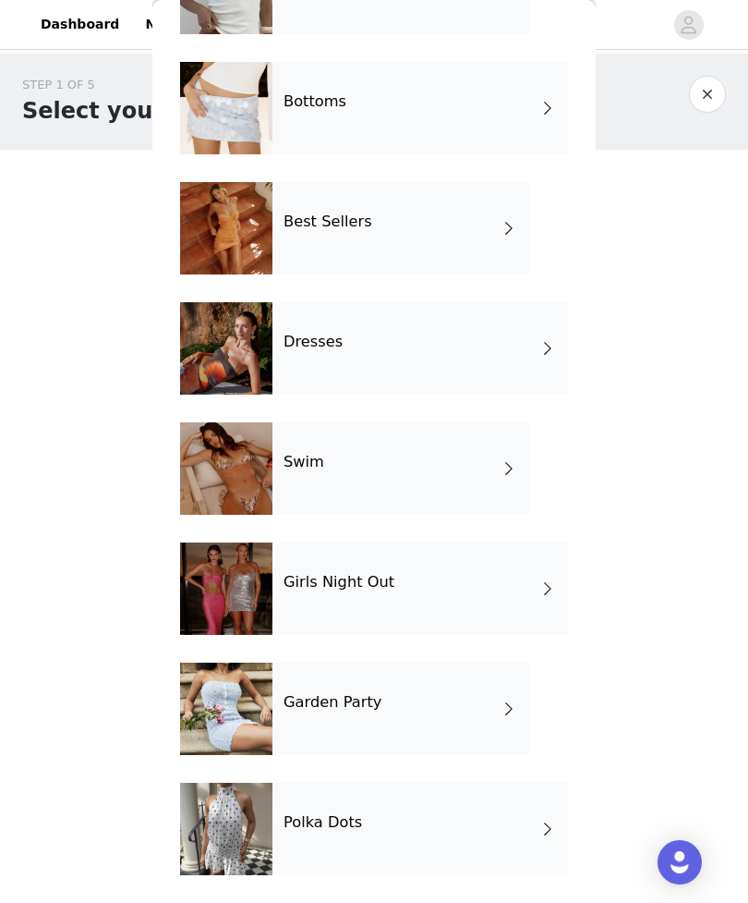
scroll to position [151, 0]
click at [475, 607] on div "Girls Night Out" at bounding box center [421, 588] width 296 height 92
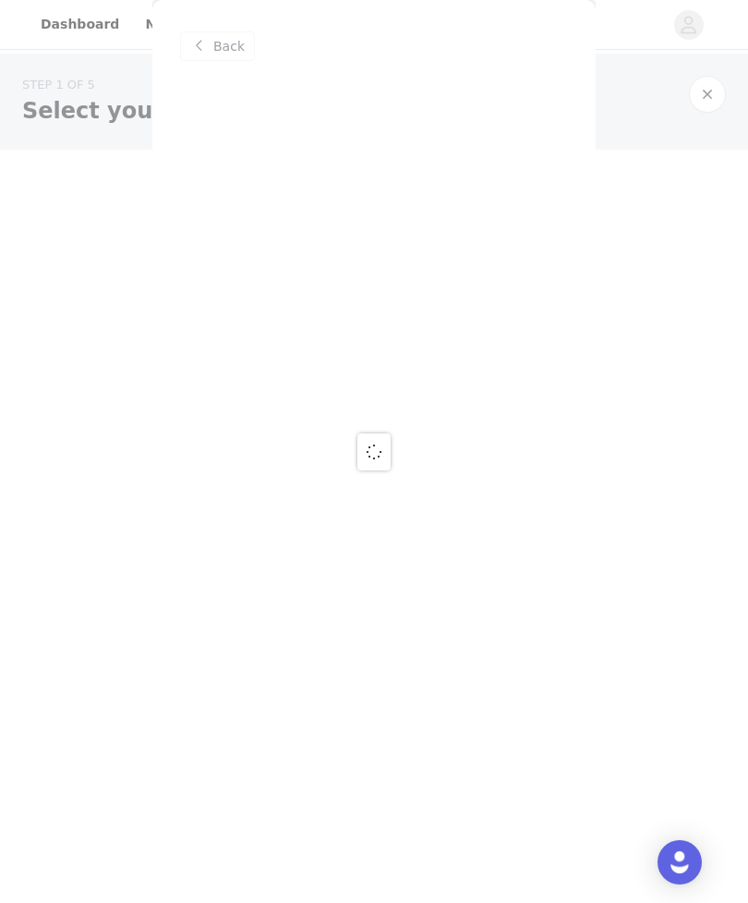
scroll to position [0, 0]
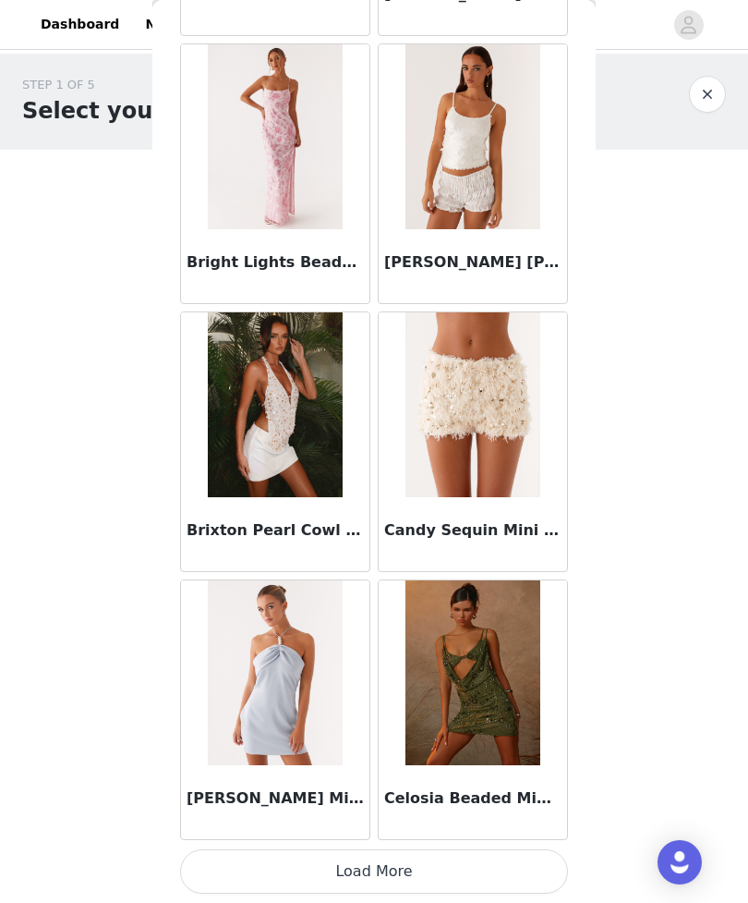
click at [470, 869] on button "Load More" at bounding box center [374, 871] width 388 height 44
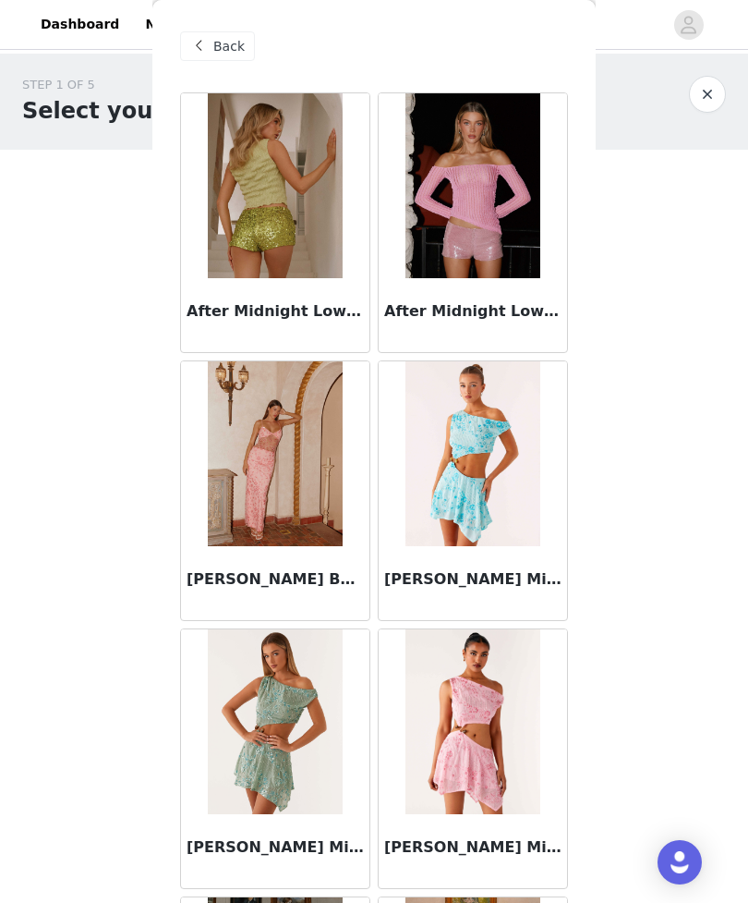
click at [220, 43] on span "Back" at bounding box center [228, 46] width 31 height 19
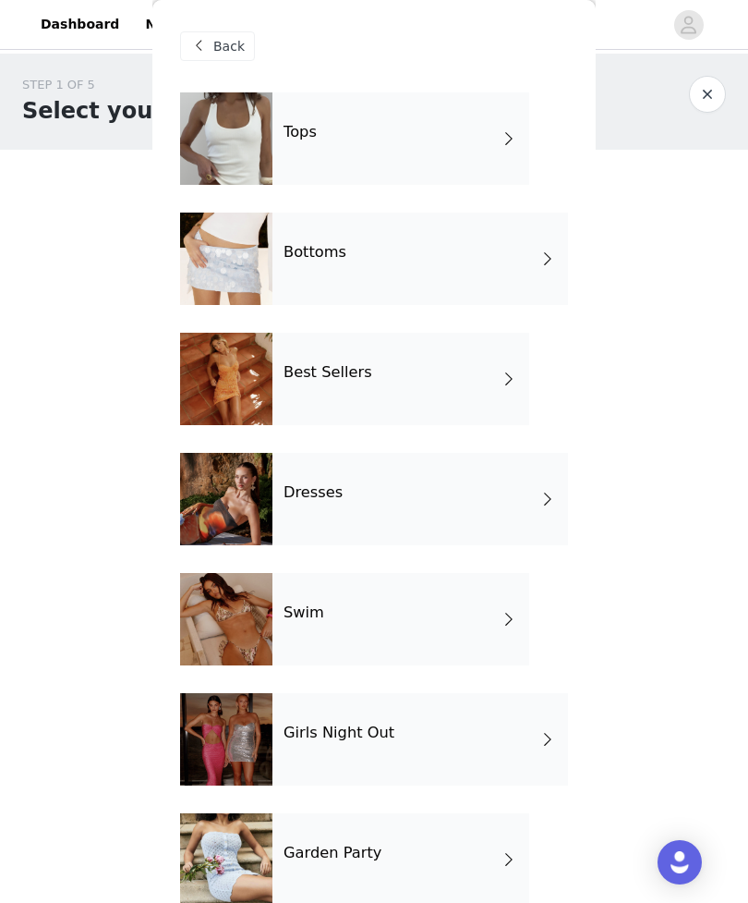
click at [479, 152] on div "Tops" at bounding box center [401, 138] width 257 height 92
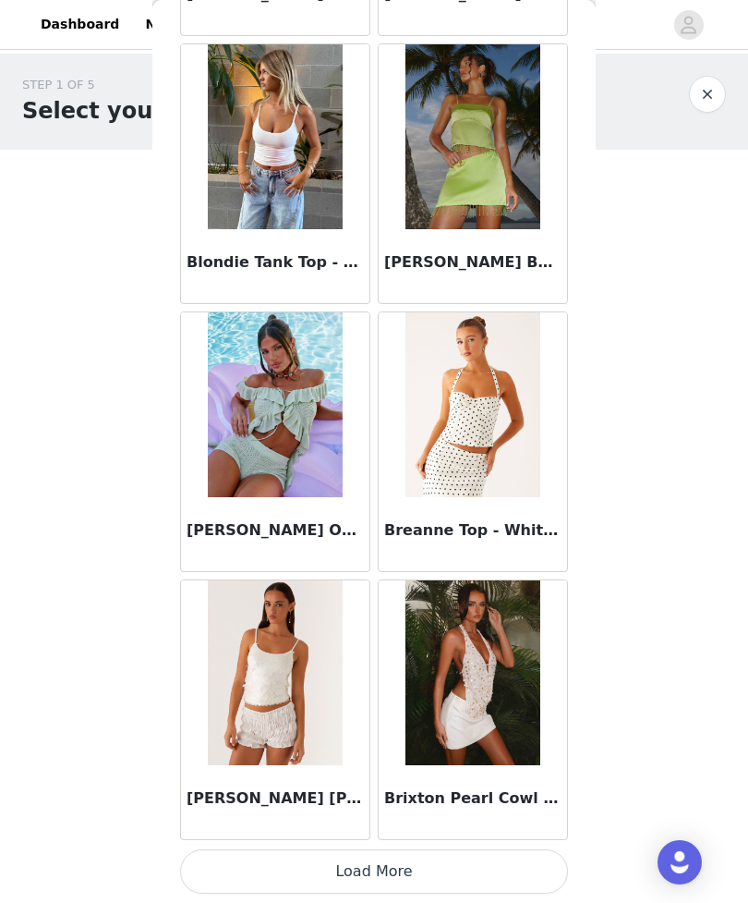
click at [500, 861] on button "Load More" at bounding box center [374, 871] width 388 height 44
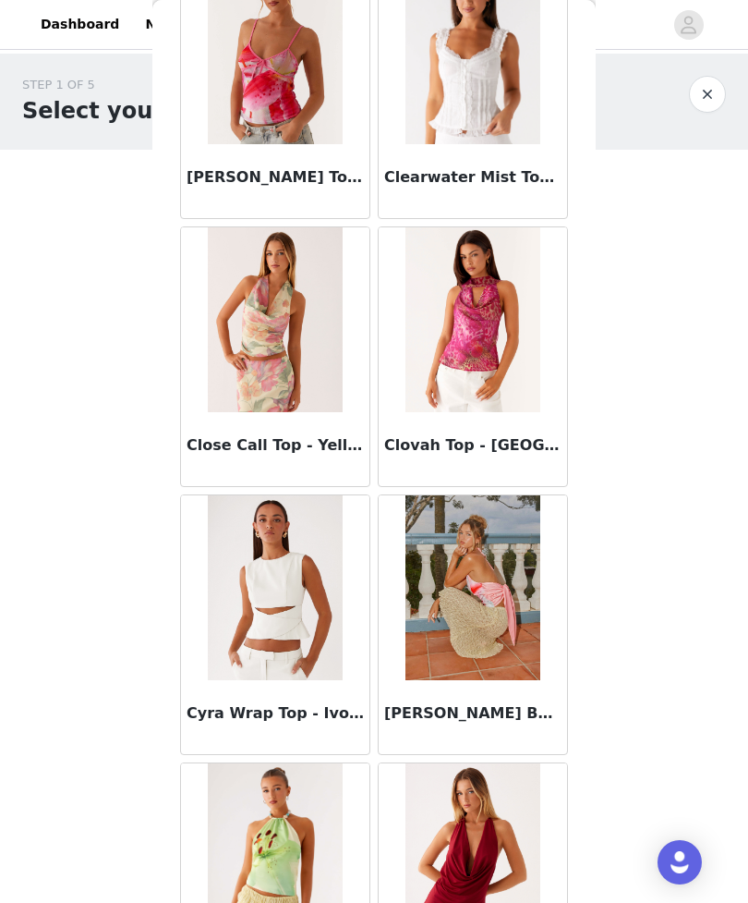
scroll to position [4421, 0]
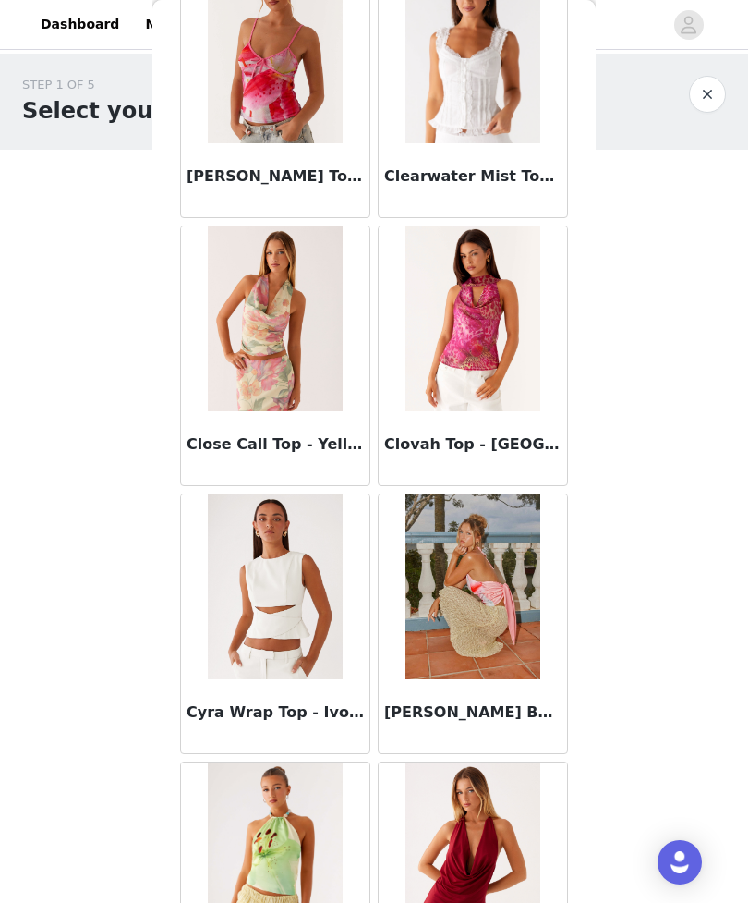
click at [524, 158] on div "Clearwater Mist Top - White" at bounding box center [473, 180] width 188 height 74
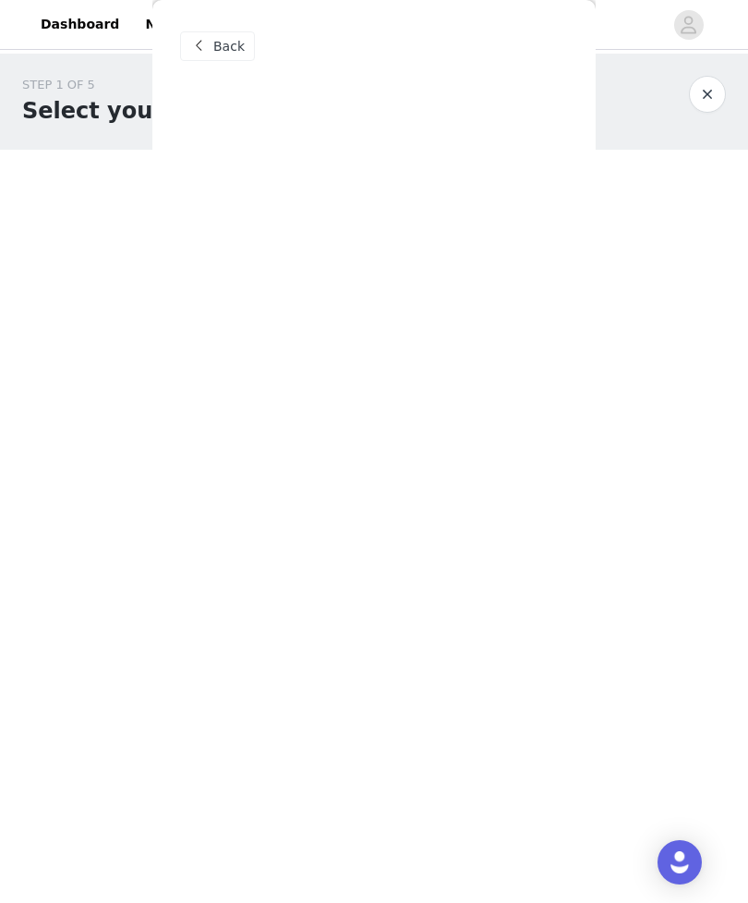
scroll to position [0, 0]
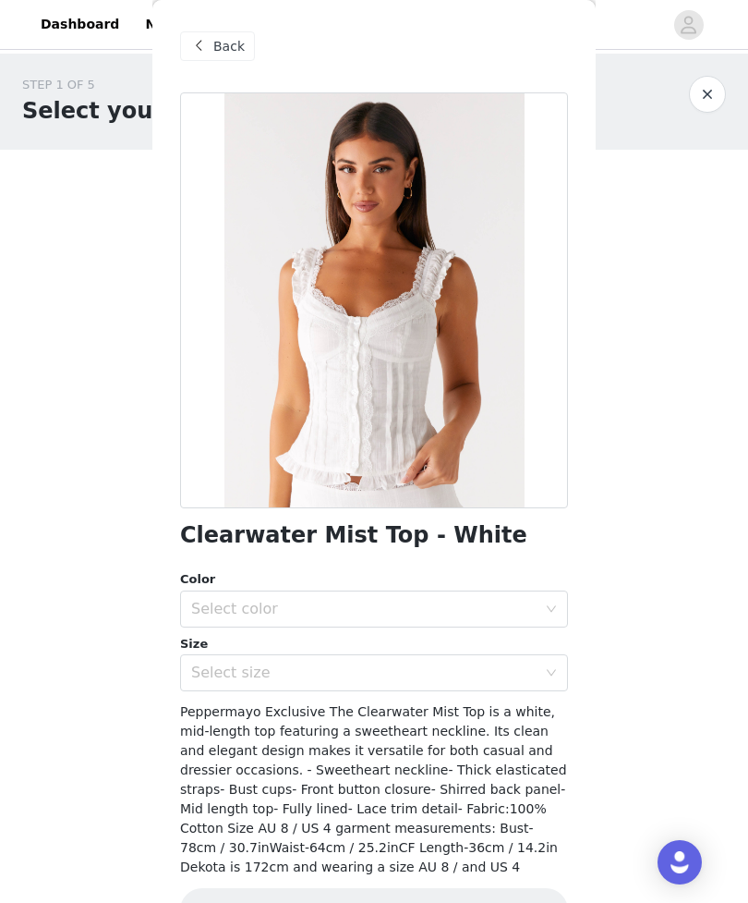
click at [369, 600] on div "Select color" at bounding box center [363, 609] width 345 height 18
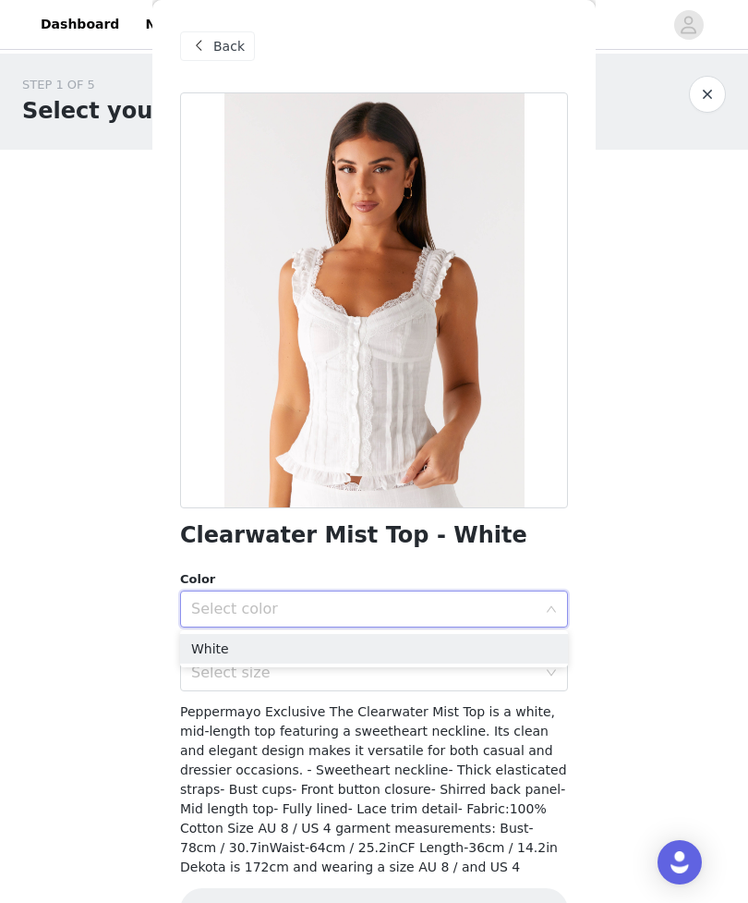
click at [312, 647] on li "White" at bounding box center [374, 649] width 388 height 30
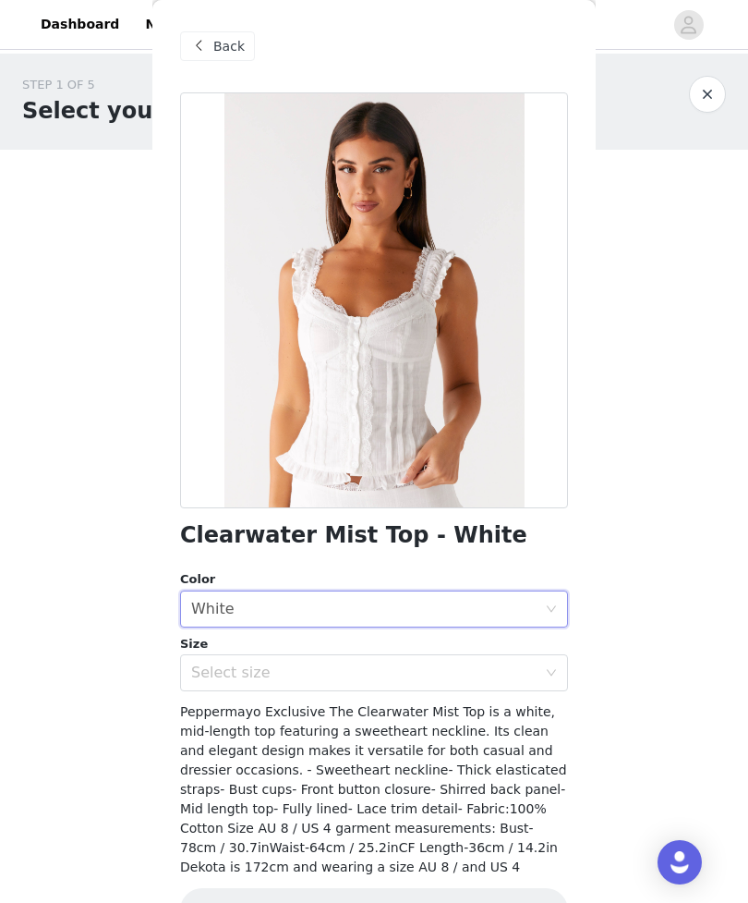
click at [316, 680] on div "Select size" at bounding box center [363, 672] width 345 height 18
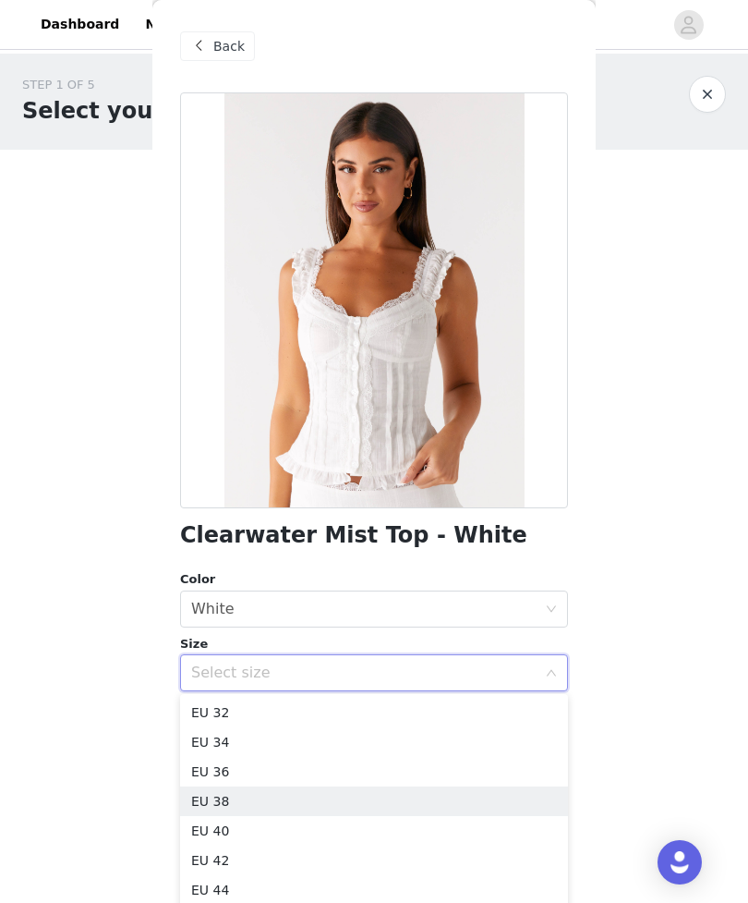
click at [263, 797] on li "EU 38" at bounding box center [374, 801] width 388 height 30
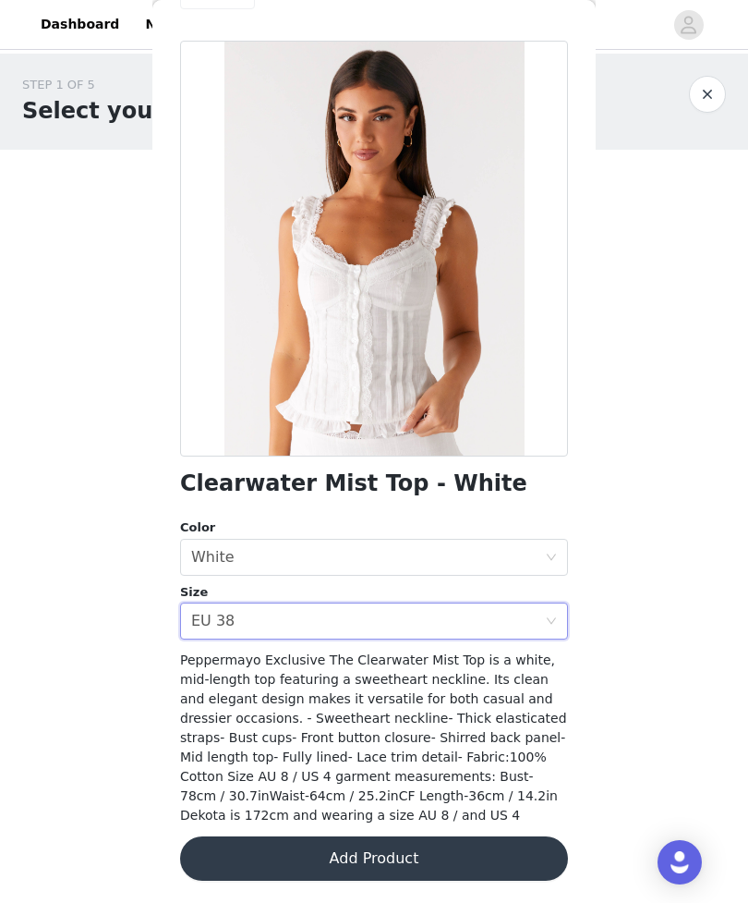
scroll to position [51, 0]
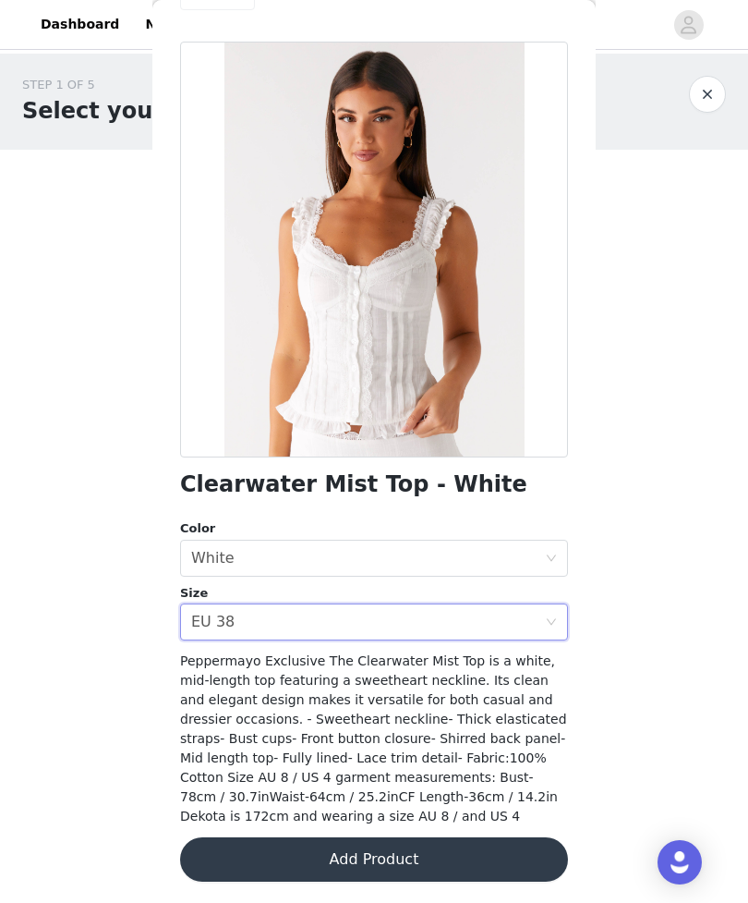
click at [467, 859] on button "Add Product" at bounding box center [374, 859] width 388 height 44
